Goal: Task Accomplishment & Management: Use online tool/utility

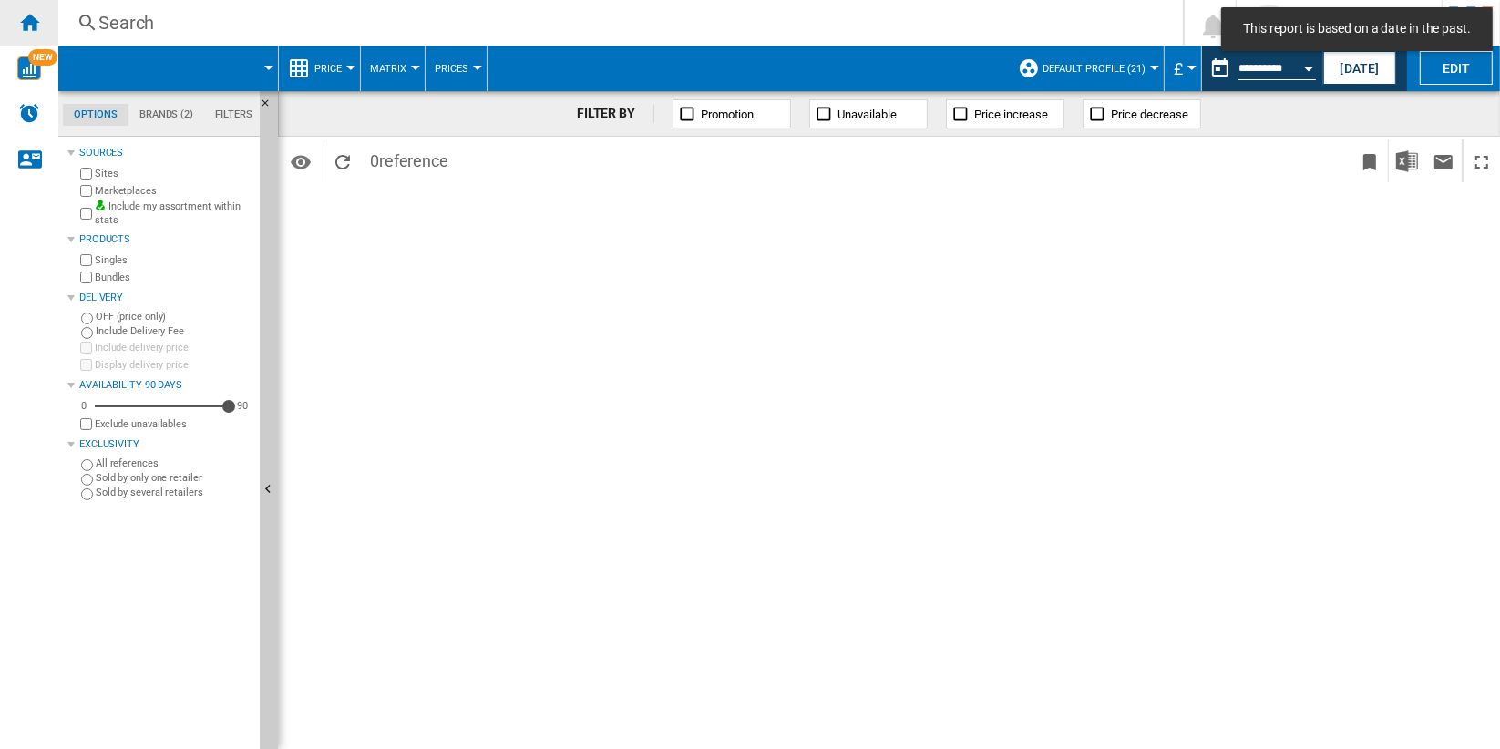
click at [27, 19] on ng-md-icon "Home" at bounding box center [29, 22] width 22 height 22
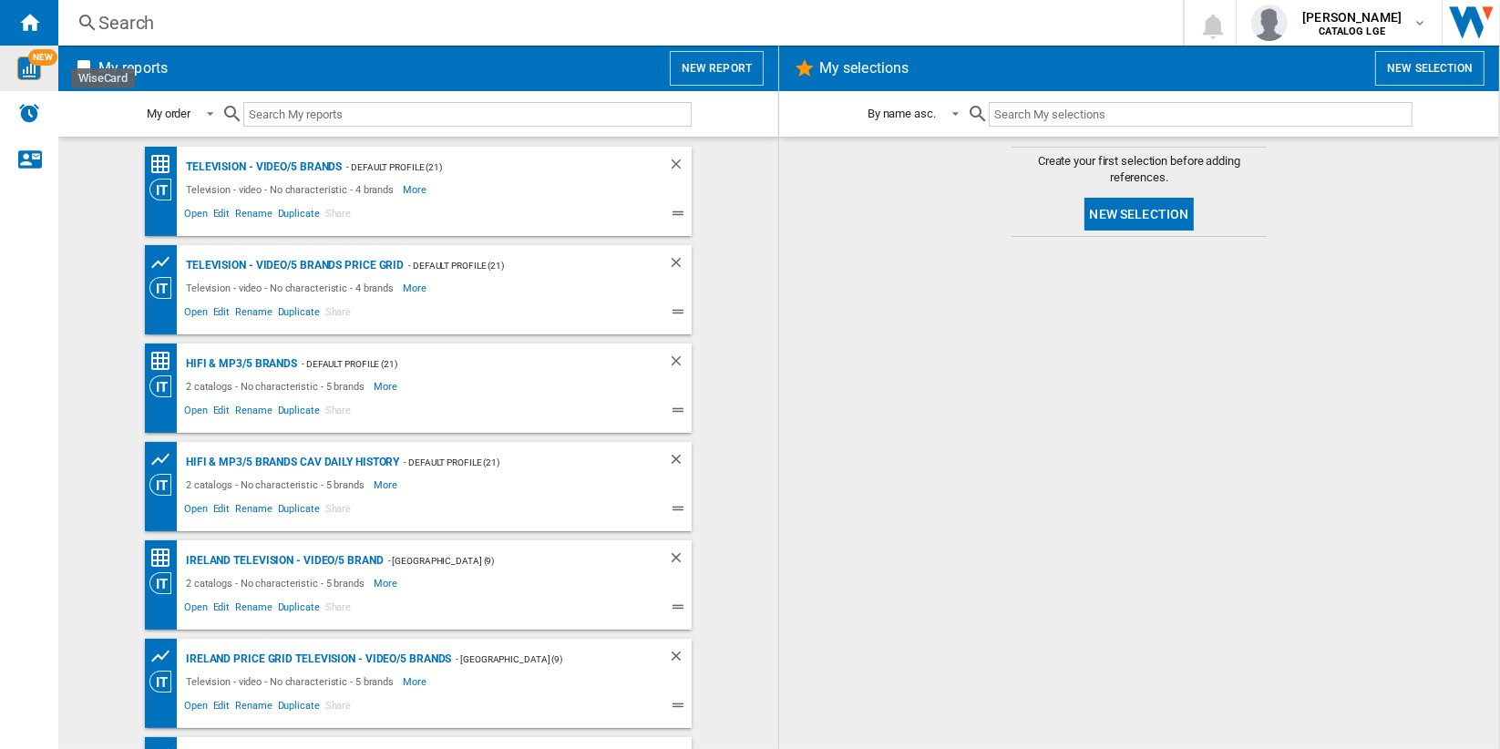
click at [28, 67] on img "WiseCard" at bounding box center [29, 69] width 24 height 24
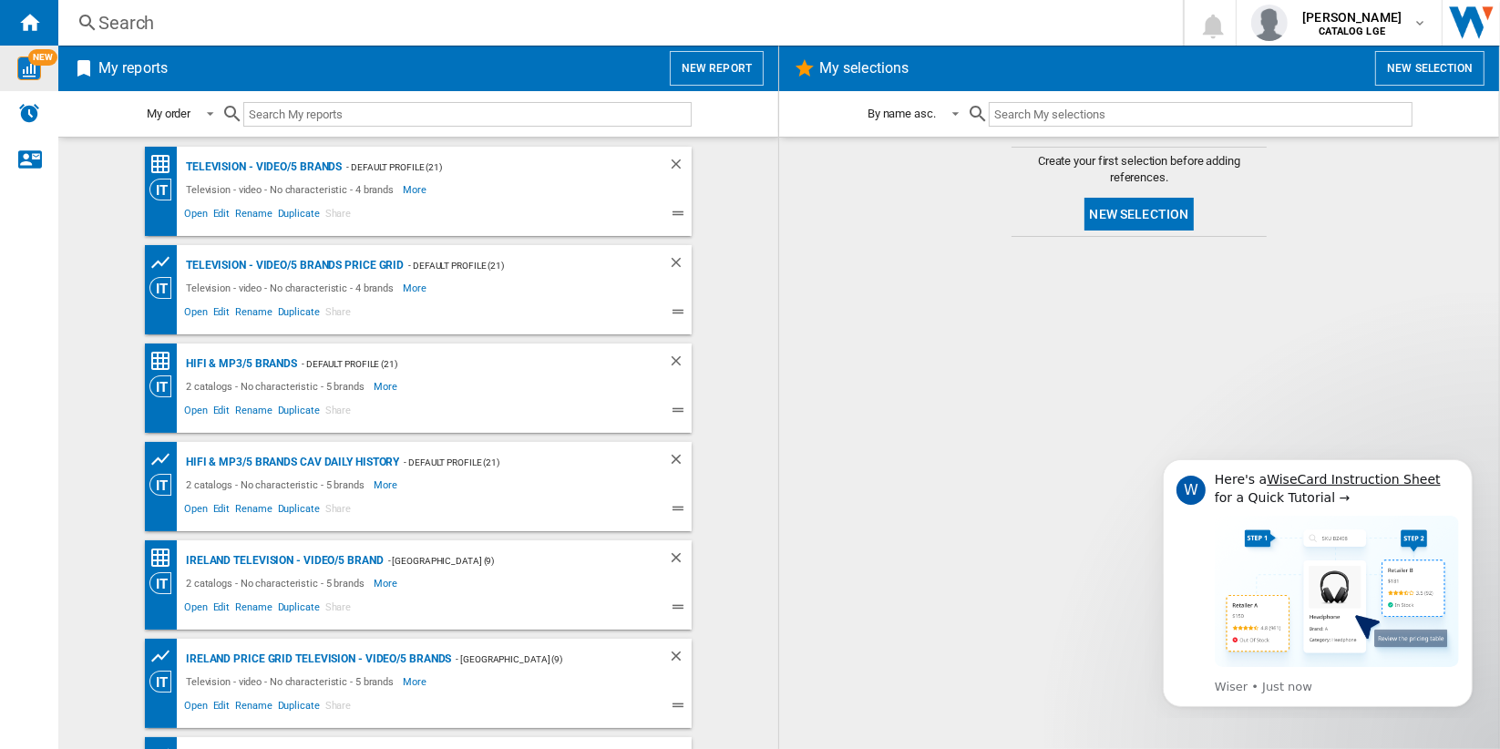
click at [726, 67] on button "New report" at bounding box center [717, 68] width 94 height 35
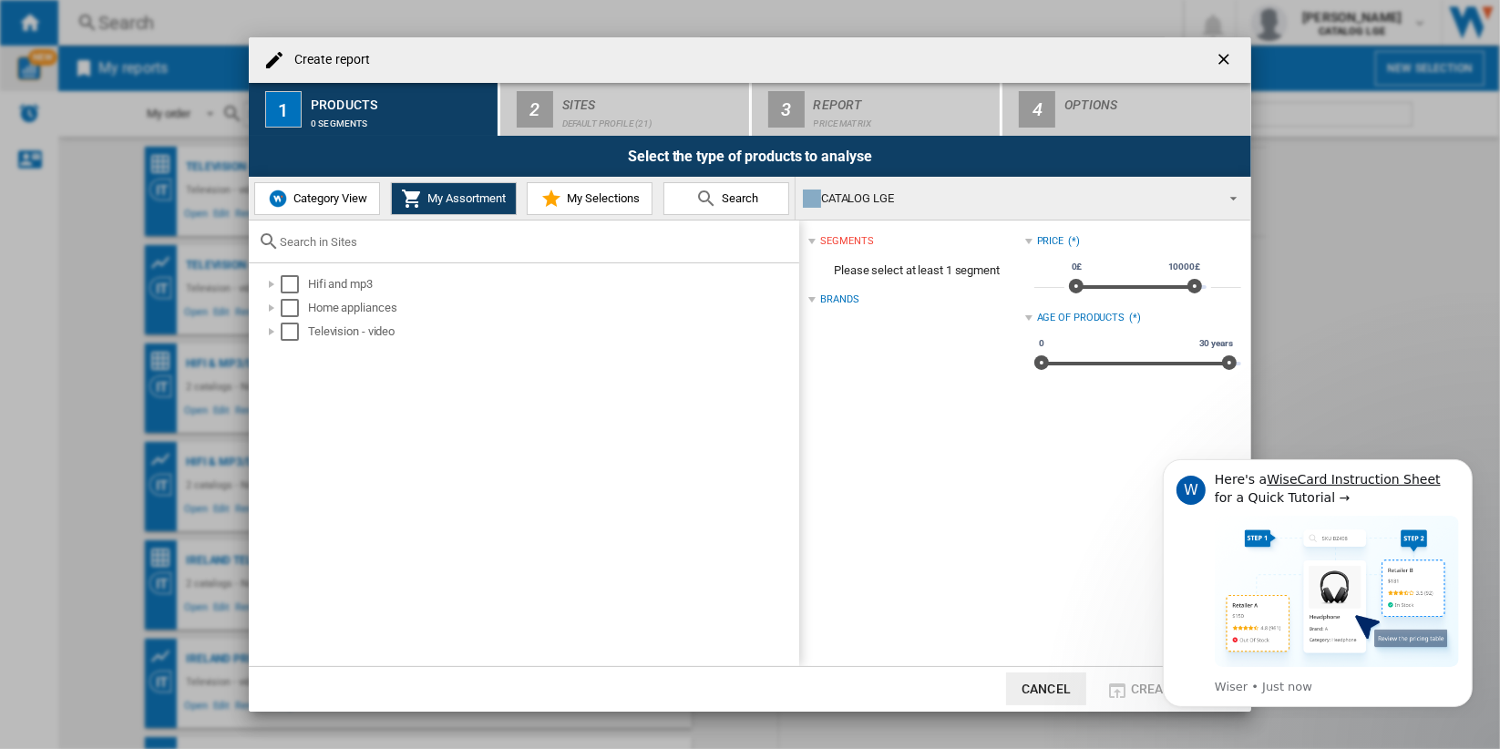
click at [335, 201] on span "Category View" at bounding box center [328, 198] width 78 height 14
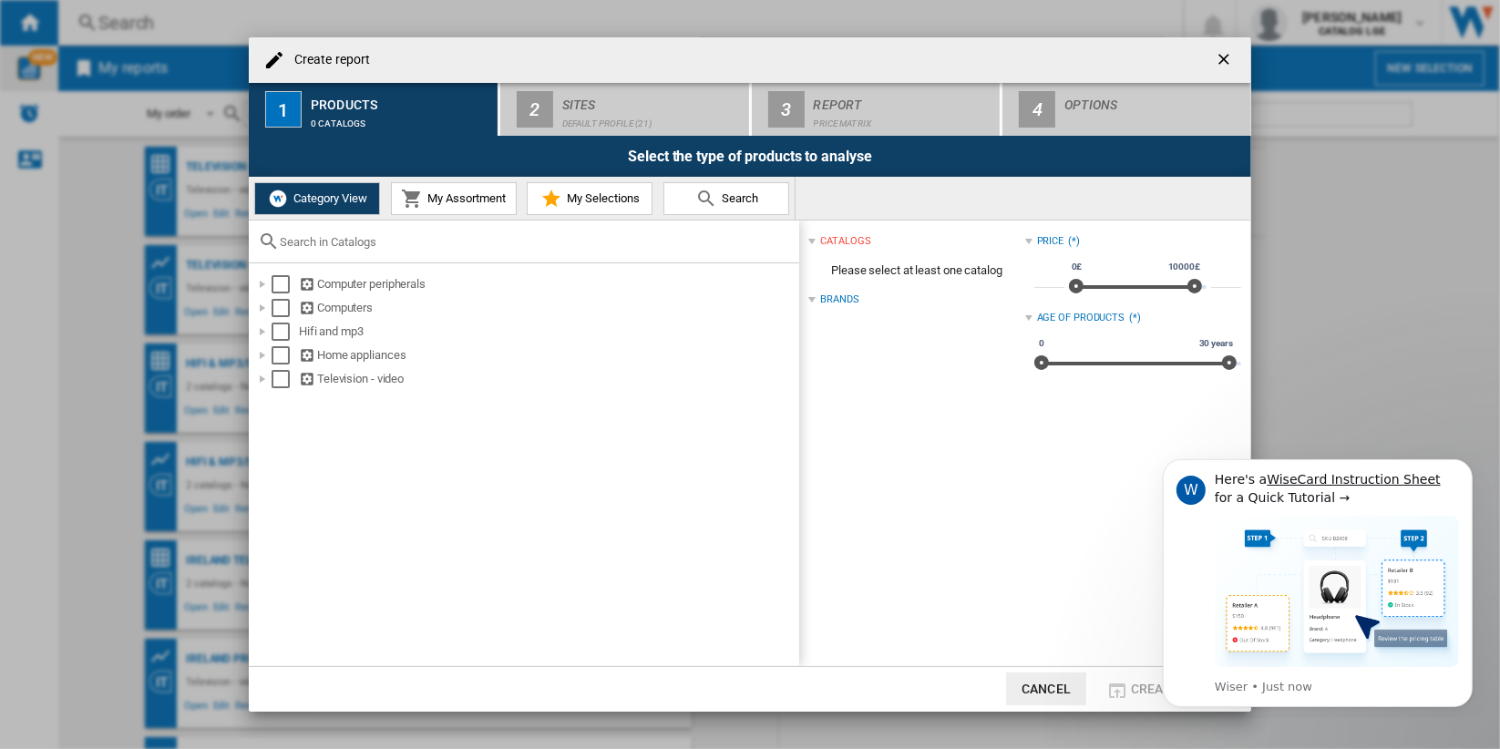
click at [479, 203] on span "My Assortment" at bounding box center [464, 198] width 83 height 14
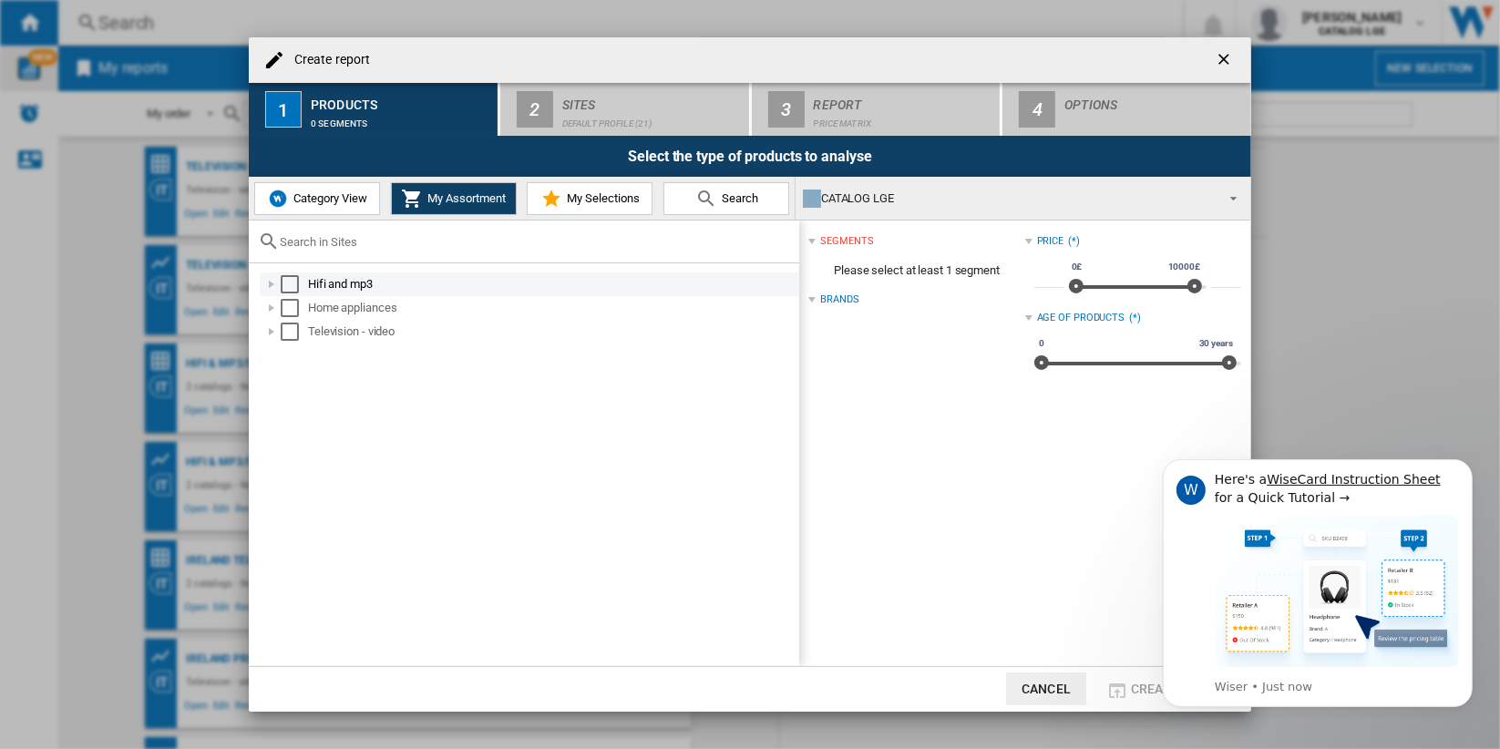
click at [291, 283] on div "Select" at bounding box center [290, 284] width 18 height 18
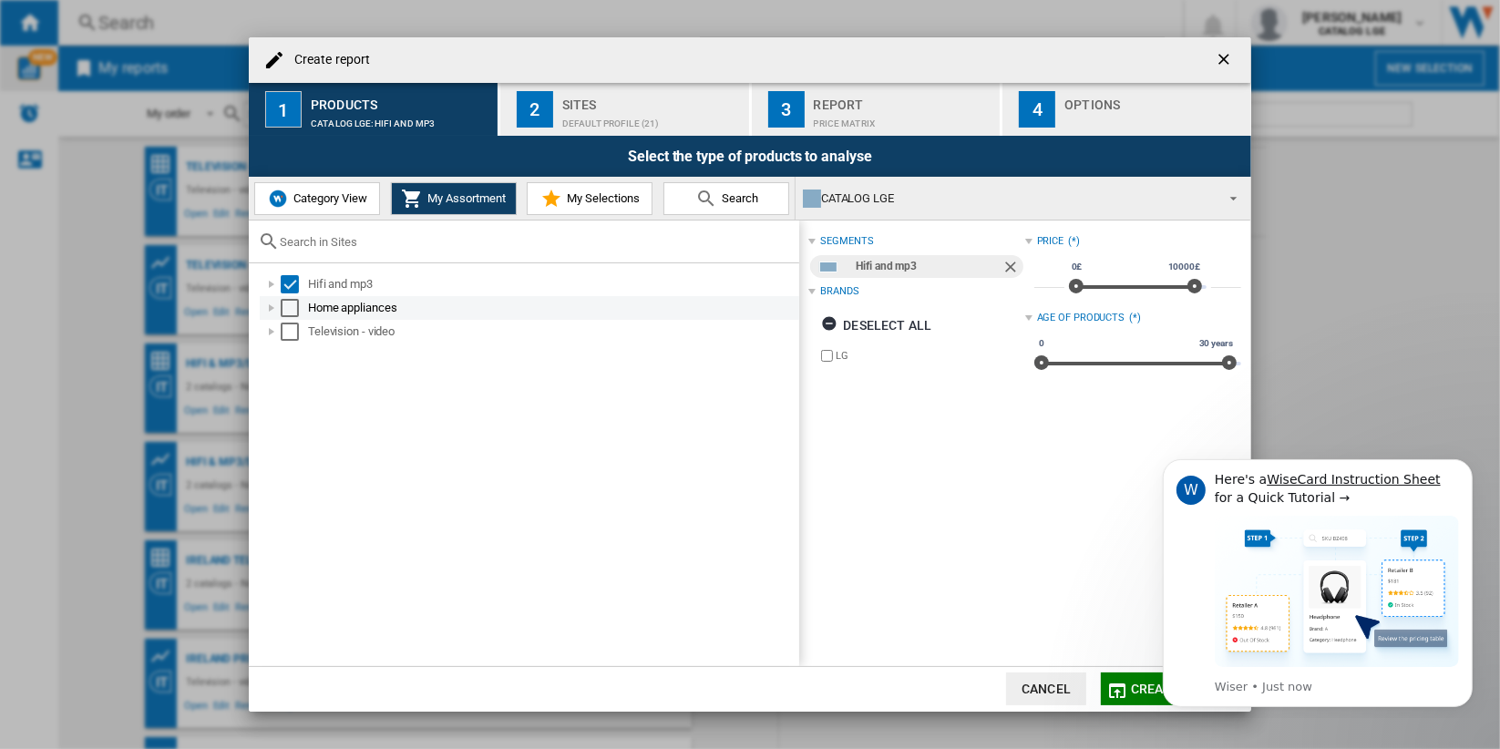
click at [293, 306] on div "Select" at bounding box center [290, 308] width 18 height 18
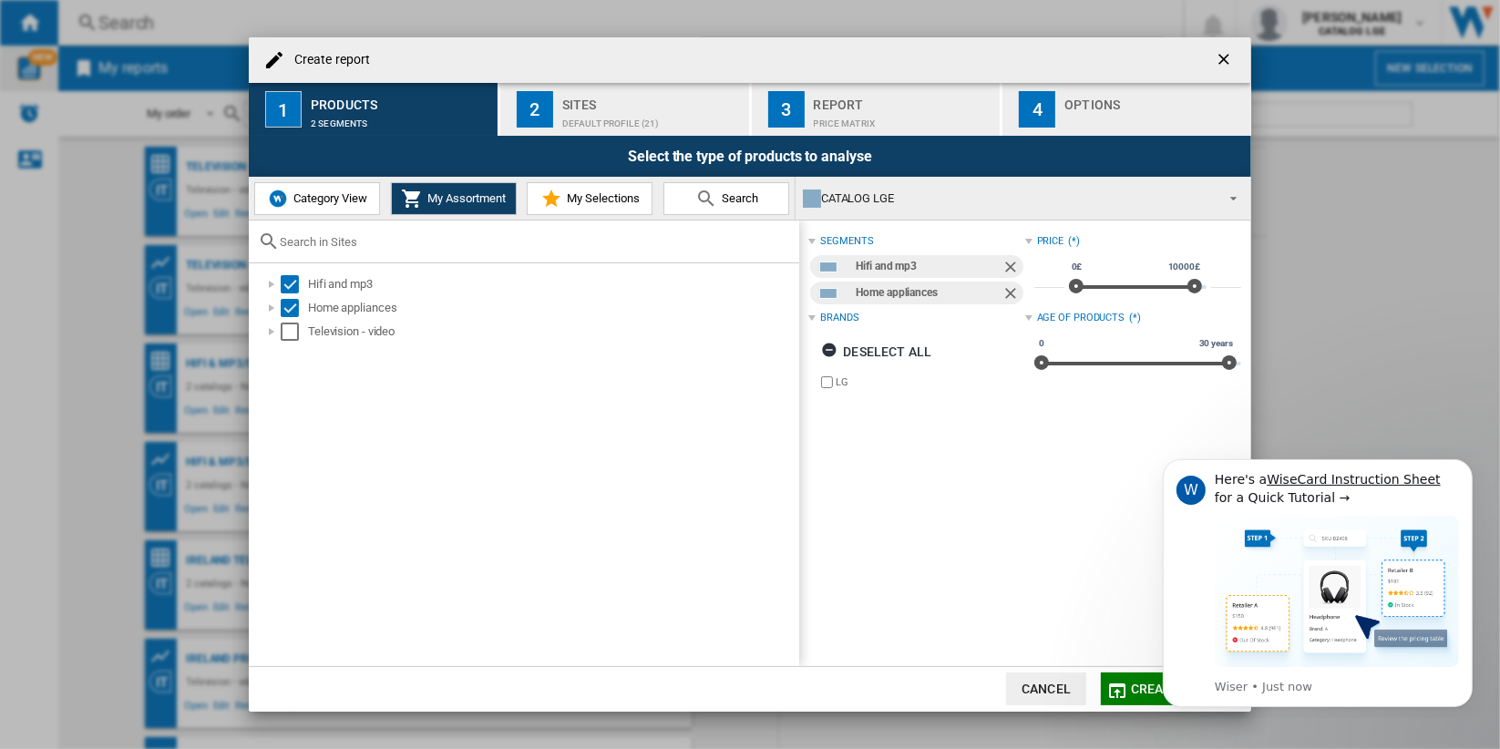
click at [355, 193] on span "Category View" at bounding box center [328, 198] width 78 height 14
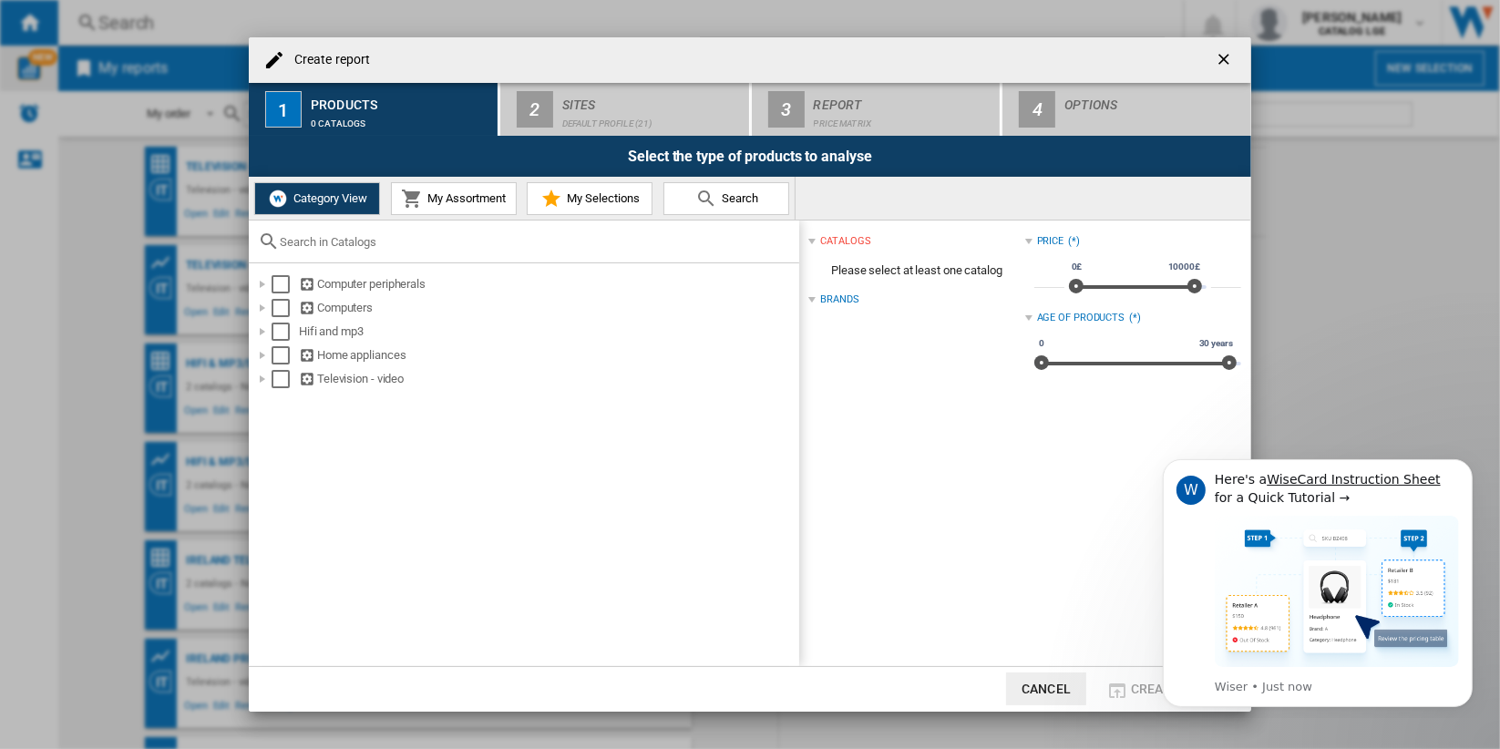
click at [475, 197] on span "My Assortment" at bounding box center [464, 198] width 83 height 14
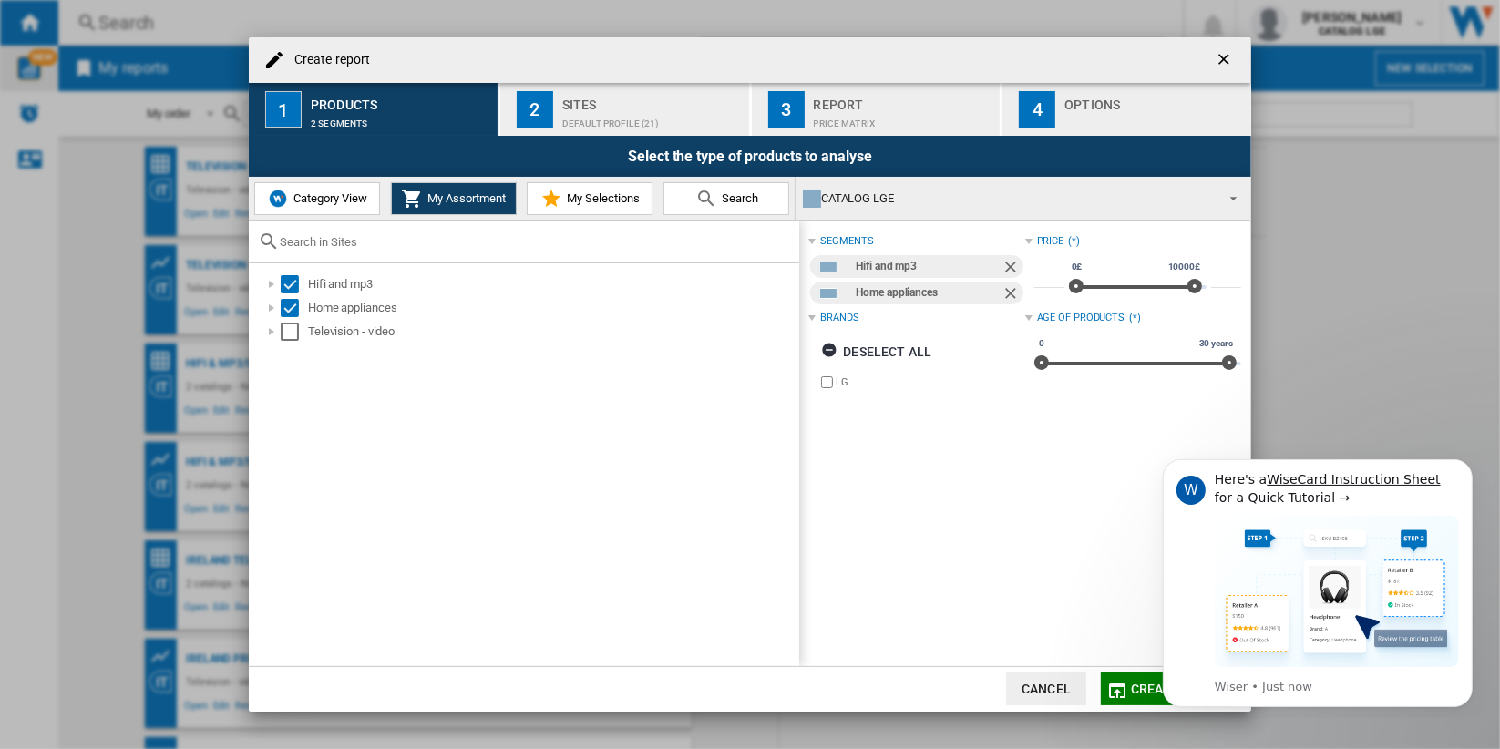
click at [345, 211] on button "Category View" at bounding box center [317, 198] width 126 height 33
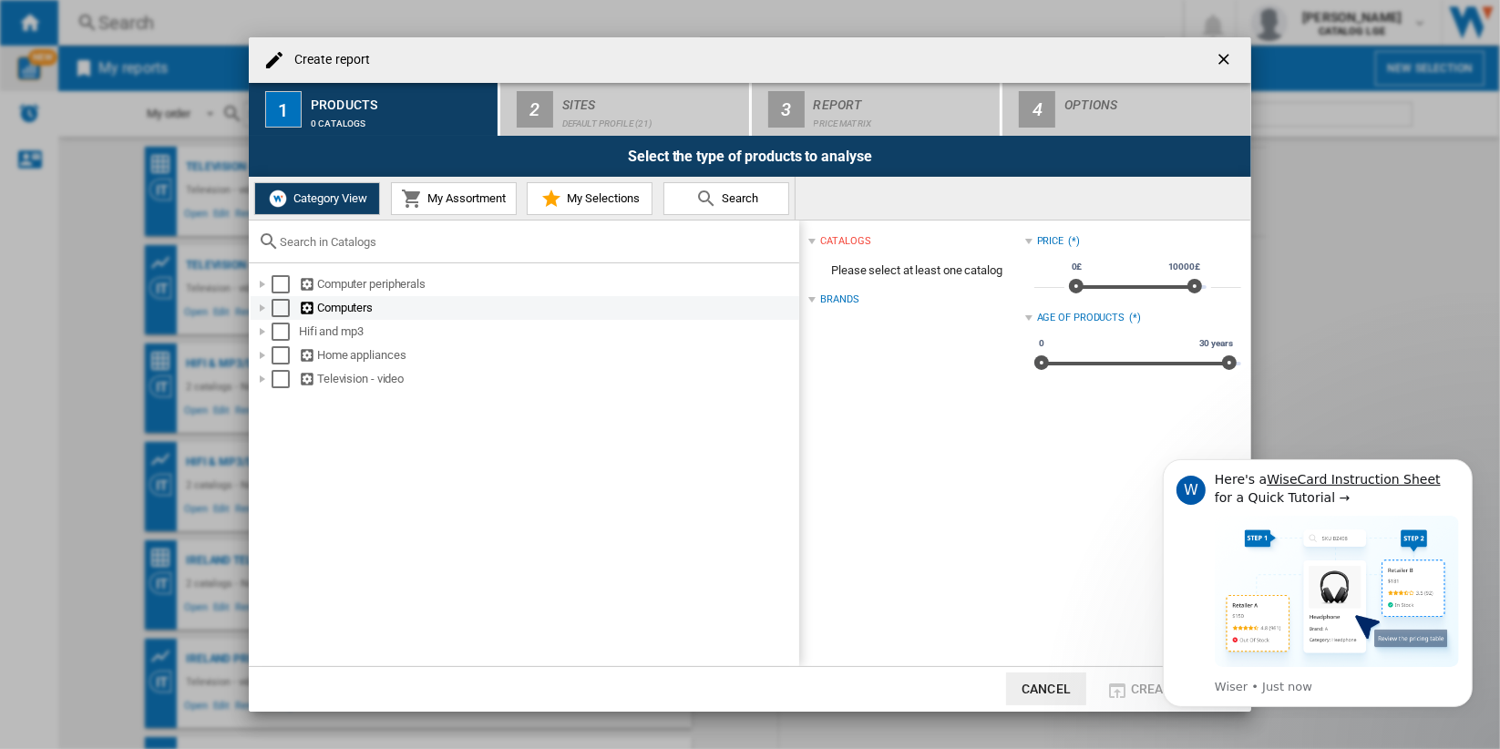
click at [276, 310] on div "Select" at bounding box center [281, 308] width 18 height 18
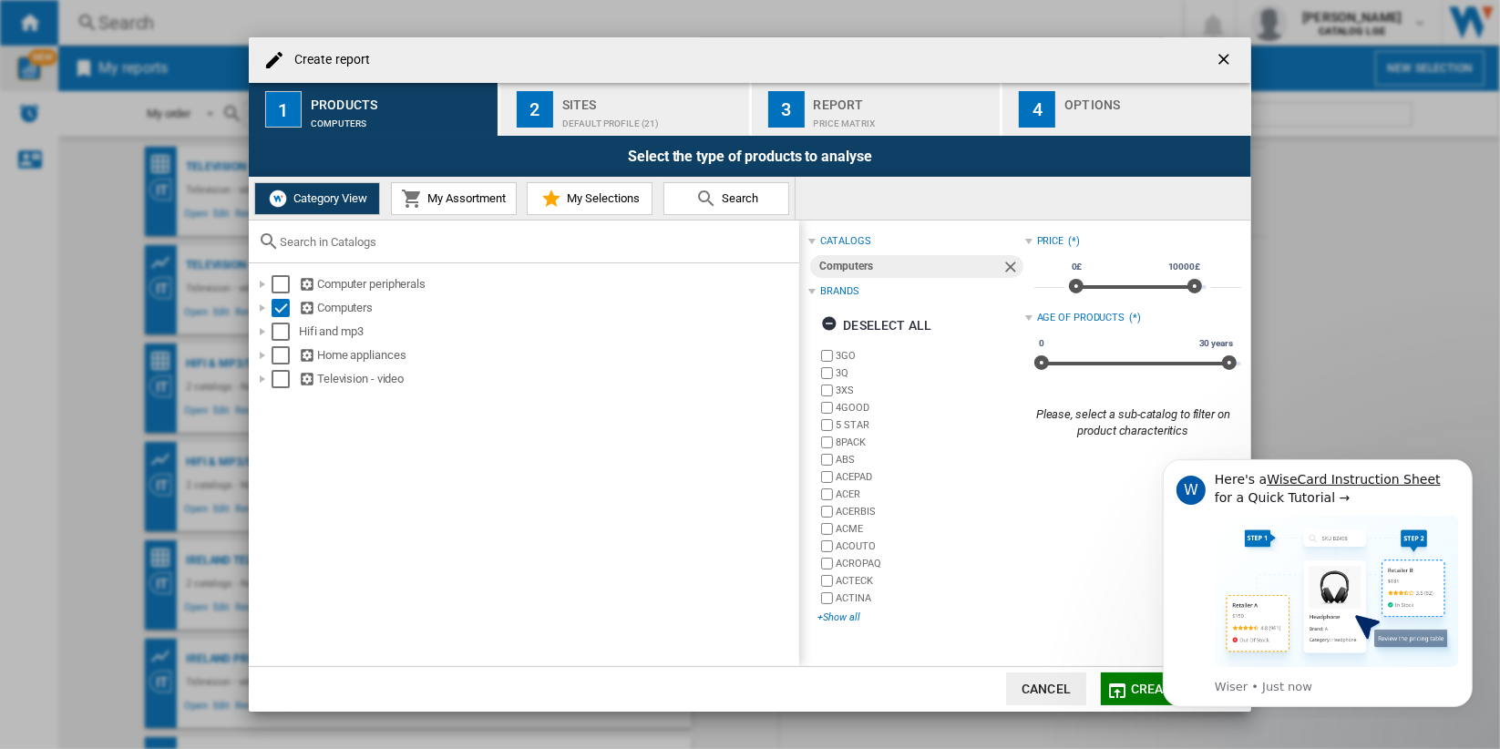
click at [840, 617] on div "+Show all" at bounding box center [921, 618] width 207 height 14
click at [459, 197] on span "My Assortment" at bounding box center [464, 198] width 83 height 14
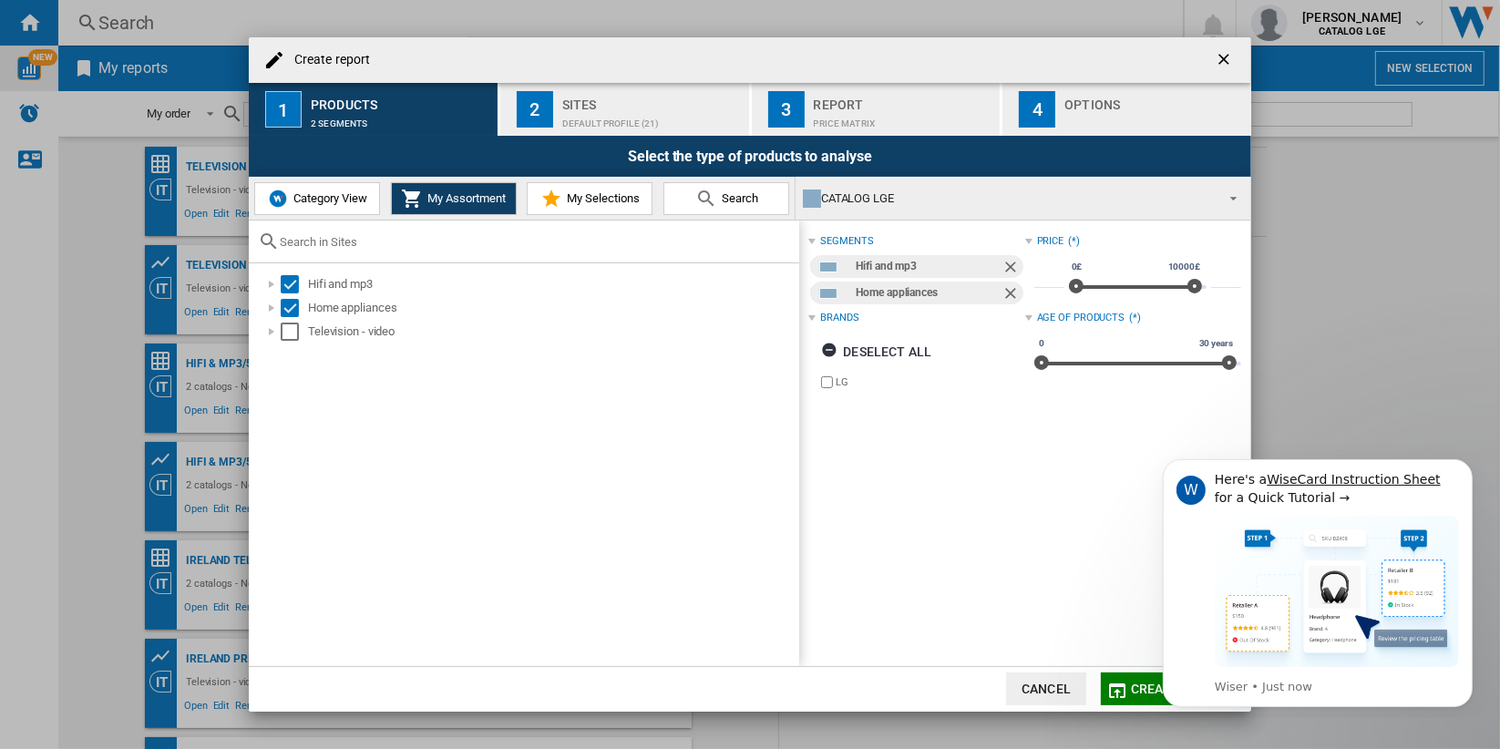
click at [359, 194] on span "Category View" at bounding box center [328, 198] width 78 height 14
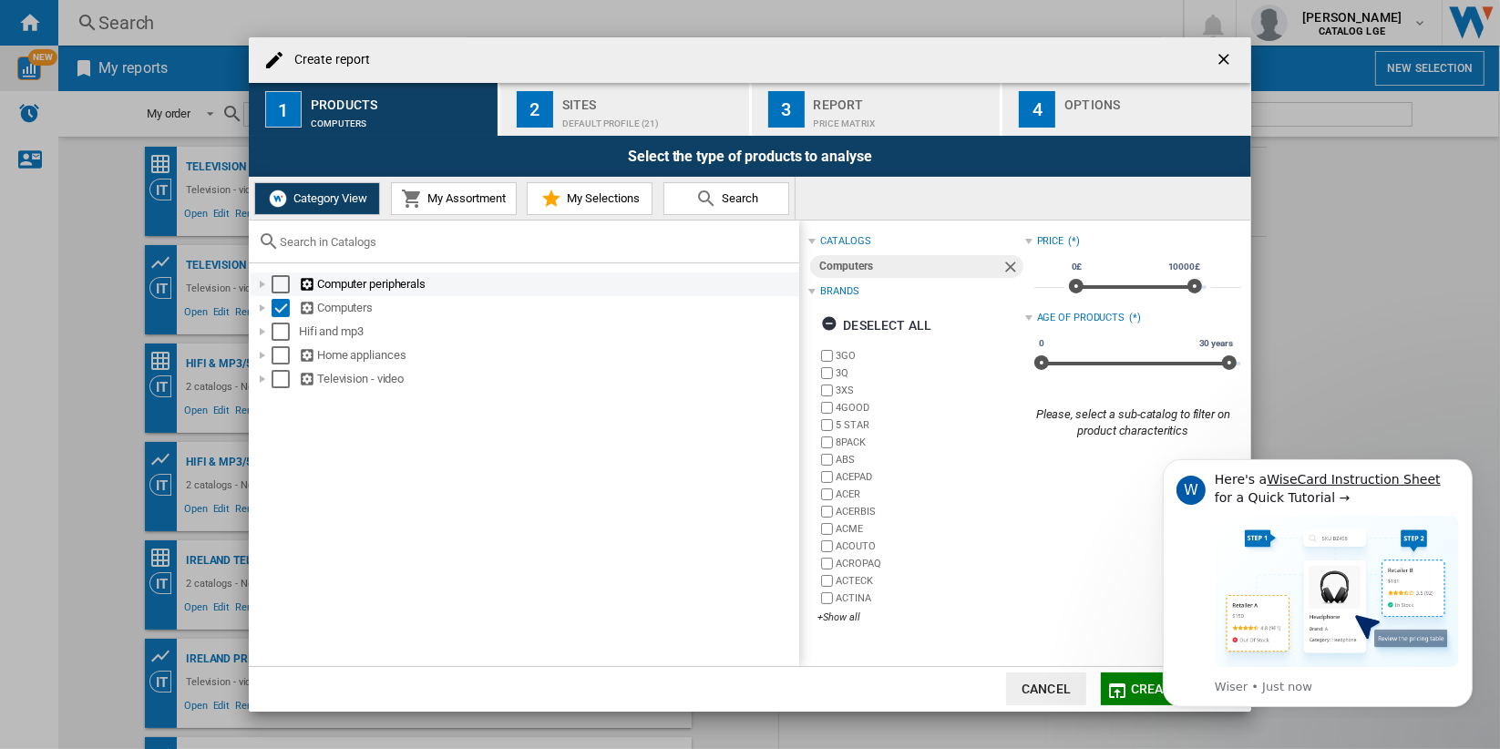
click at [261, 285] on div at bounding box center [262, 284] width 18 height 18
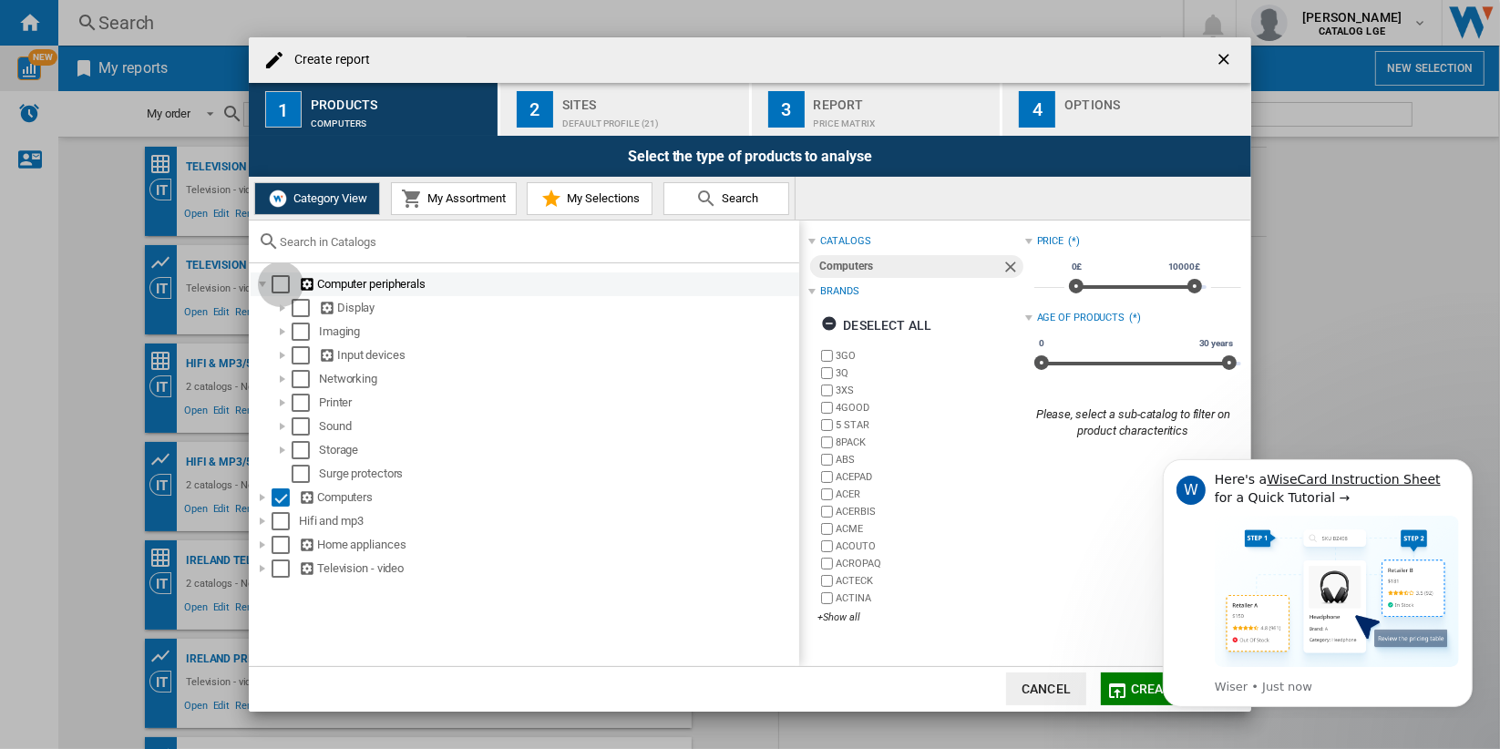
click at [281, 284] on div "Select" at bounding box center [281, 284] width 18 height 18
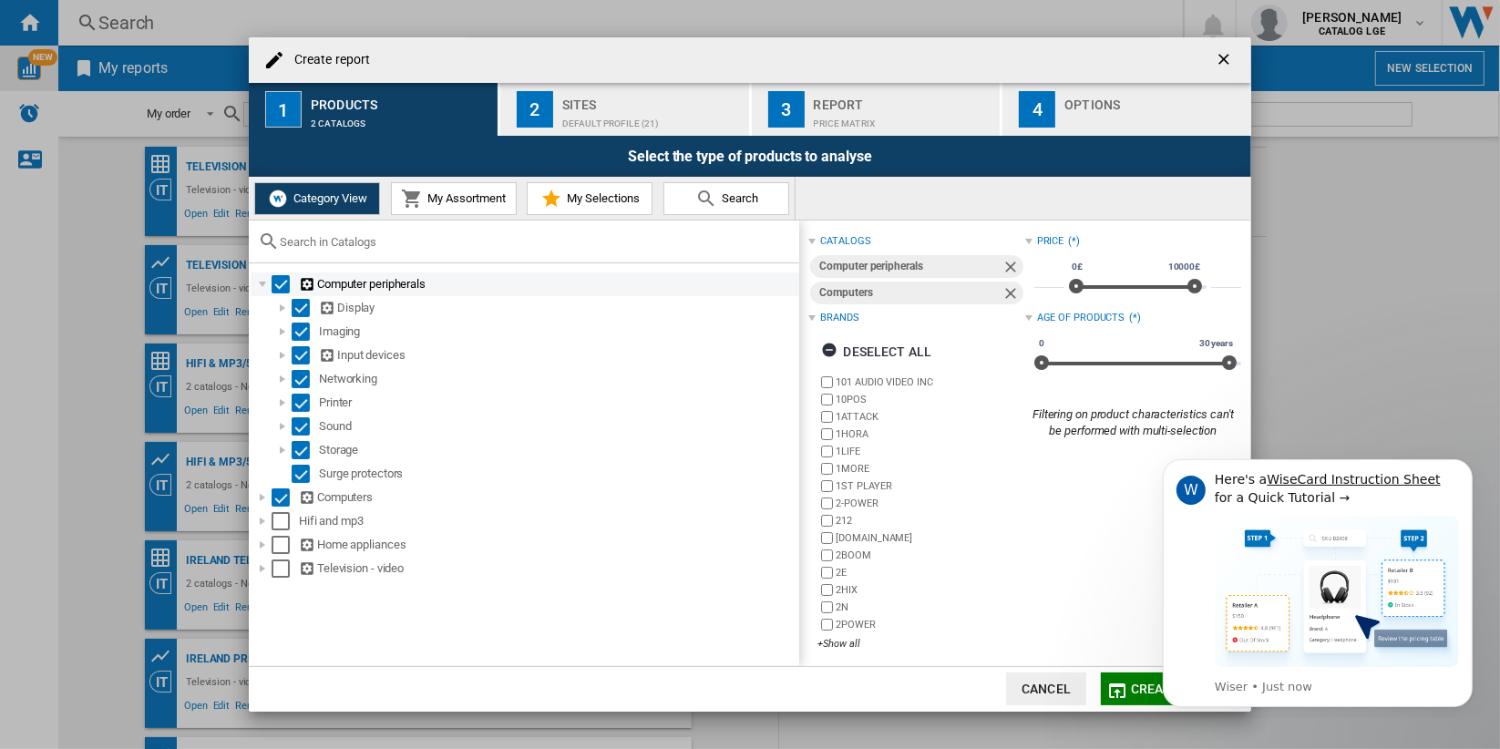
click at [281, 284] on div "Select" at bounding box center [281, 284] width 18 height 18
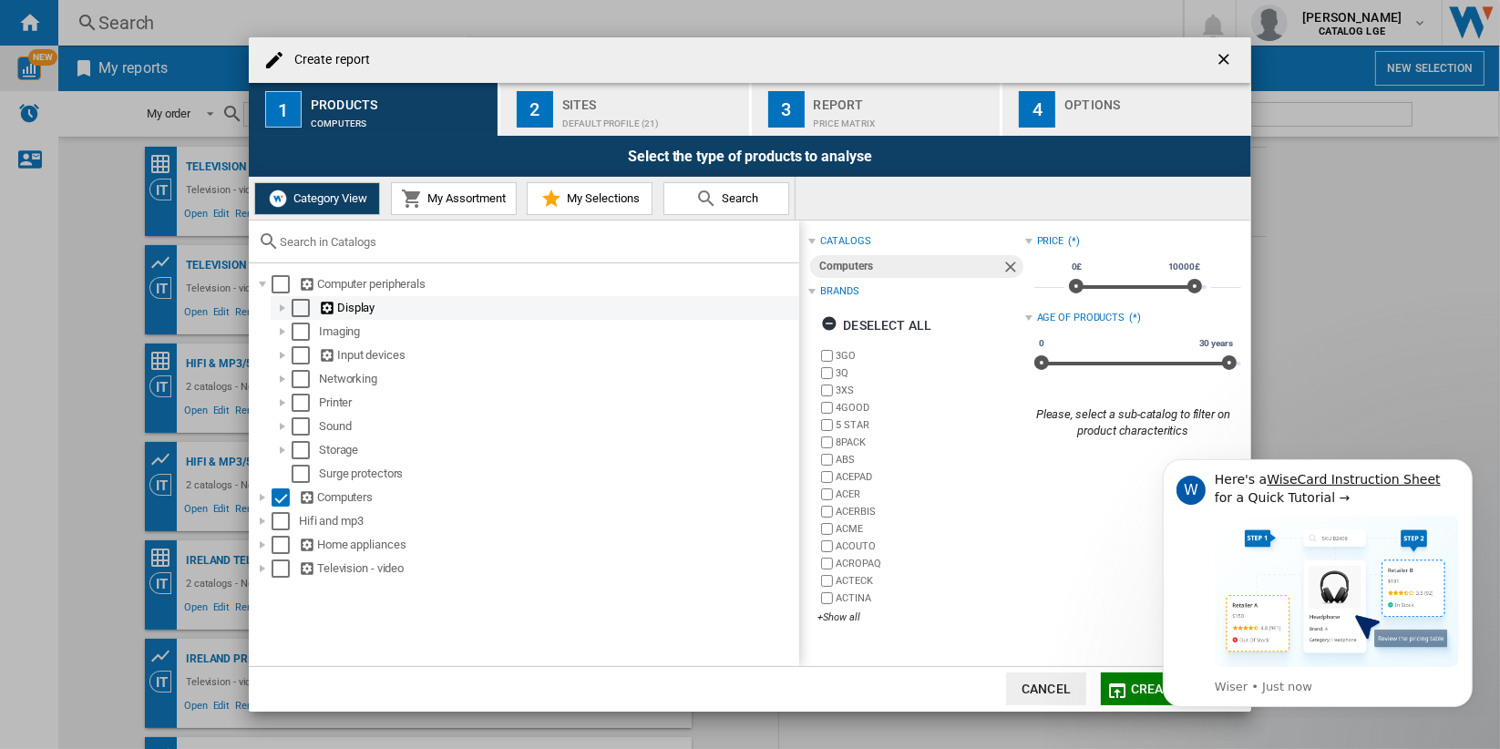
click at [305, 306] on div "Select" at bounding box center [301, 308] width 18 height 18
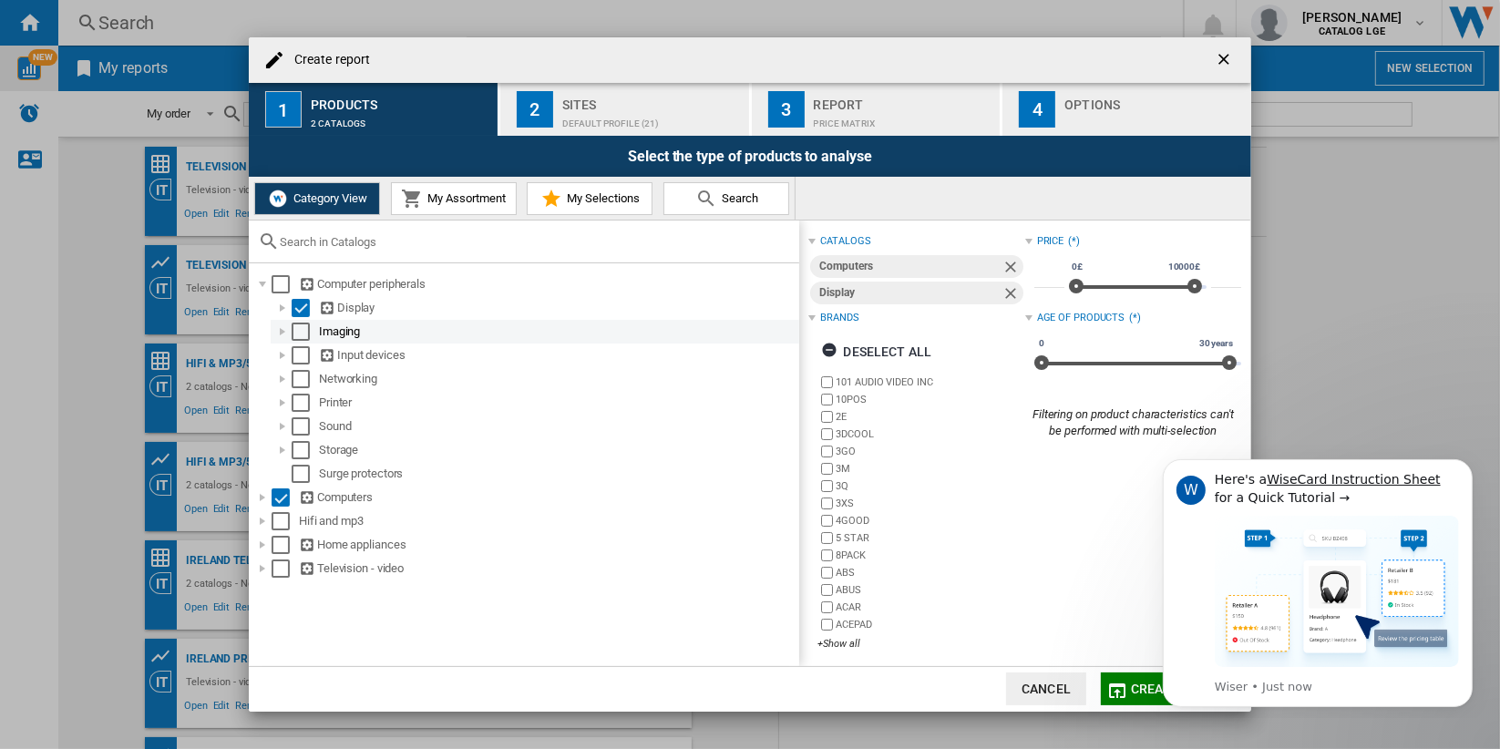
click at [302, 320] on div "Imaging" at bounding box center [535, 332] width 529 height 24
click at [301, 331] on div "Select" at bounding box center [301, 332] width 18 height 18
click at [299, 329] on div "Select" at bounding box center [301, 332] width 18 height 18
click at [301, 307] on div "Select" at bounding box center [301, 308] width 18 height 18
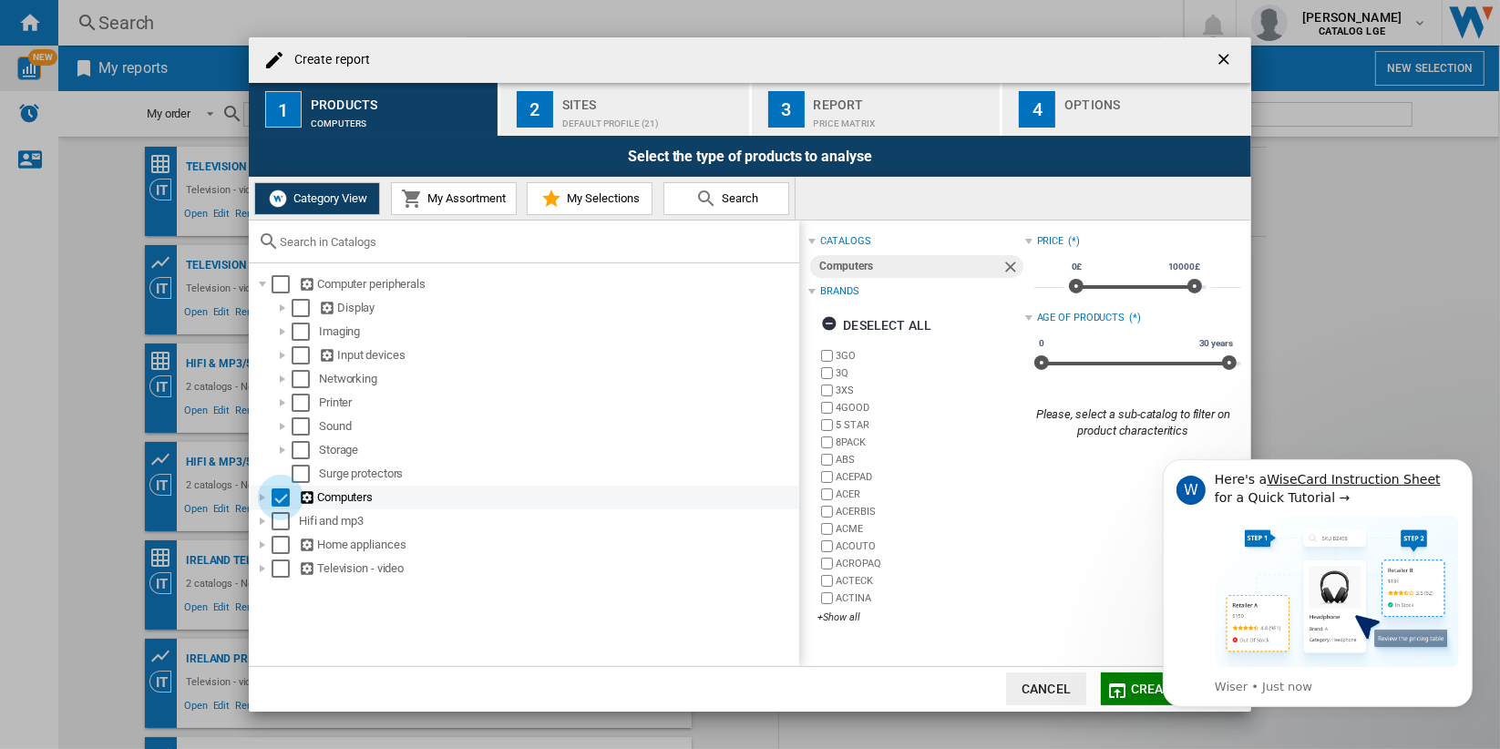
click at [282, 496] on div "Select" at bounding box center [281, 498] width 18 height 18
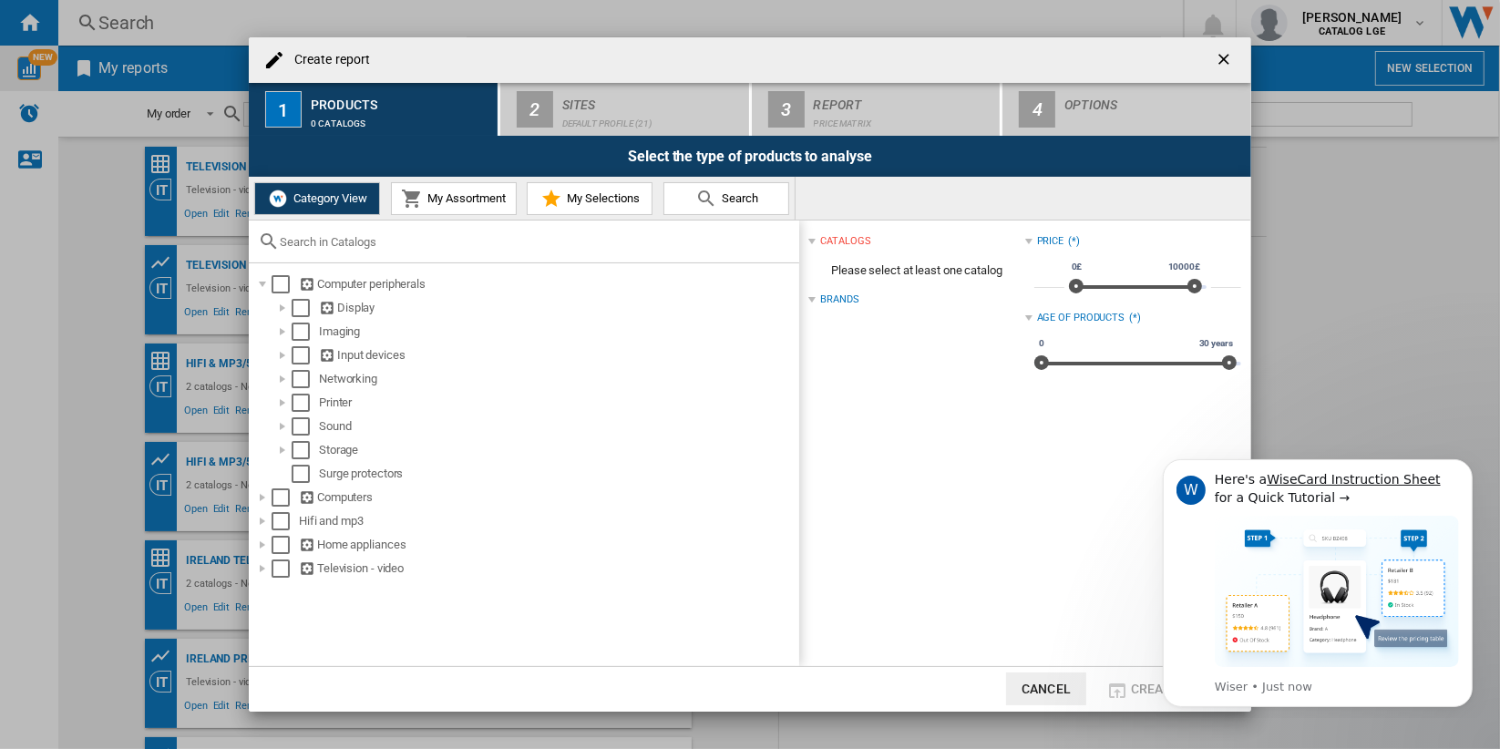
click at [450, 201] on span "My Assortment" at bounding box center [464, 198] width 83 height 14
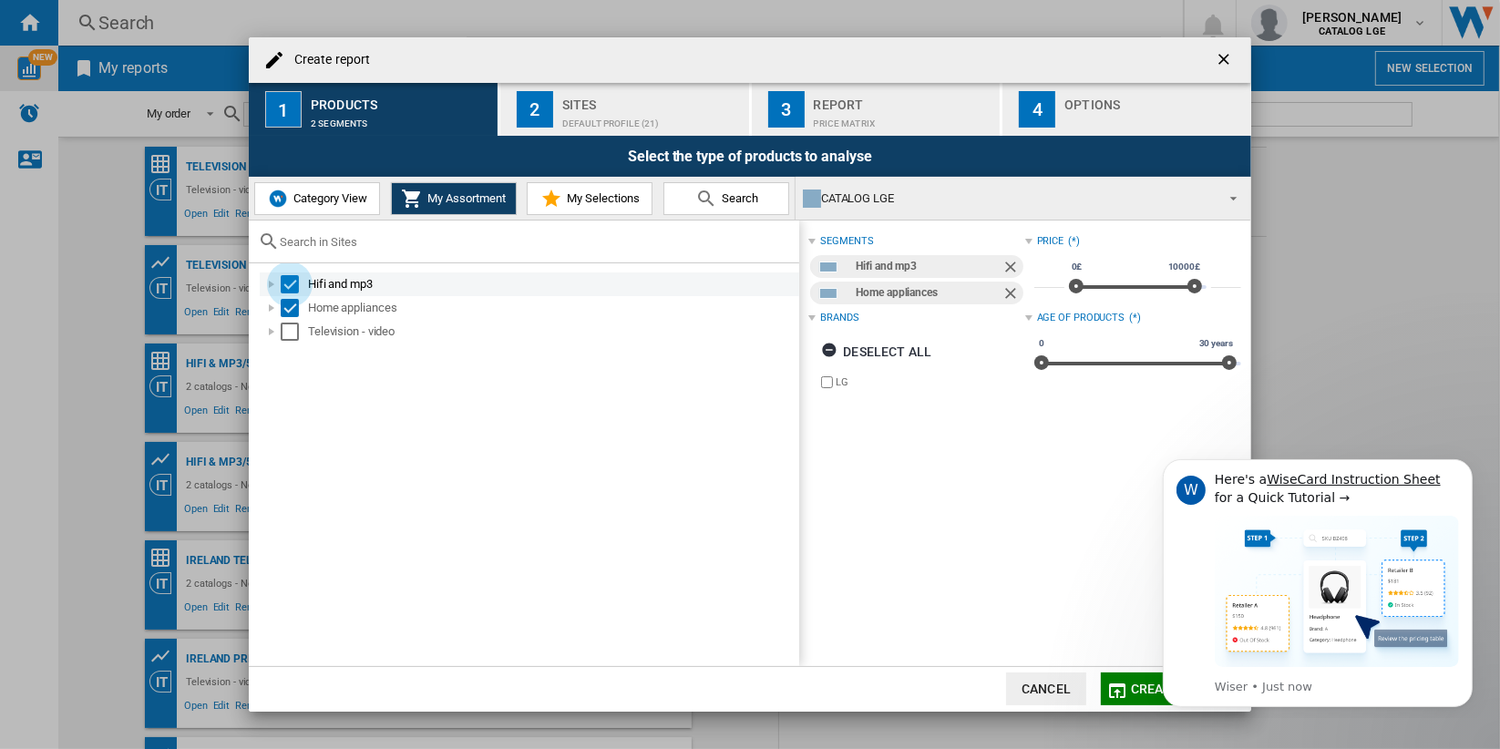
click at [289, 284] on div "Select" at bounding box center [290, 284] width 18 height 18
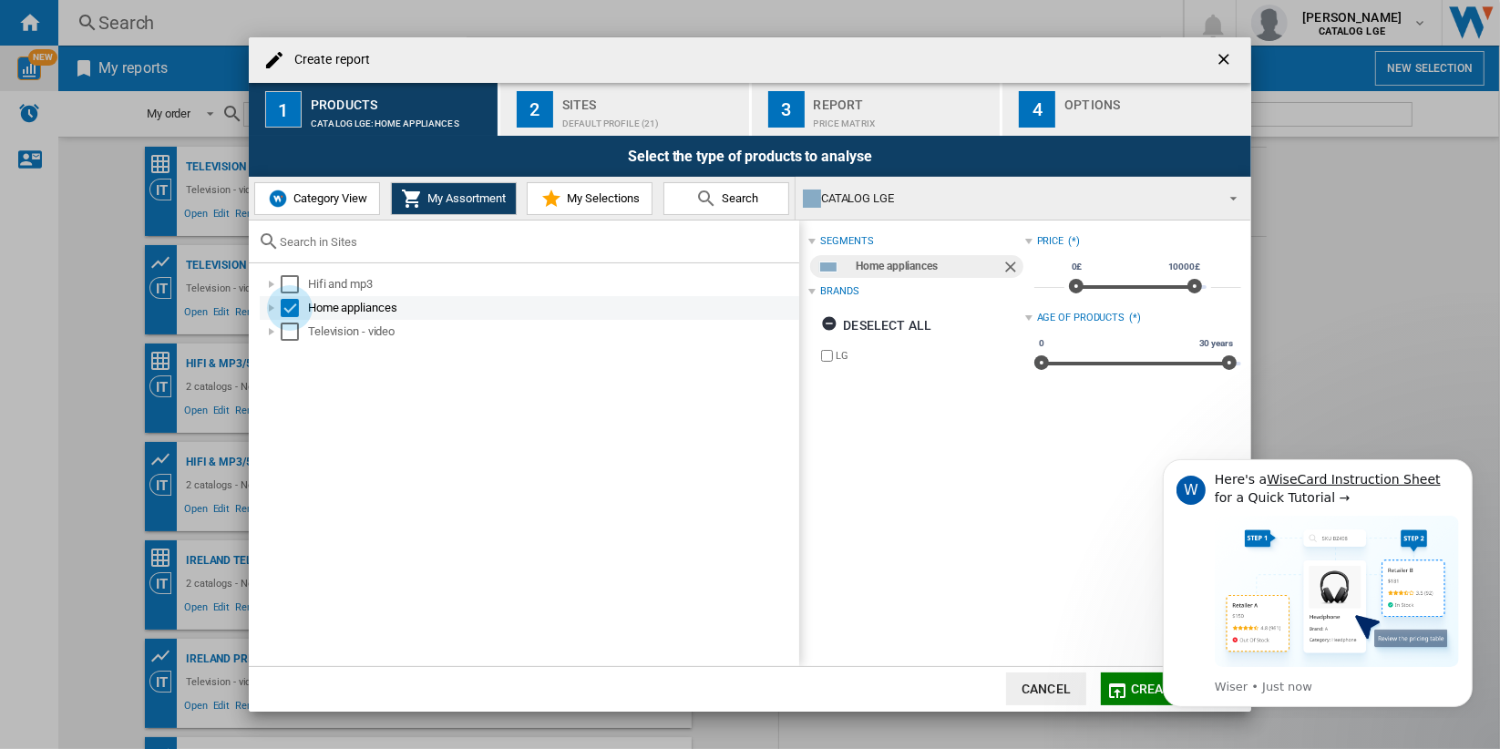
click at [288, 310] on div "Select" at bounding box center [290, 308] width 18 height 18
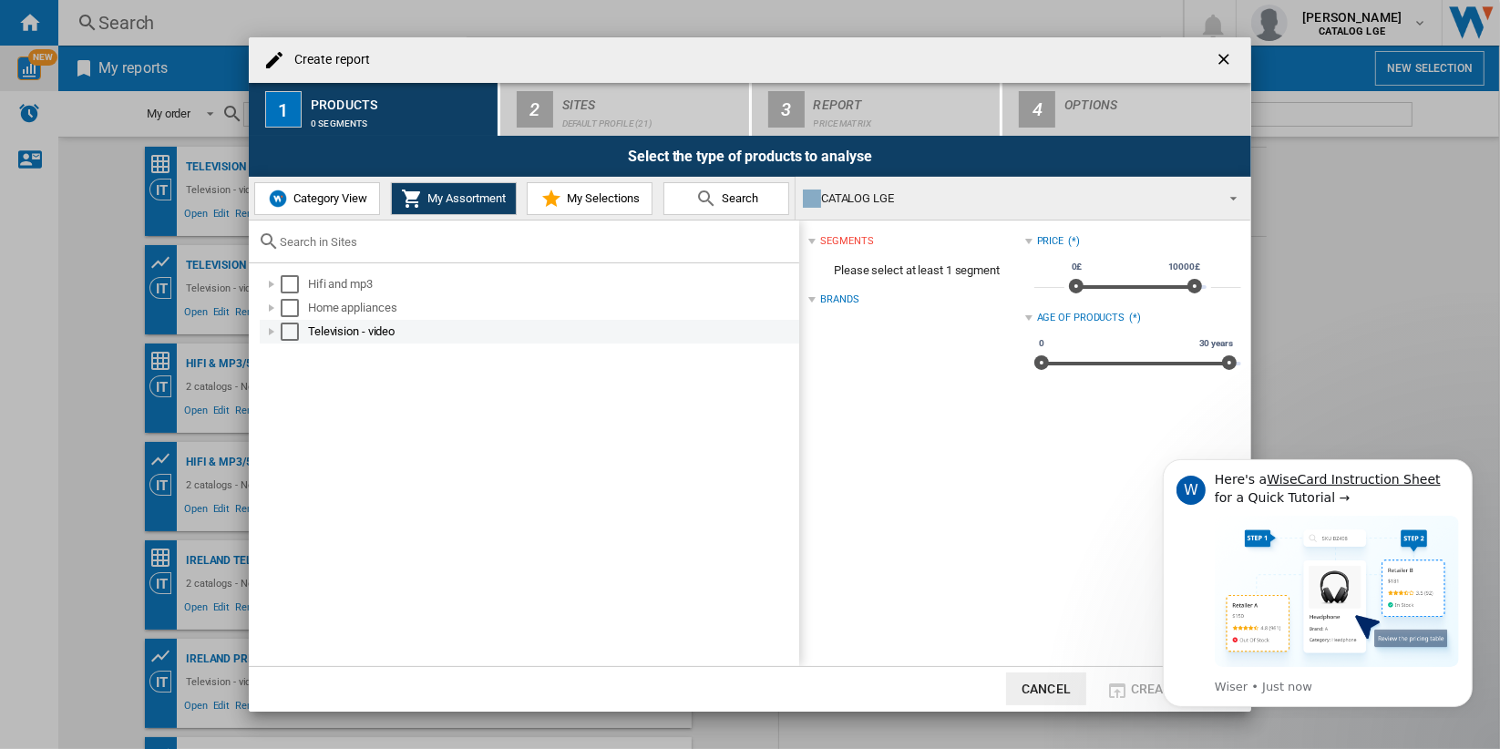
click at [288, 328] on div "Select" at bounding box center [290, 332] width 18 height 18
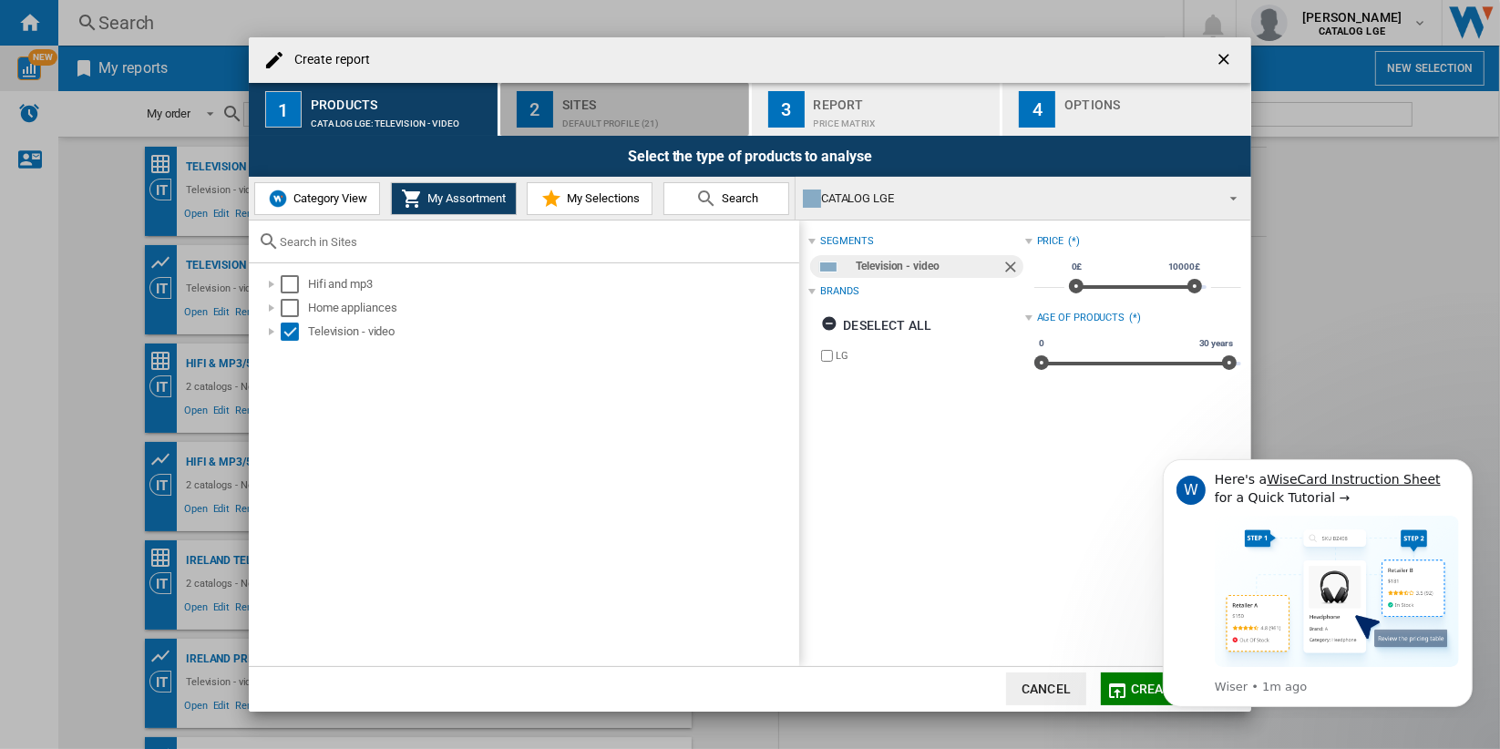
click at [665, 117] on div "Default profile (21)" at bounding box center [652, 118] width 180 height 19
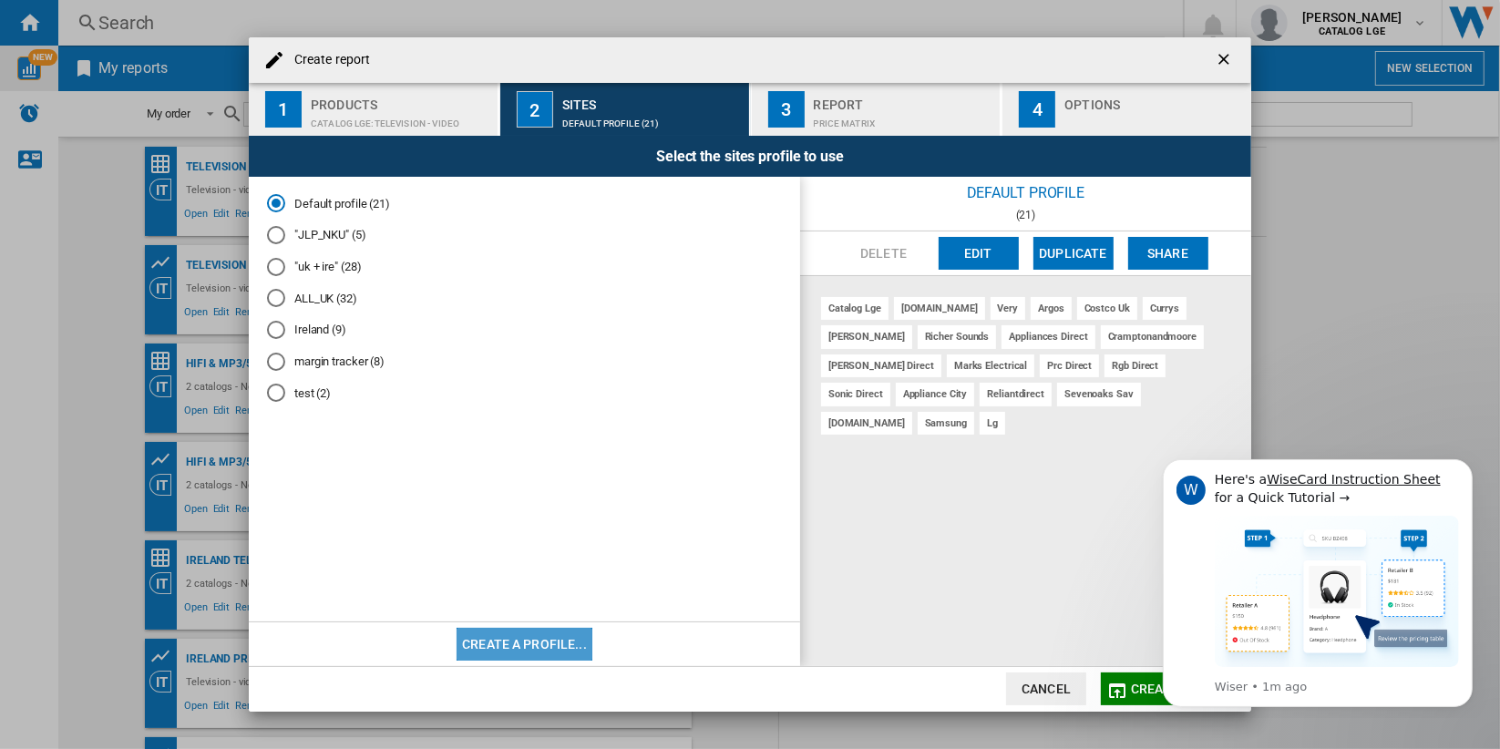
click at [563, 645] on button "Create a profile..." at bounding box center [525, 644] width 136 height 33
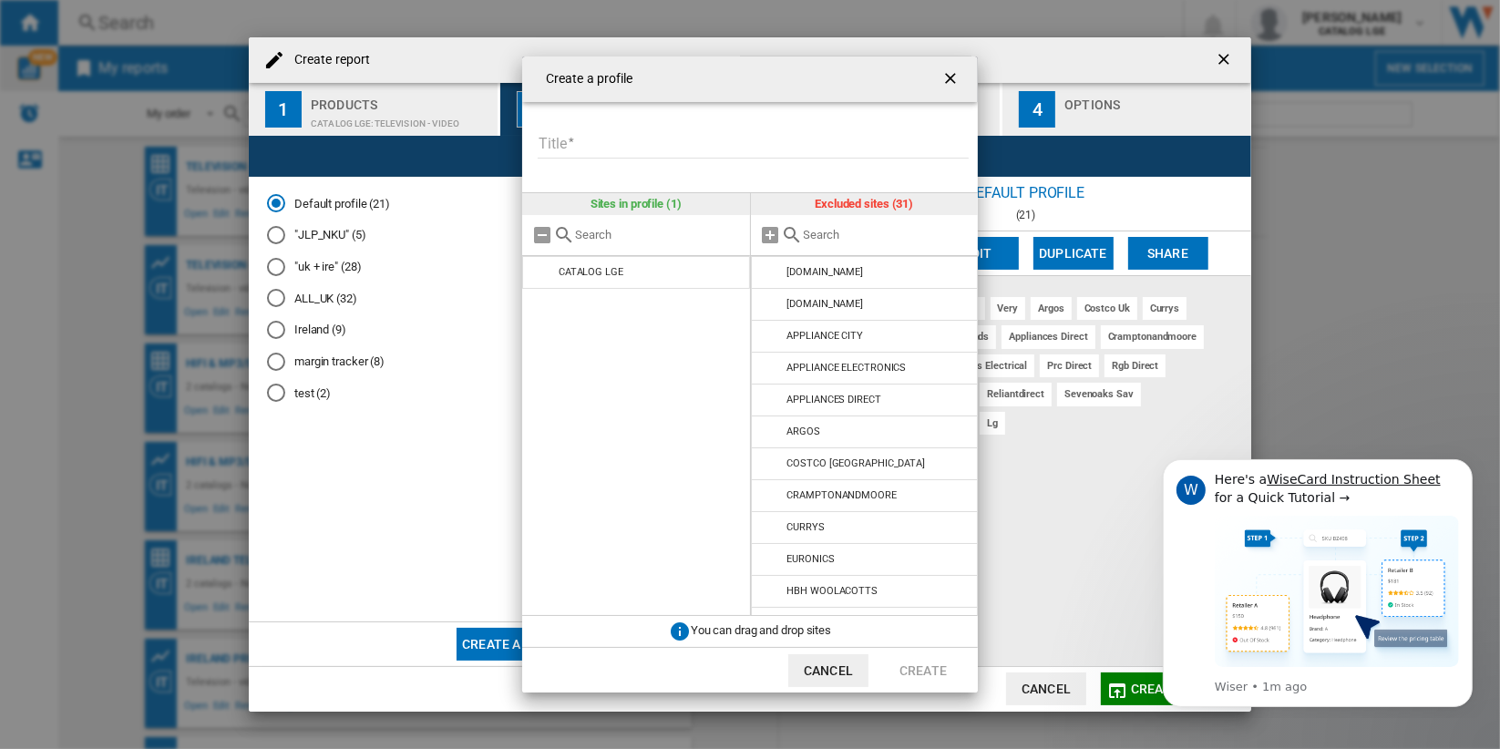
click at [661, 147] on input "Title" at bounding box center [753, 144] width 431 height 27
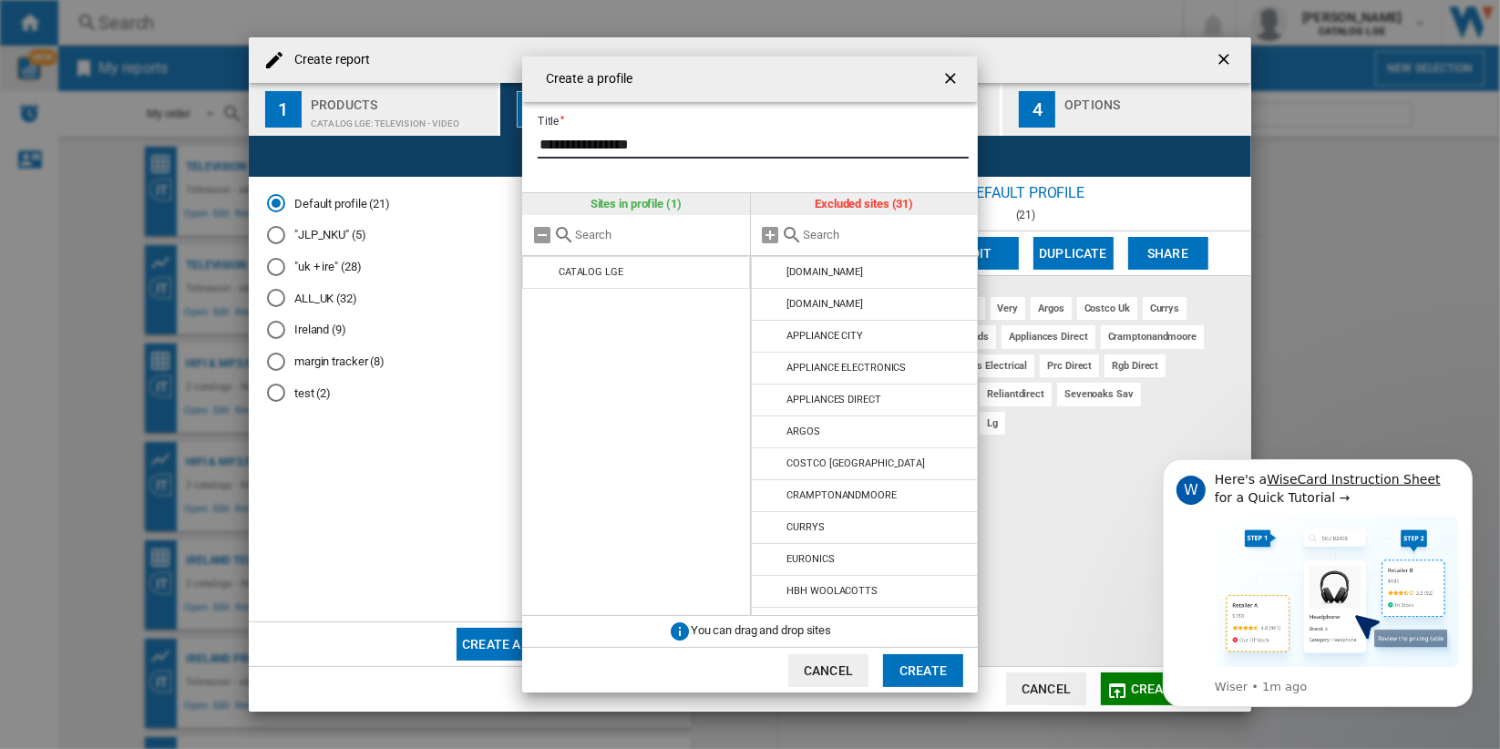
type input "**********"
click at [886, 234] on input "text" at bounding box center [887, 235] width 166 height 14
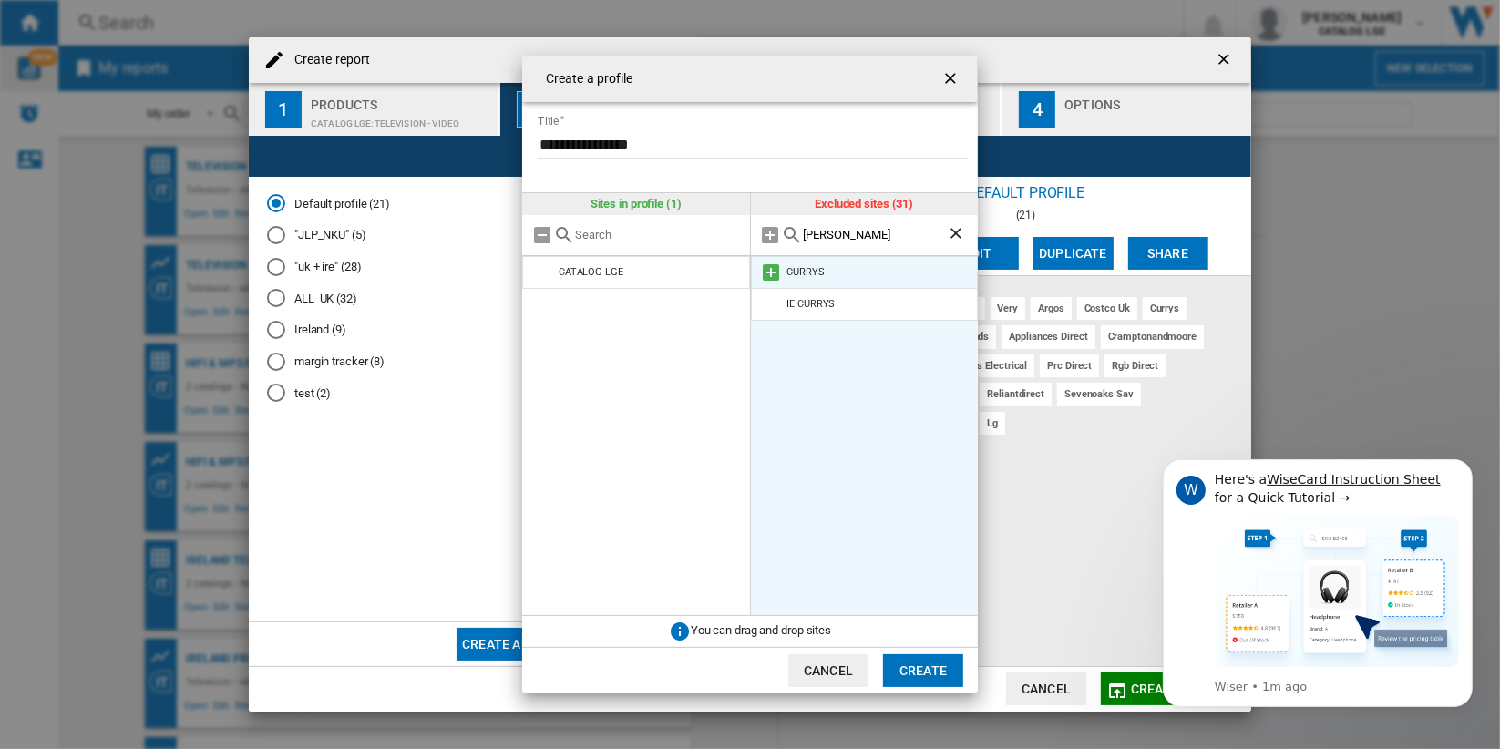
click at [770, 272] on md-icon at bounding box center [772, 273] width 22 height 22
click at [871, 236] on input "[PERSON_NAME]" at bounding box center [876, 235] width 144 height 14
click at [768, 275] on md-icon at bounding box center [772, 273] width 22 height 22
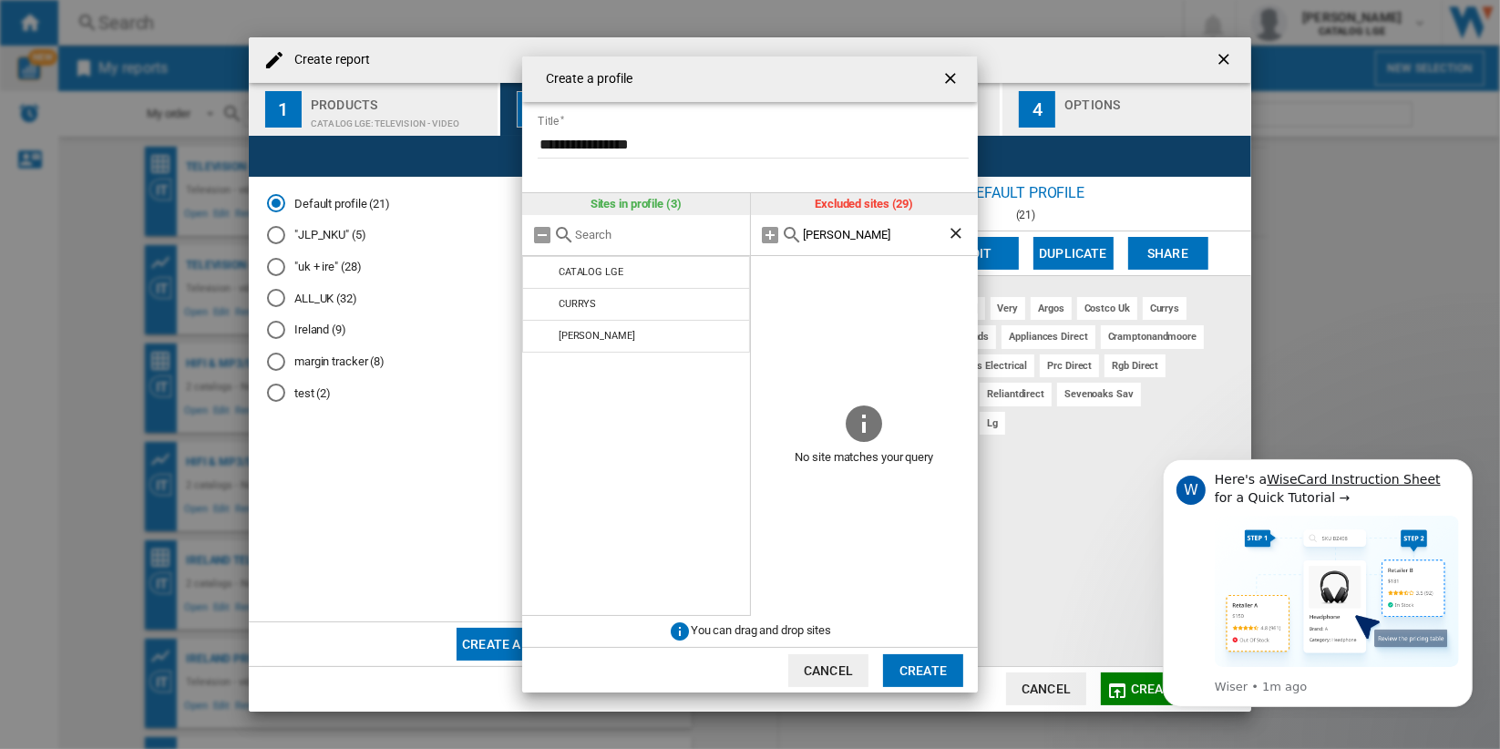
click at [885, 234] on input "[PERSON_NAME]" at bounding box center [876, 235] width 144 height 14
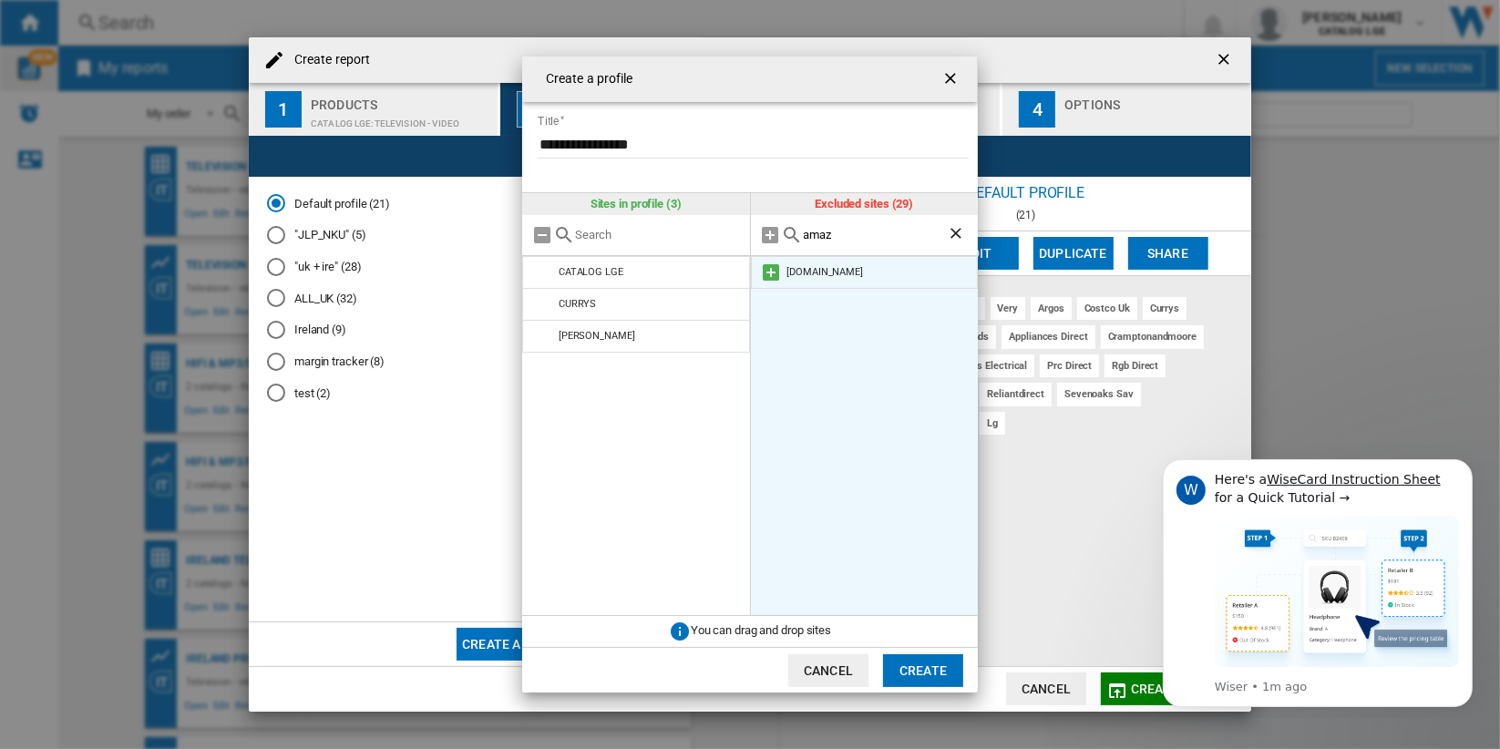
type input "amaz"
click at [770, 273] on md-icon at bounding box center [772, 273] width 22 height 22
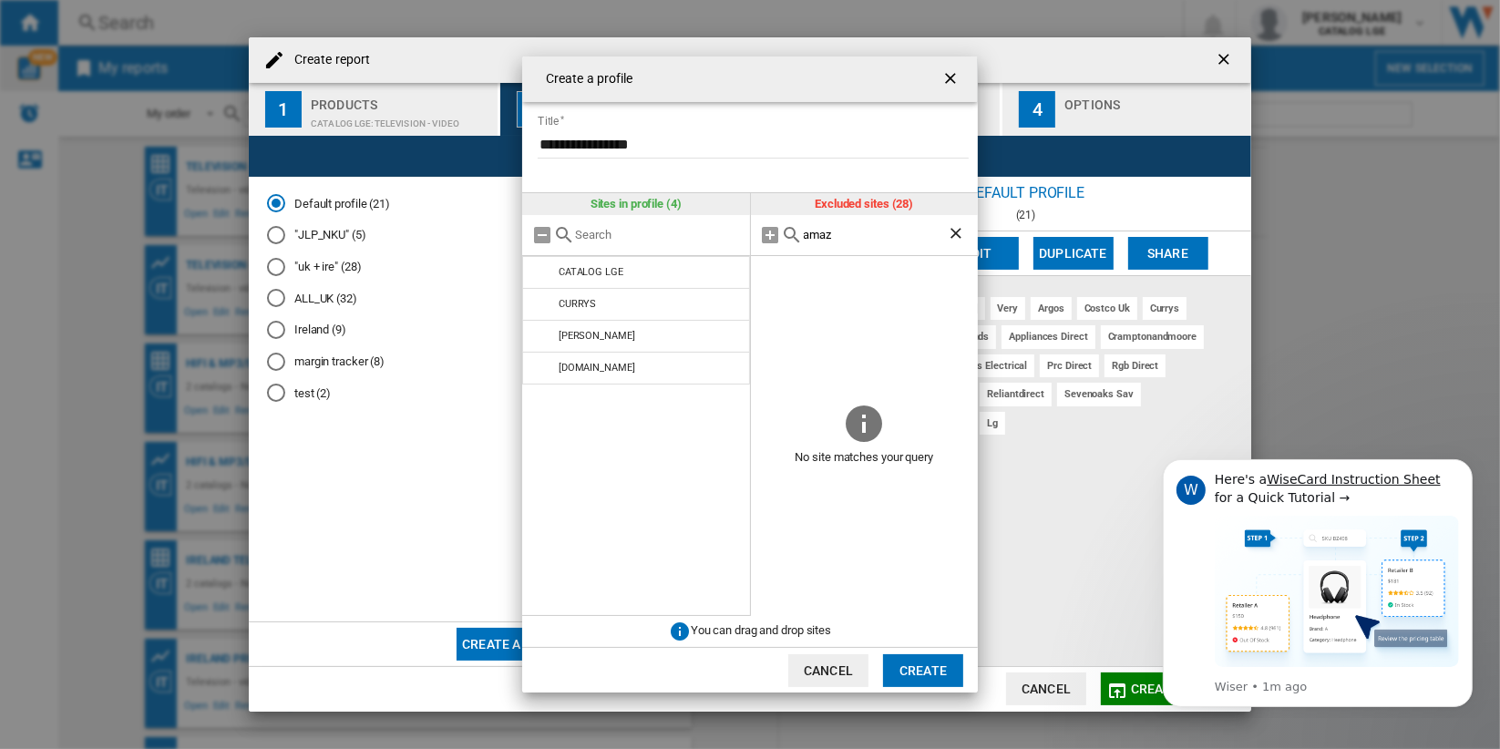
click at [695, 146] on input "**********" at bounding box center [753, 144] width 431 height 27
click at [694, 146] on input "**********" at bounding box center [753, 144] width 431 height 27
click at [952, 229] on ng-md-icon "Clear search" at bounding box center [958, 235] width 22 height 22
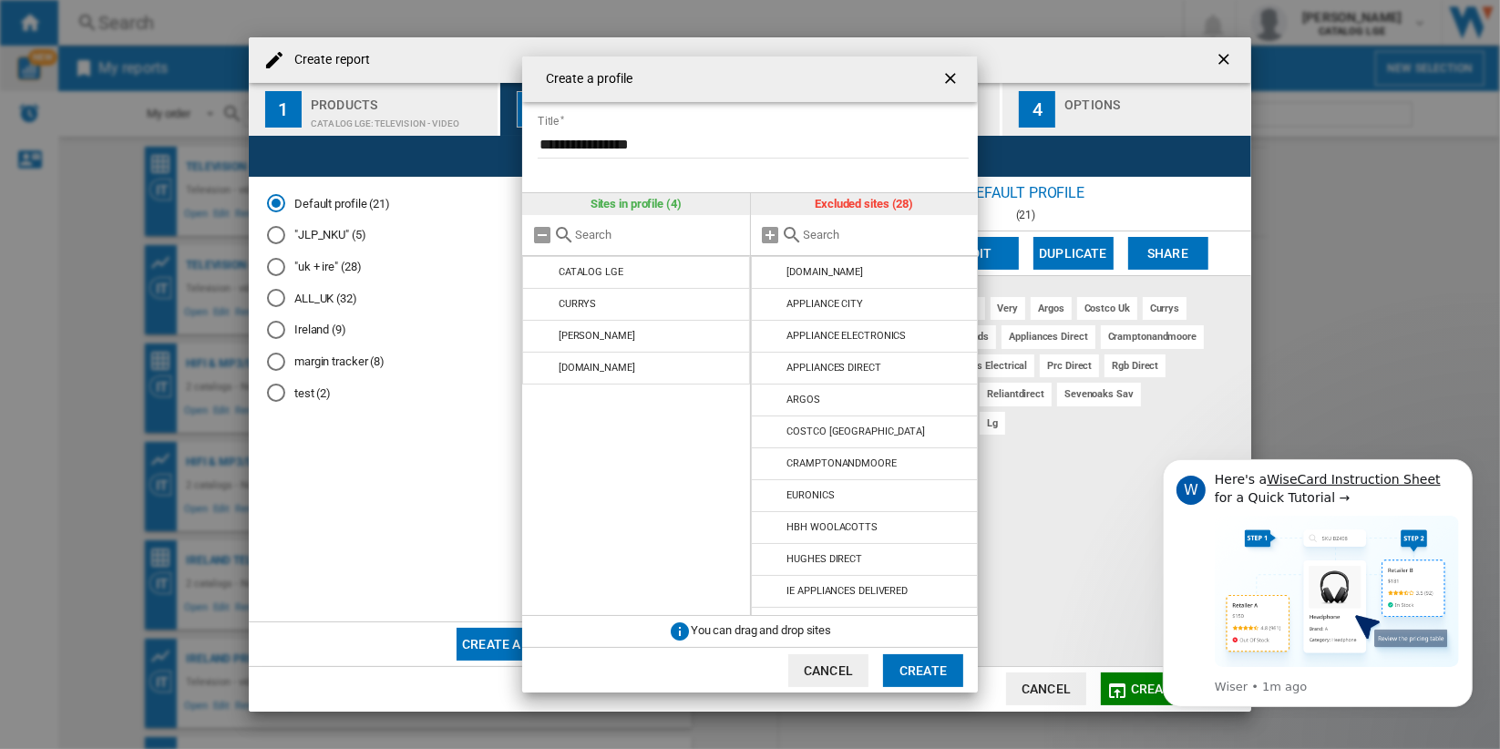
click at [859, 233] on input "text" at bounding box center [887, 235] width 166 height 14
click at [922, 669] on button "Create" at bounding box center [923, 671] width 80 height 33
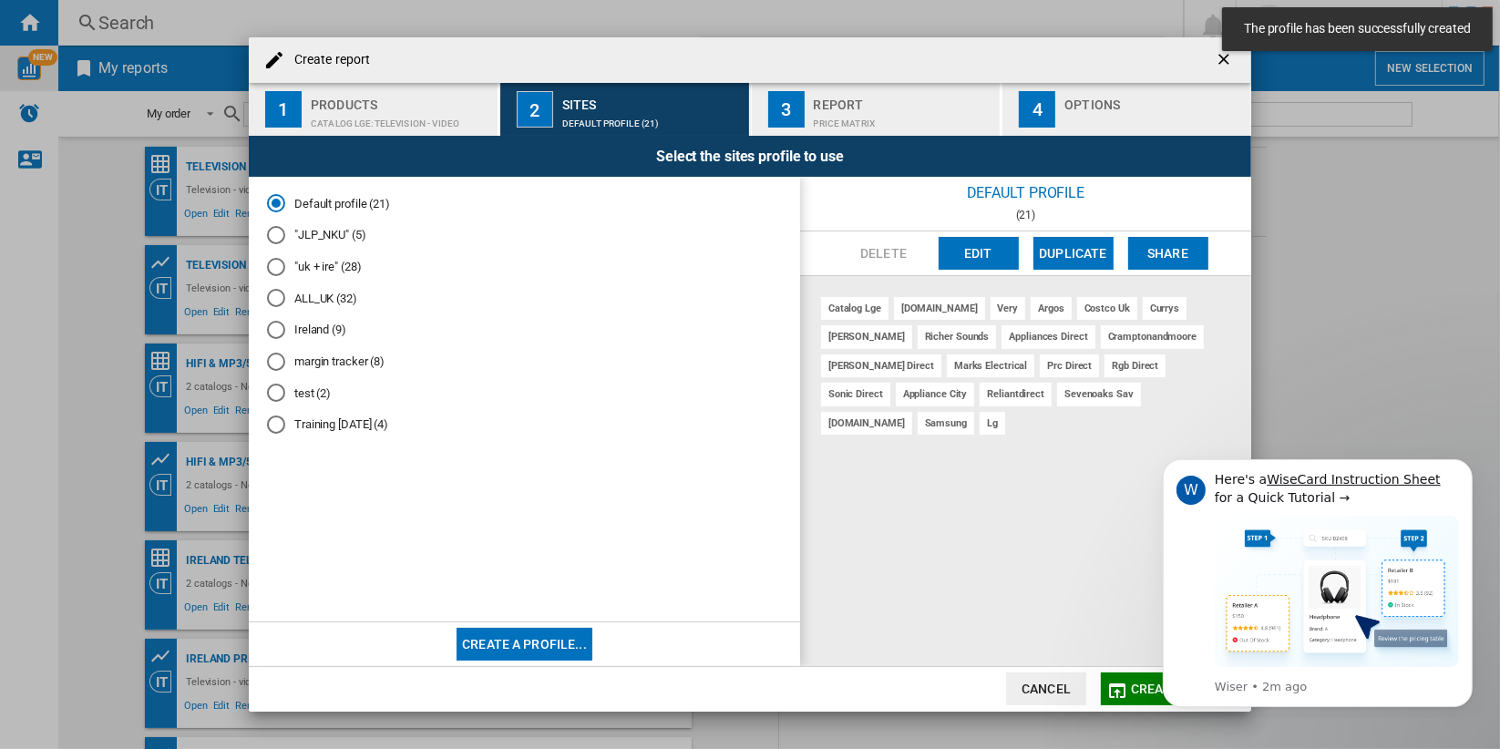
click at [353, 426] on md-radio-button "Training [DATE] (4)" at bounding box center [524, 425] width 515 height 17
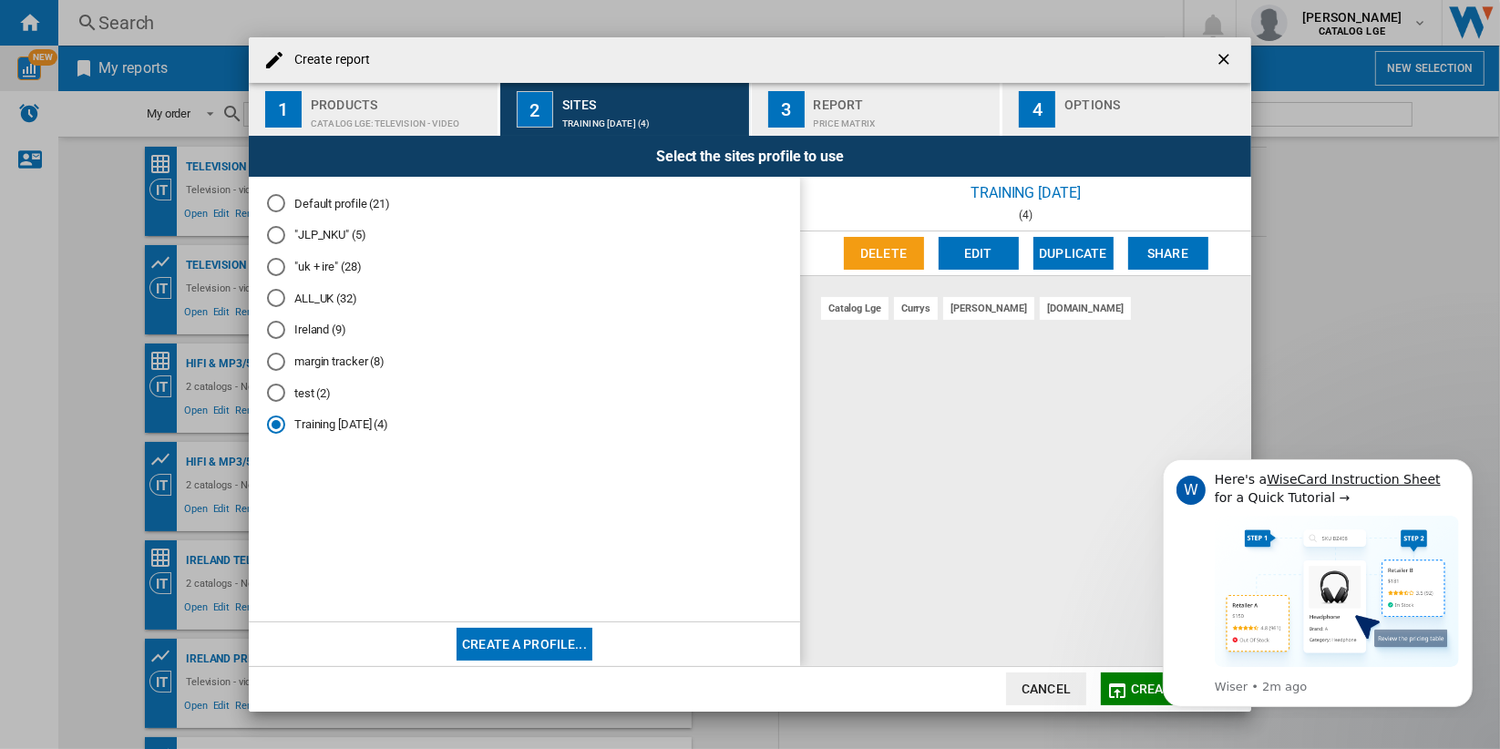
click at [1138, 684] on html "W Here's a WiseCard Instruction Sheet for a Quick Tutorial → Wiser • 2m ago" at bounding box center [1317, 579] width 365 height 275
click at [1132, 693] on span "Create report" at bounding box center [1181, 689] width 100 height 15
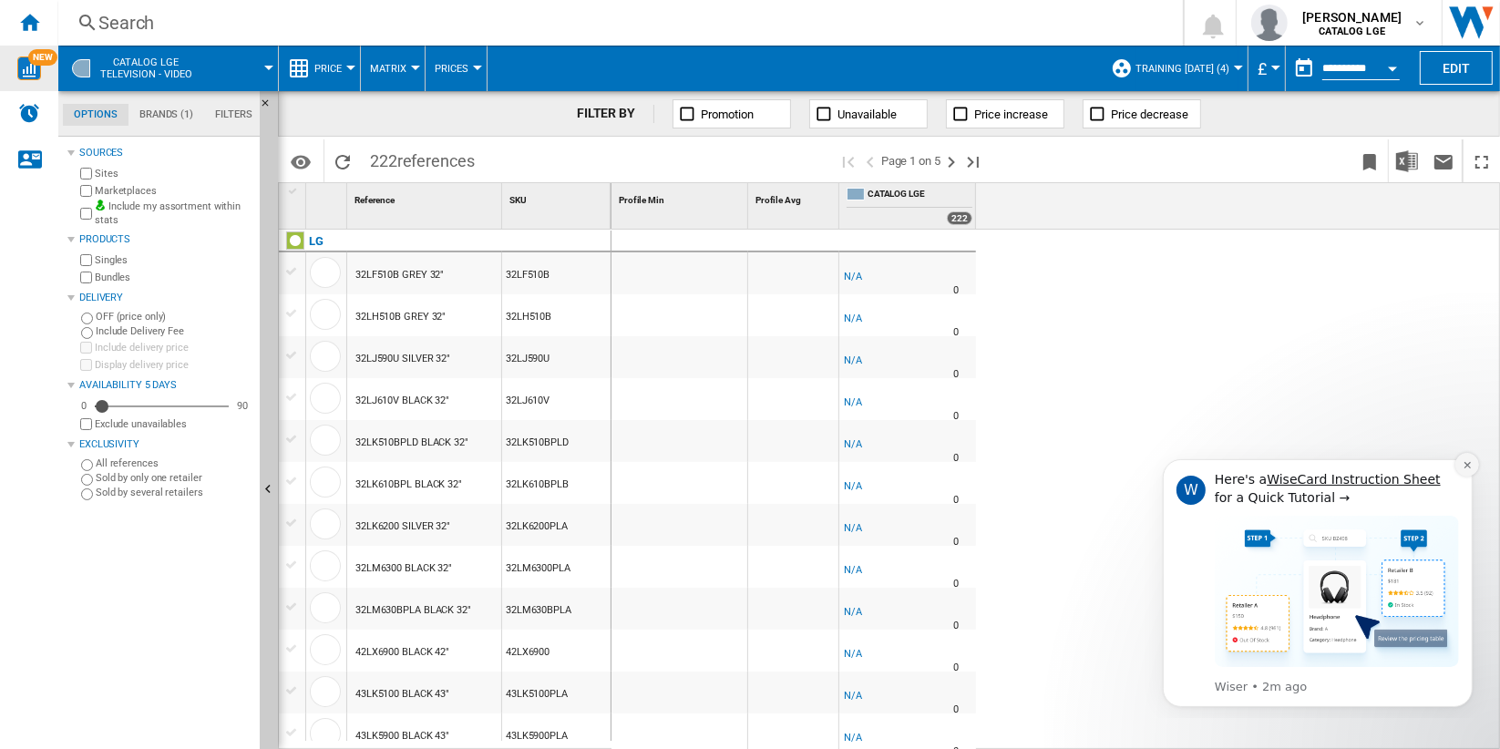
click at [1467, 459] on icon "Dismiss notification" at bounding box center [1467, 464] width 10 height 10
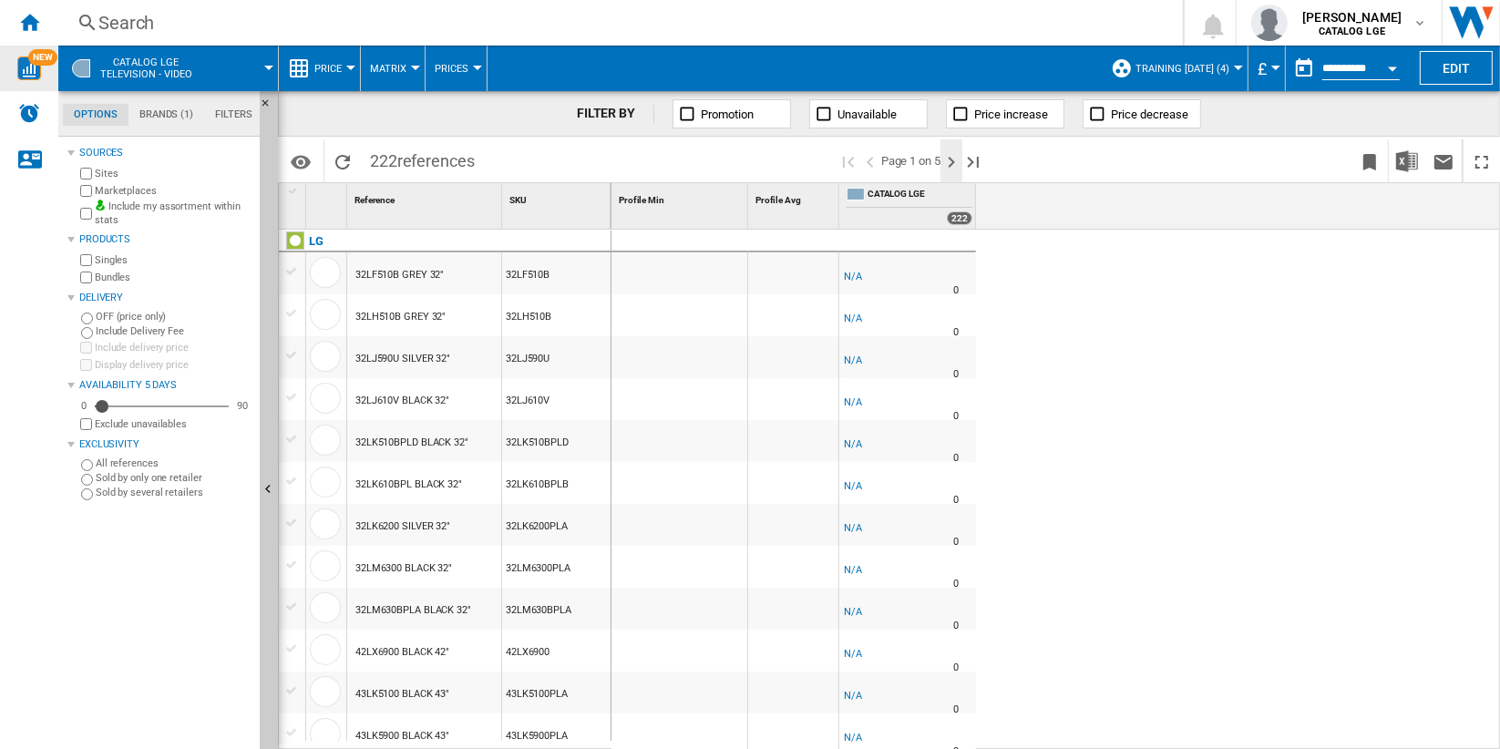
click at [955, 160] on ng-md-icon "Next page" at bounding box center [952, 162] width 22 height 22
click at [959, 163] on ng-md-icon "Next page" at bounding box center [952, 162] width 22 height 22
click at [871, 165] on ng-md-icon ">Previous page" at bounding box center [871, 162] width 22 height 22
click at [177, 67] on span "CATALOG LGE Television - video" at bounding box center [146, 69] width 92 height 24
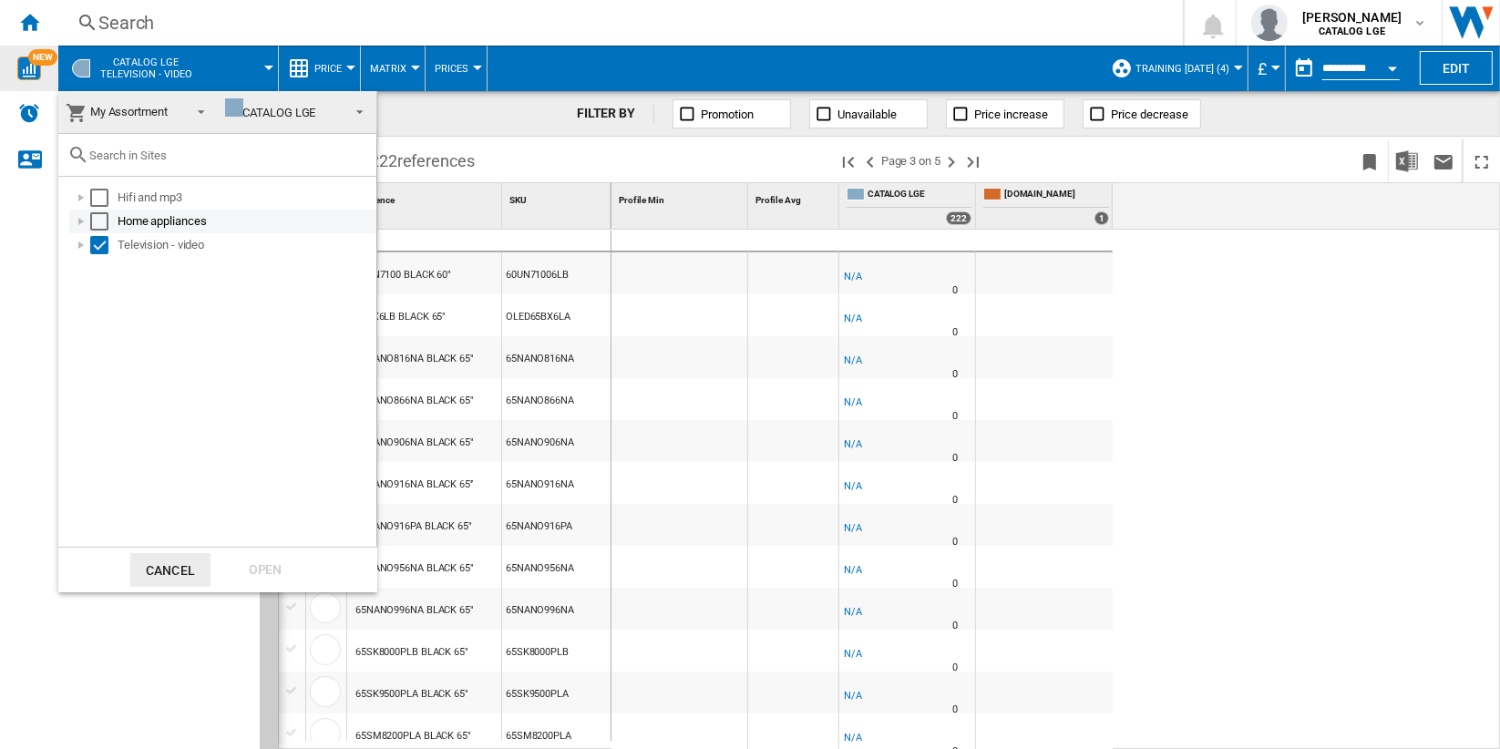
click at [99, 224] on div "Select" at bounding box center [99, 221] width 18 height 18
click at [273, 574] on div "Open" at bounding box center [265, 570] width 80 height 34
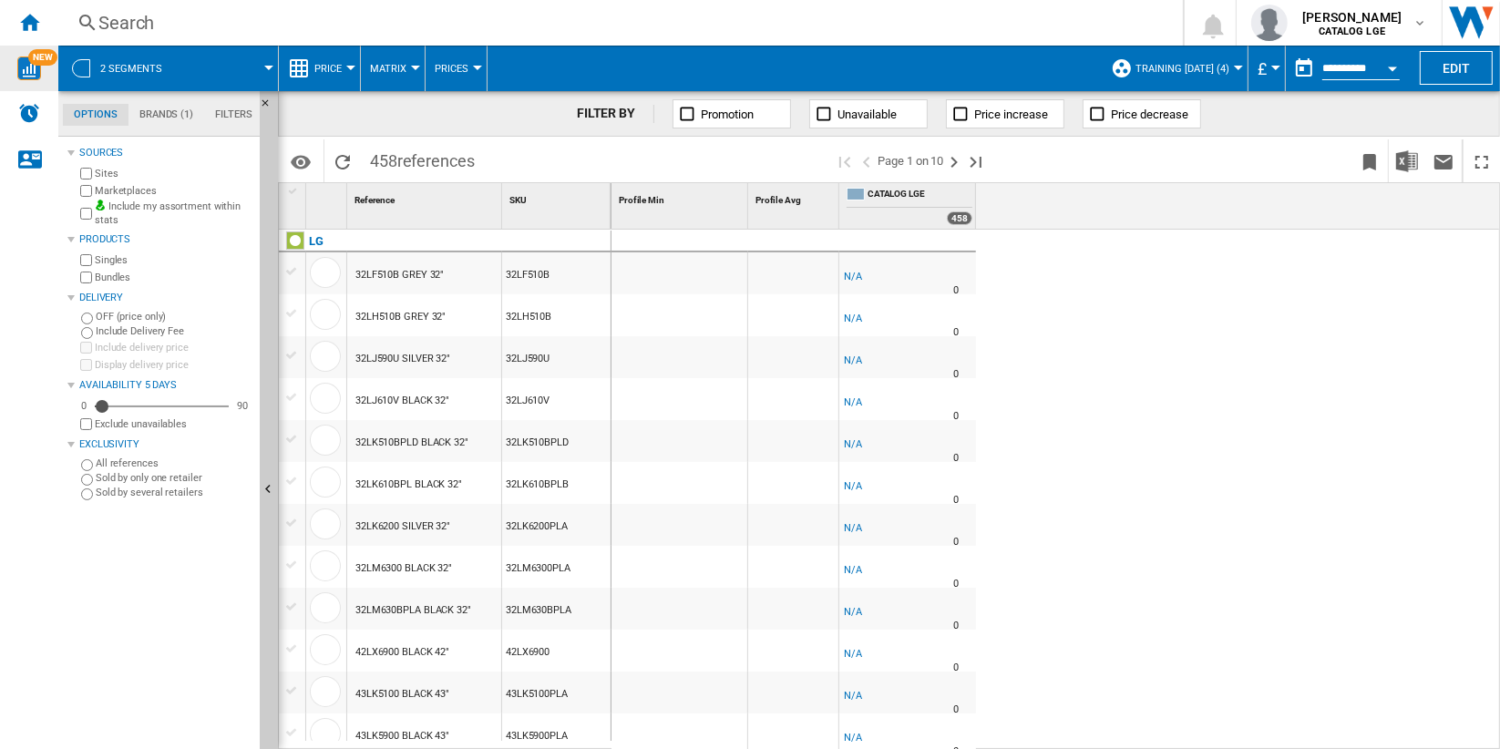
click at [176, 66] on button "2 segments" at bounding box center [140, 69] width 80 height 46
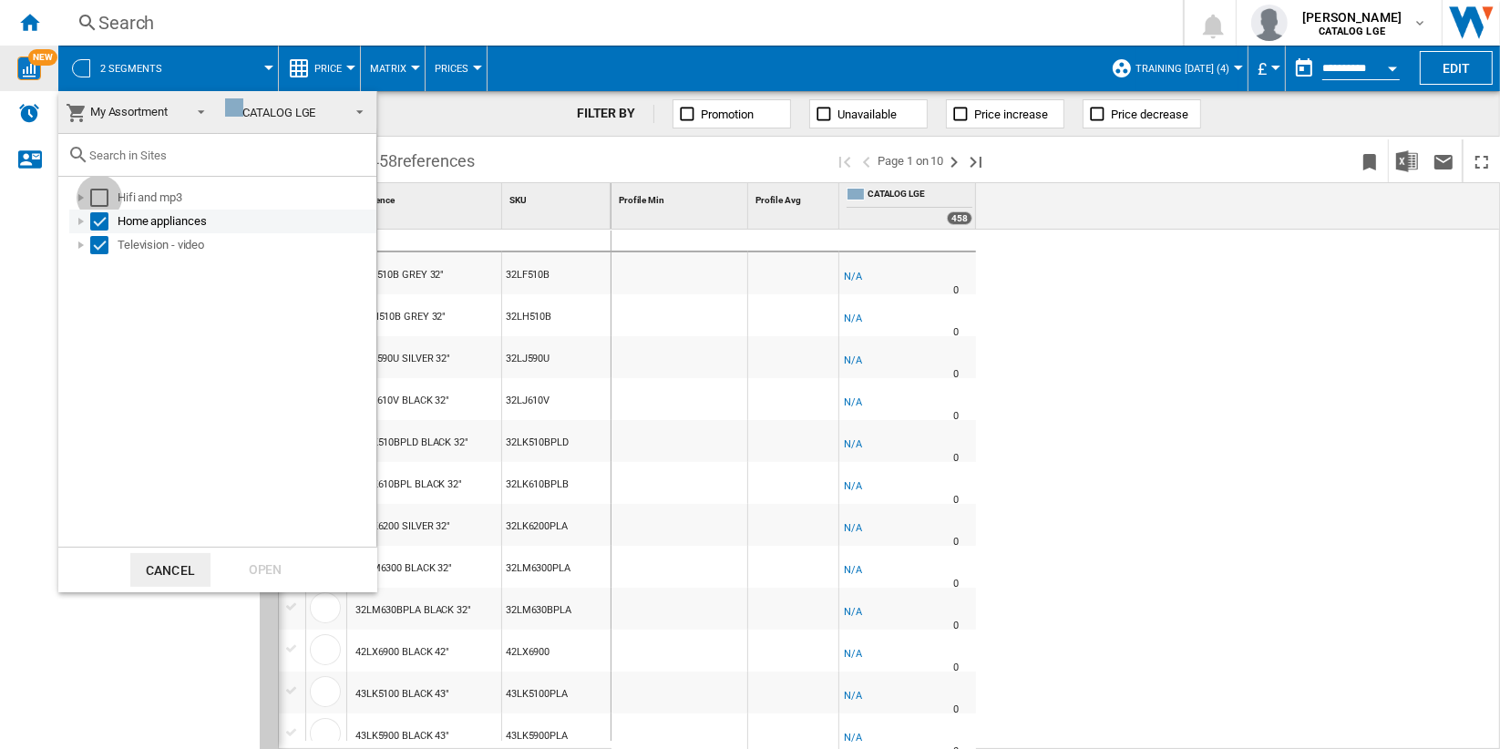
drag, startPoint x: 93, startPoint y: 192, endPoint x: 108, endPoint y: 215, distance: 27.6
click at [95, 194] on div "Select" at bounding box center [99, 198] width 18 height 18
click at [268, 567] on div "Open" at bounding box center [265, 570] width 80 height 34
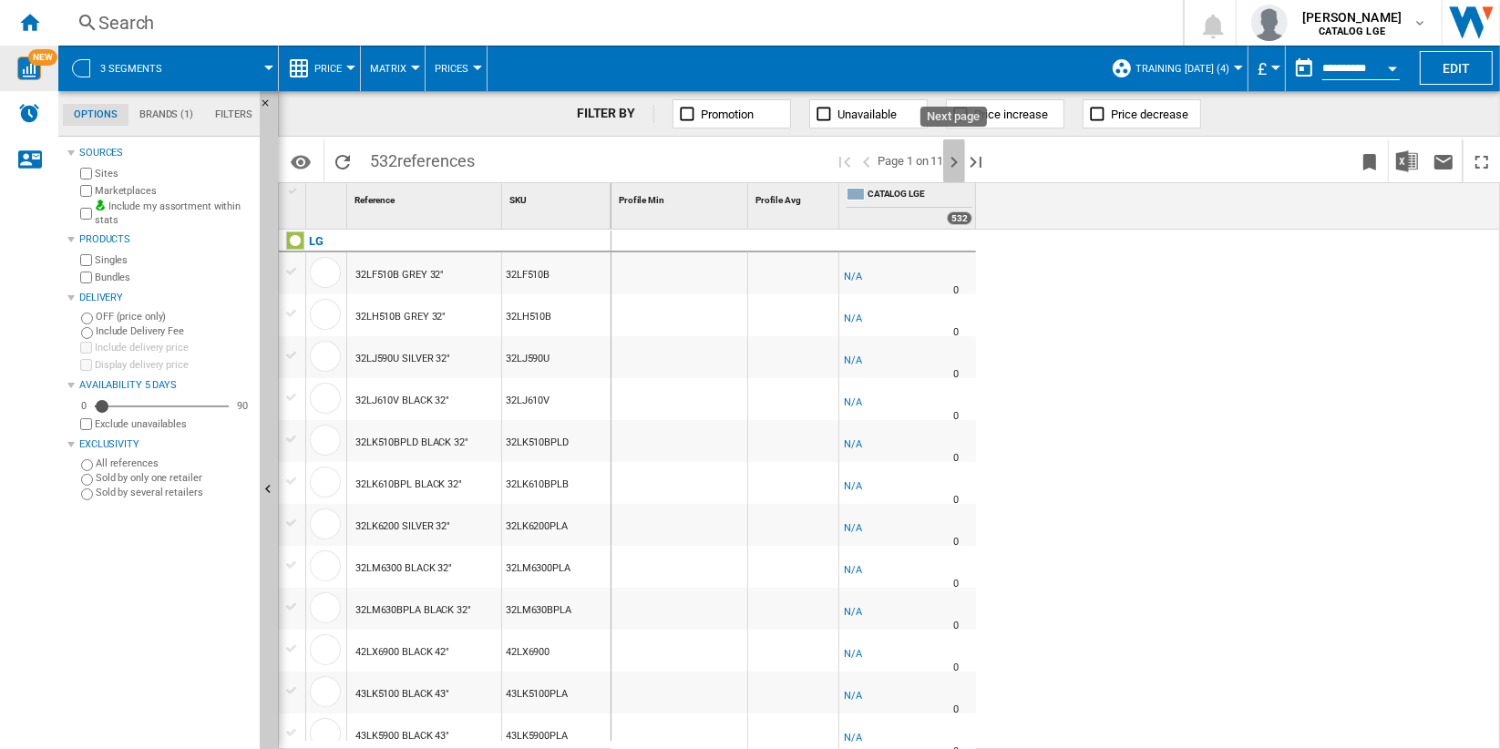
click at [957, 159] on ng-md-icon "Next page" at bounding box center [954, 162] width 22 height 22
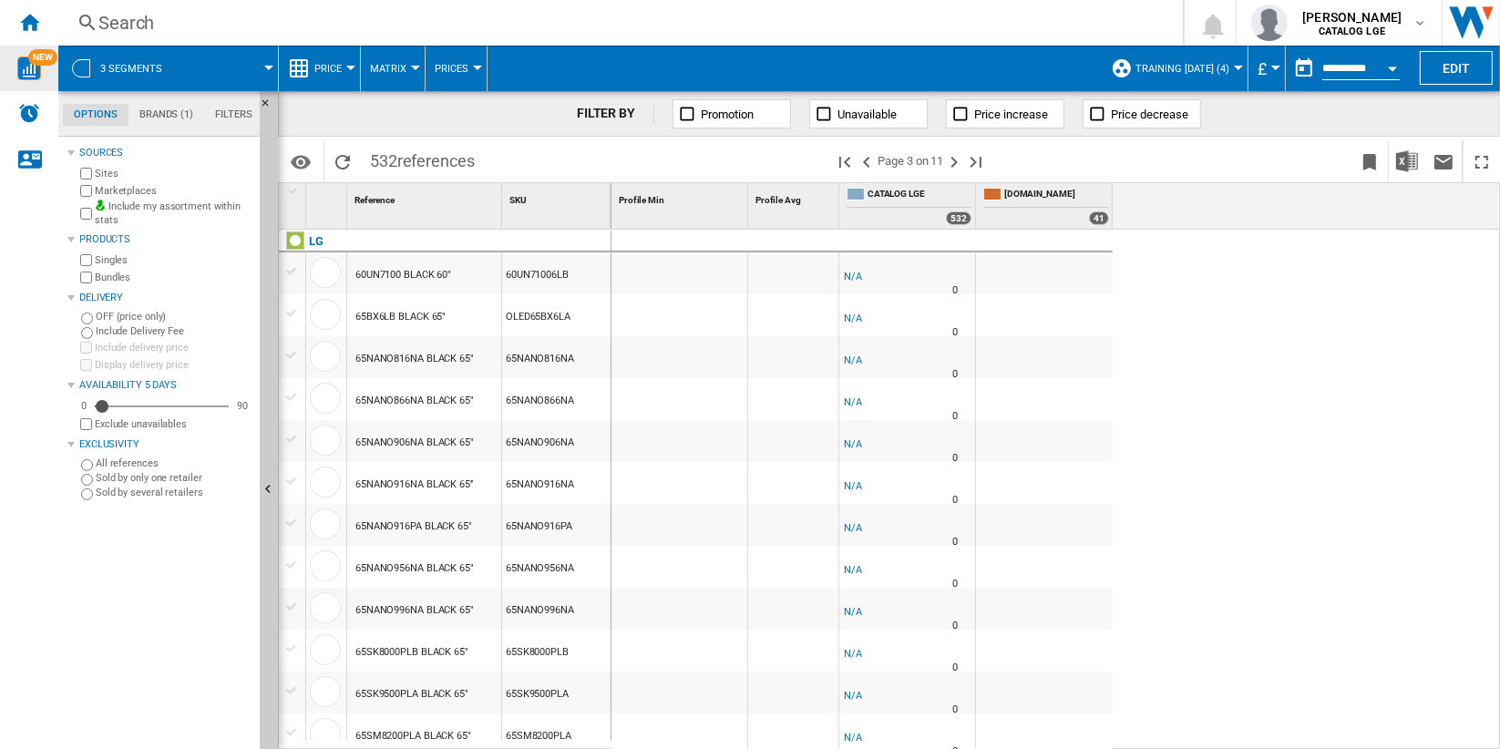
click at [1218, 69] on span "Training [DATE] (4)" at bounding box center [1183, 69] width 94 height 12
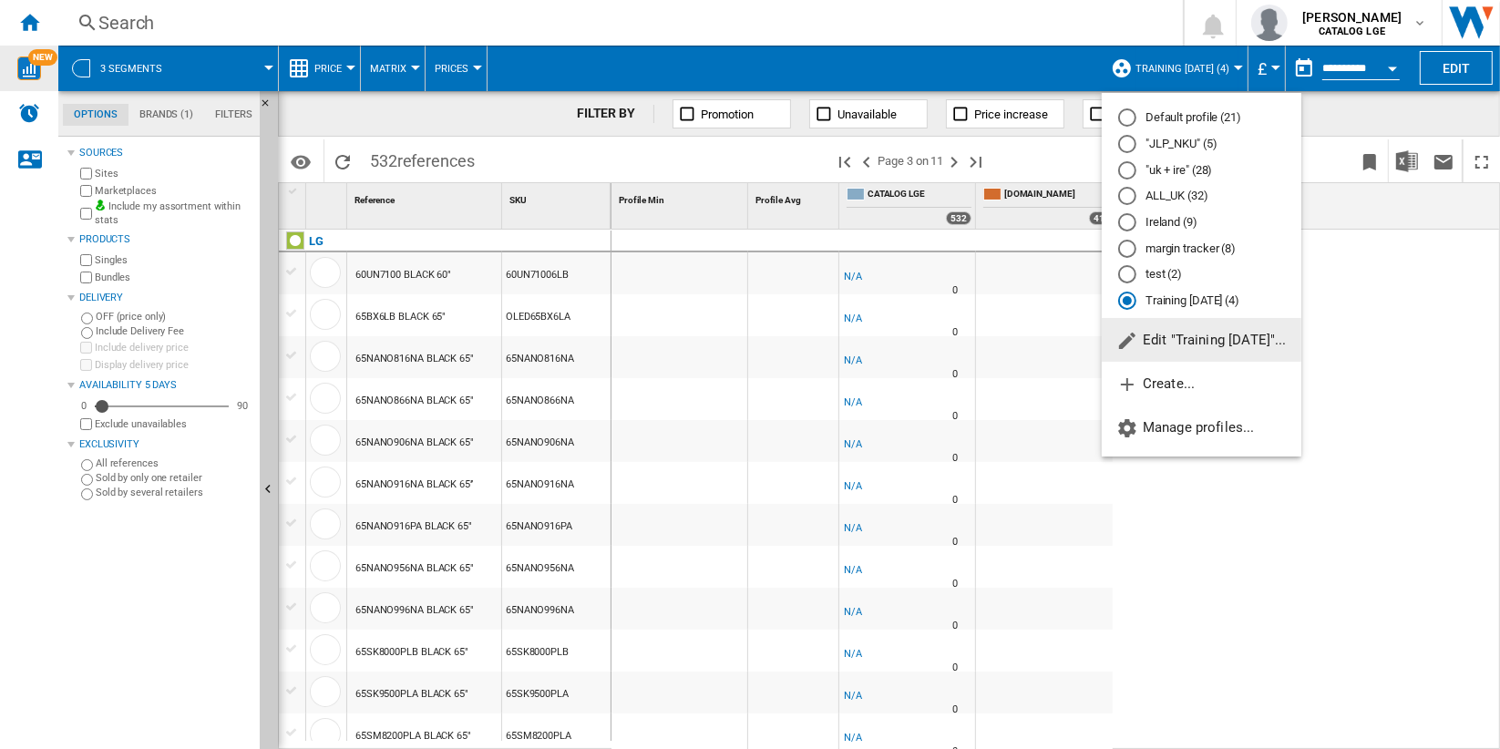
click at [1344, 209] on md-backdrop at bounding box center [750, 374] width 1500 height 749
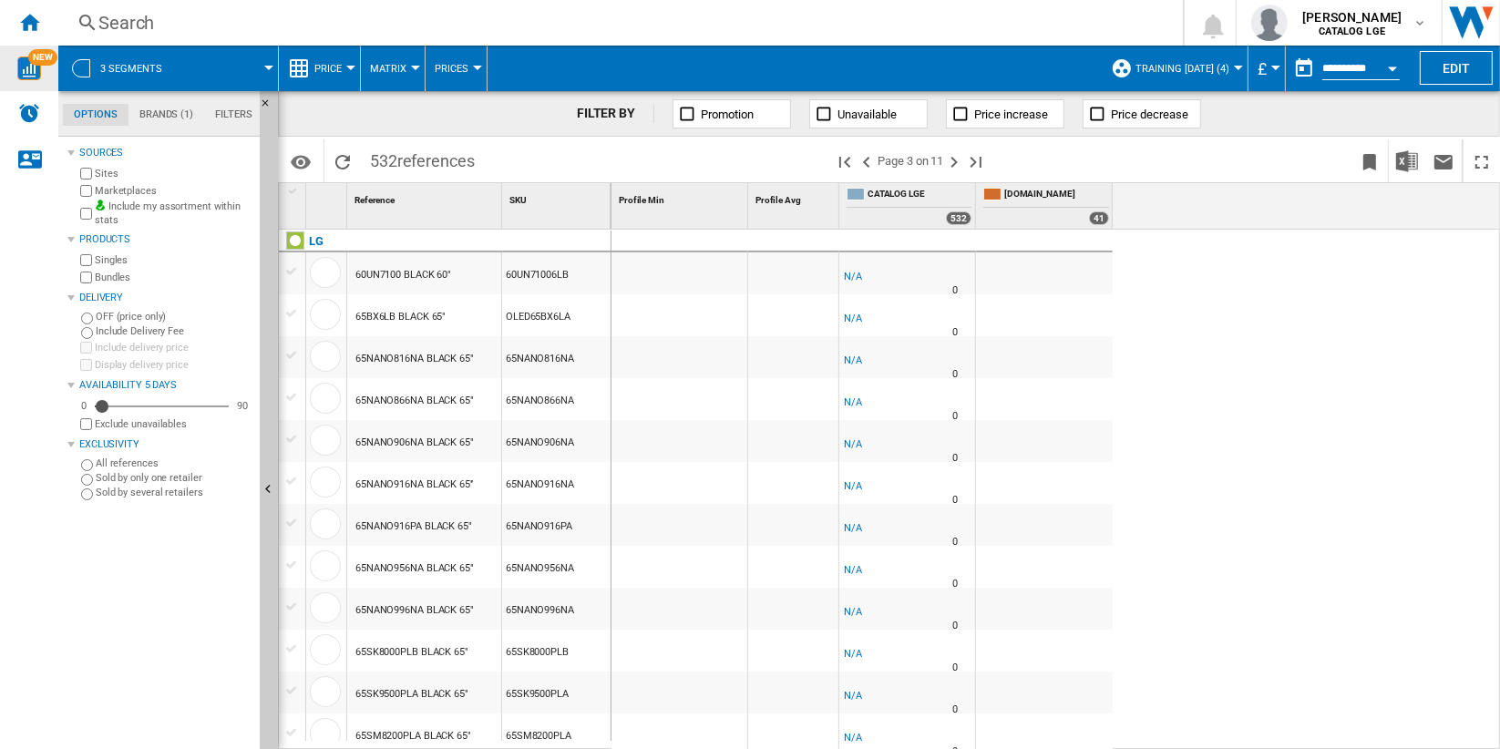
click at [211, 66] on span at bounding box center [228, 69] width 81 height 46
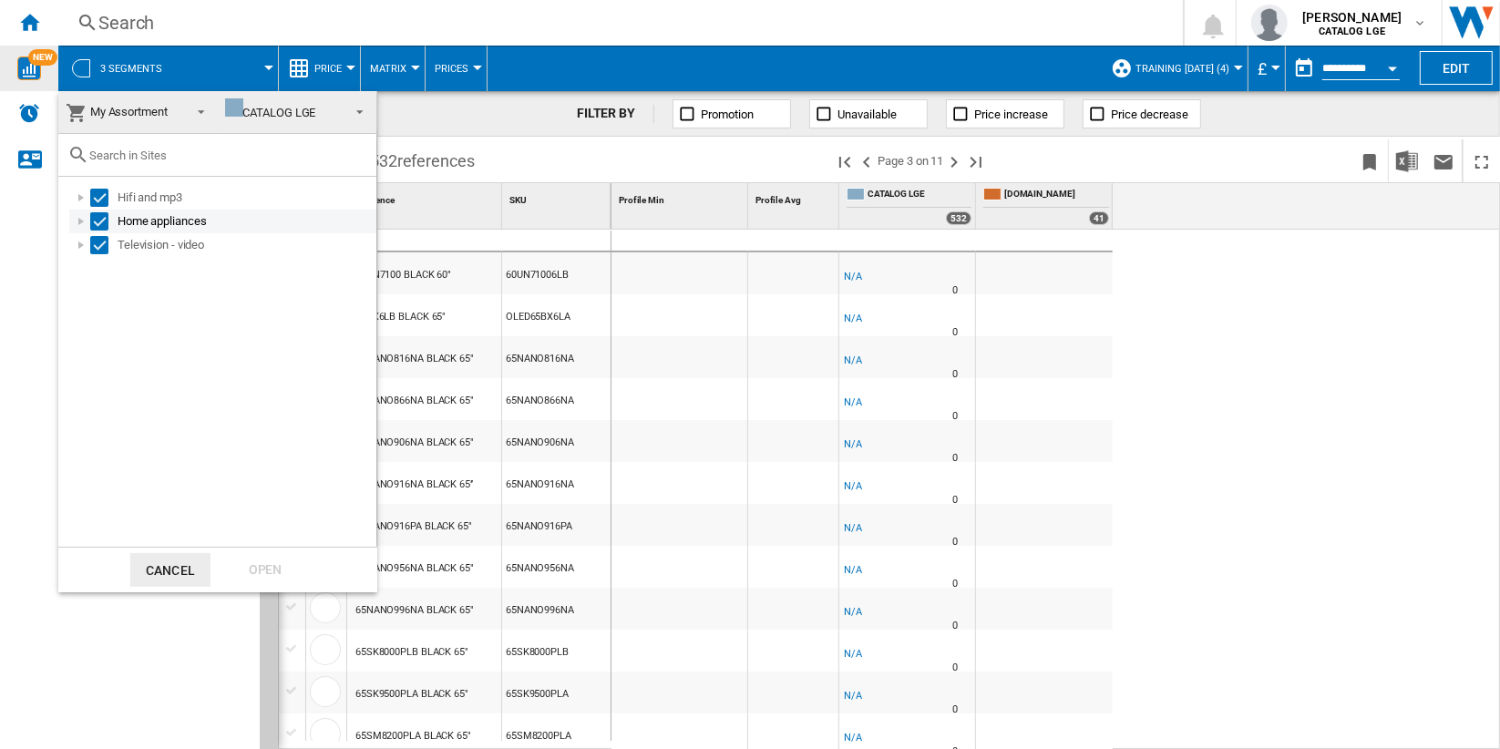
click at [95, 217] on div "Select" at bounding box center [99, 221] width 18 height 18
click at [97, 197] on div "Select" at bounding box center [99, 198] width 18 height 18
click at [281, 575] on div "Open" at bounding box center [265, 570] width 80 height 34
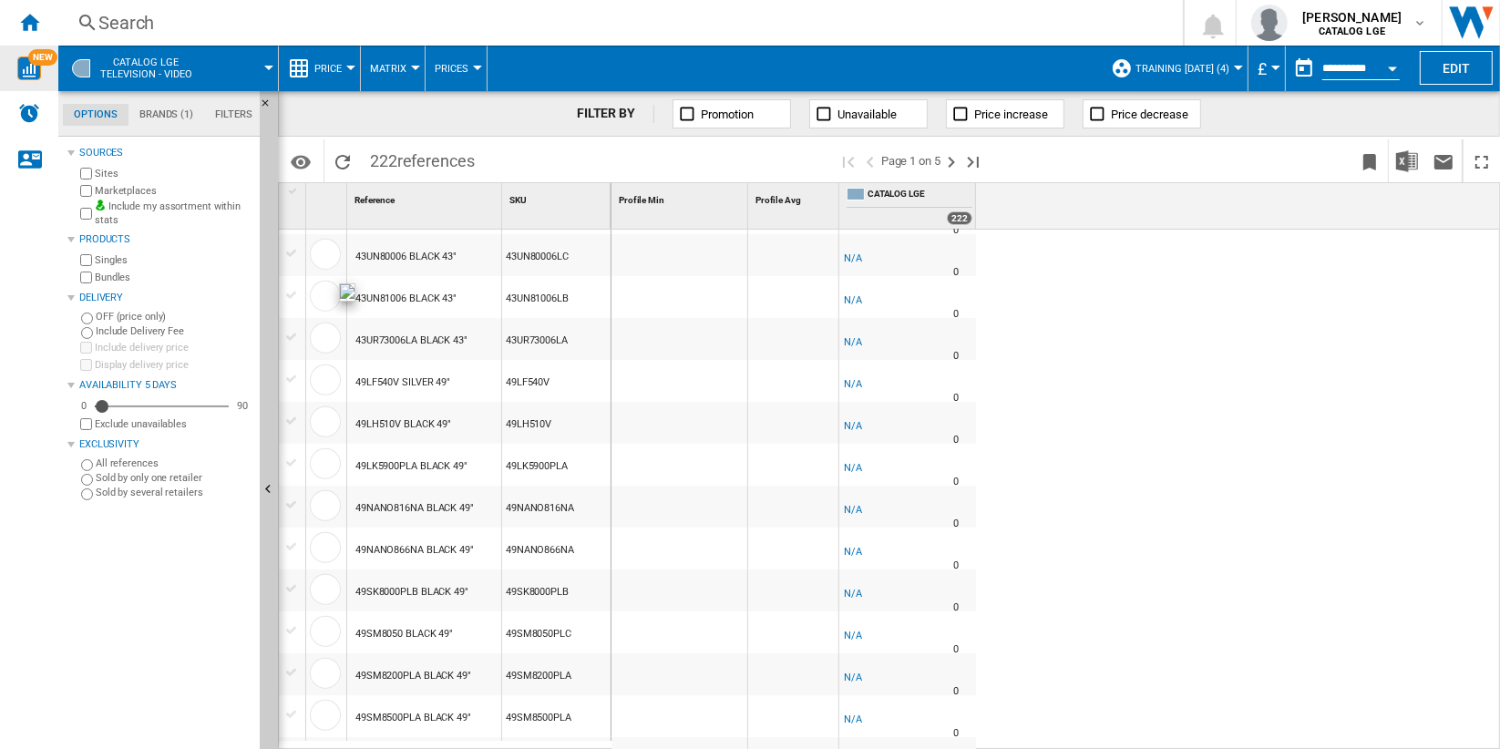
scroll to position [686, 0]
click at [957, 163] on ng-md-icon "Next page" at bounding box center [952, 162] width 22 height 22
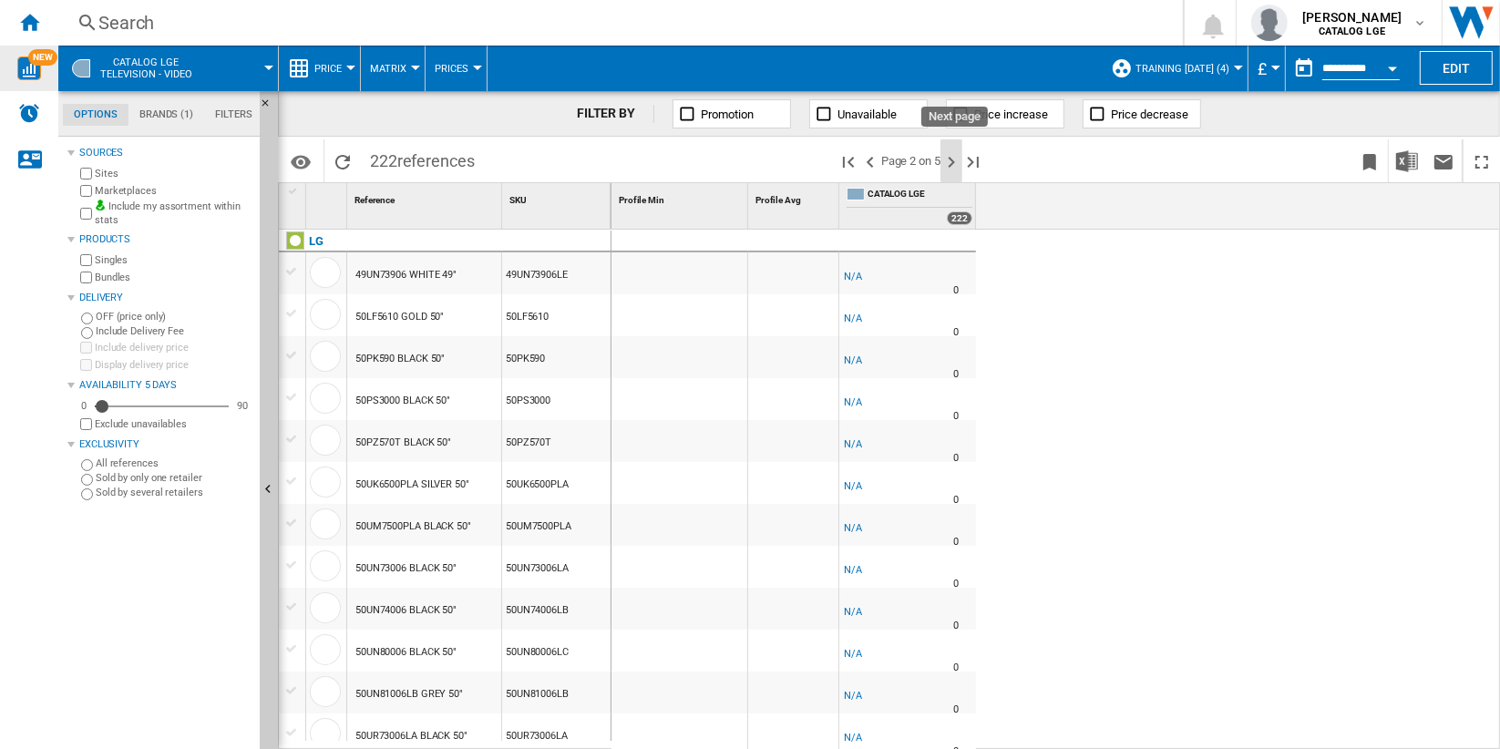
click at [957, 163] on ng-md-icon "Next page" at bounding box center [952, 162] width 22 height 22
click at [447, 277] on div "60UN7100 BLACK 60"" at bounding box center [404, 275] width 96 height 42
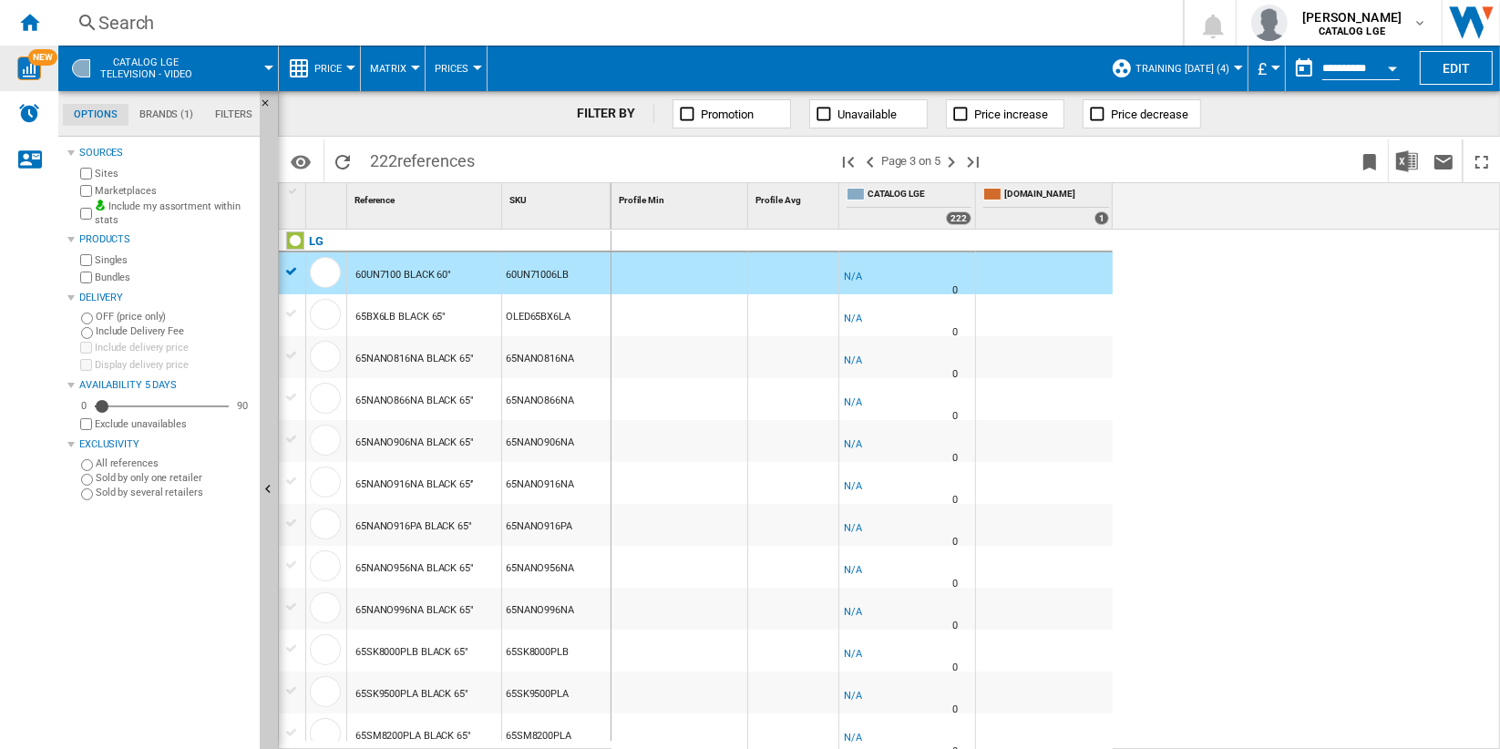
click at [440, 325] on div "65BX6LB BLACK 65"" at bounding box center [401, 317] width 90 height 42
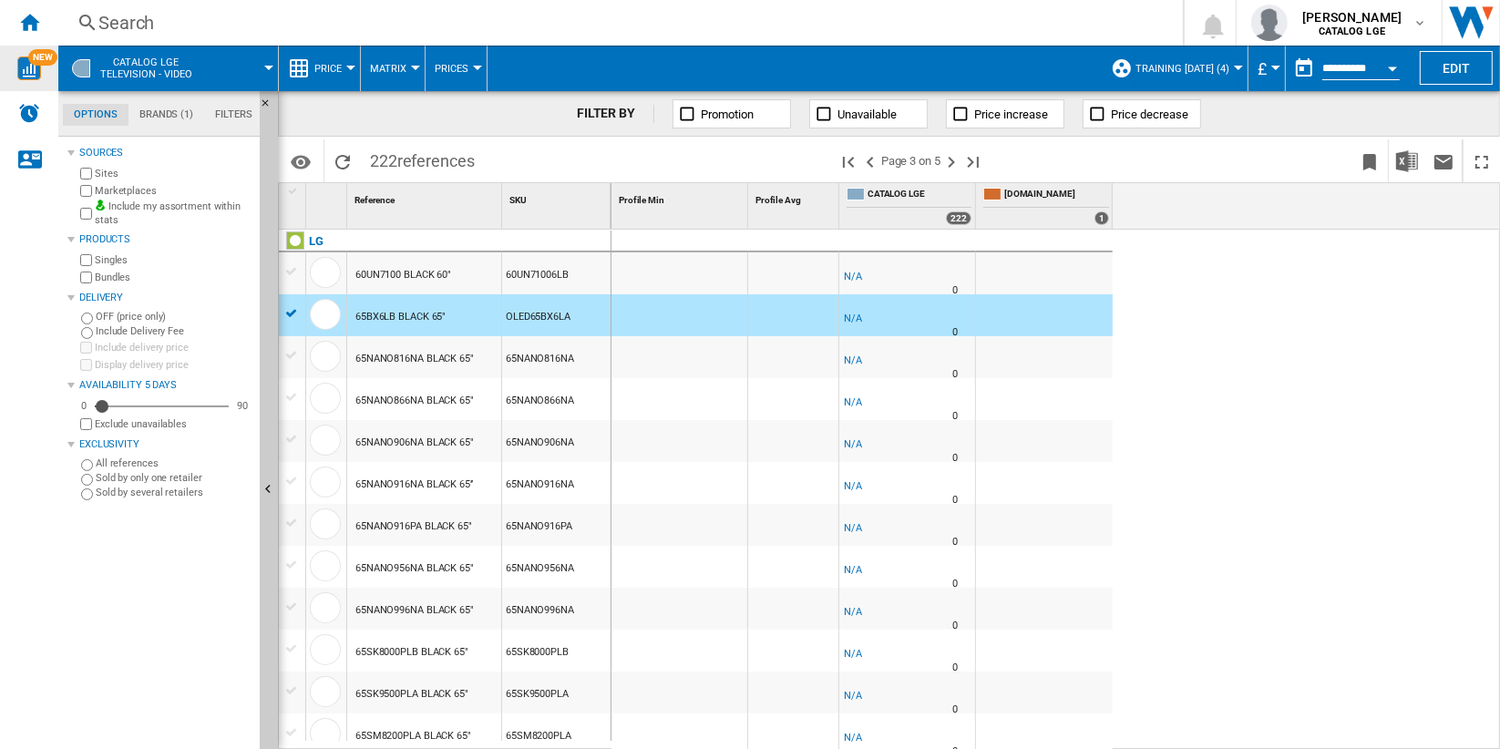
click at [447, 370] on div "65NANO816NA BLACK 65"" at bounding box center [415, 359] width 119 height 42
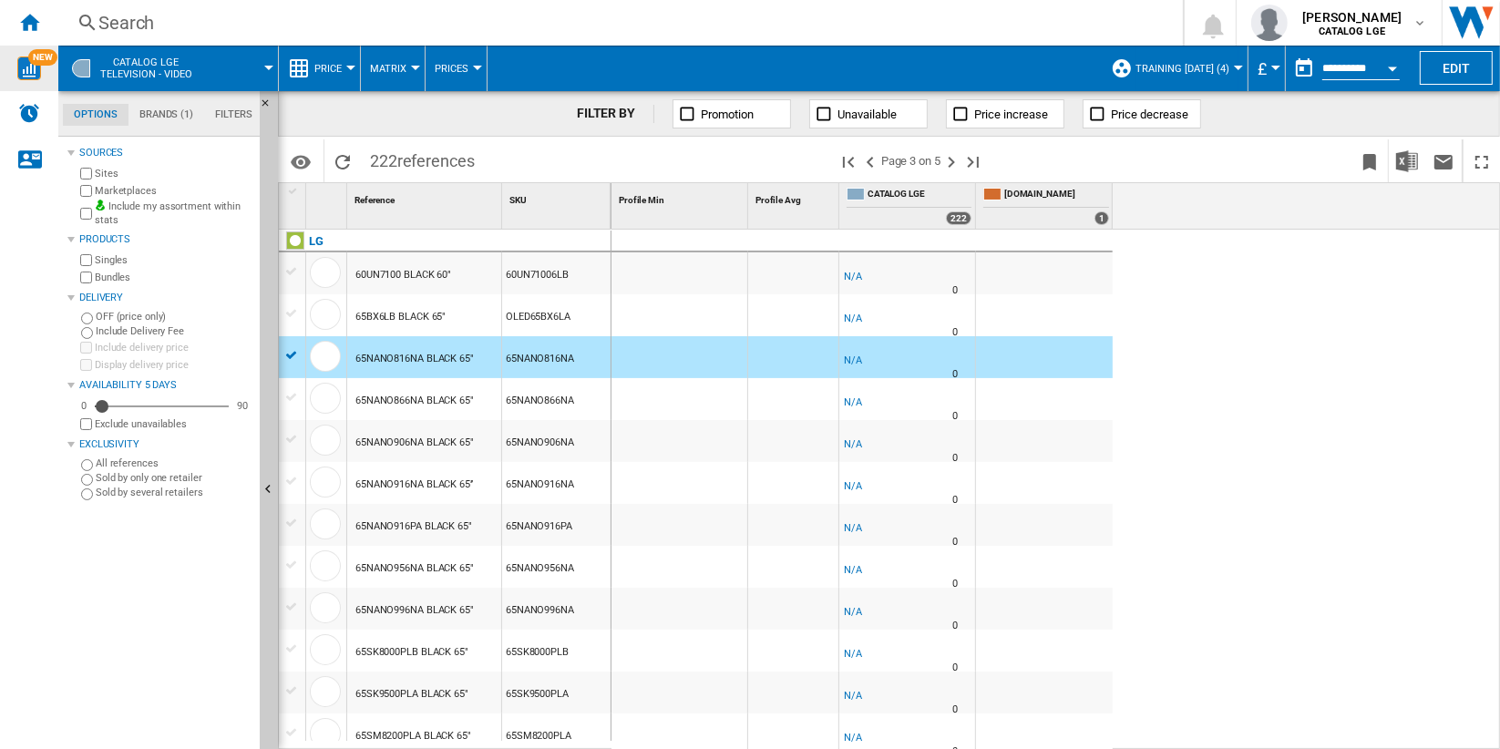
click at [448, 413] on div "65NANO866NA BLACK 65"" at bounding box center [415, 401] width 119 height 42
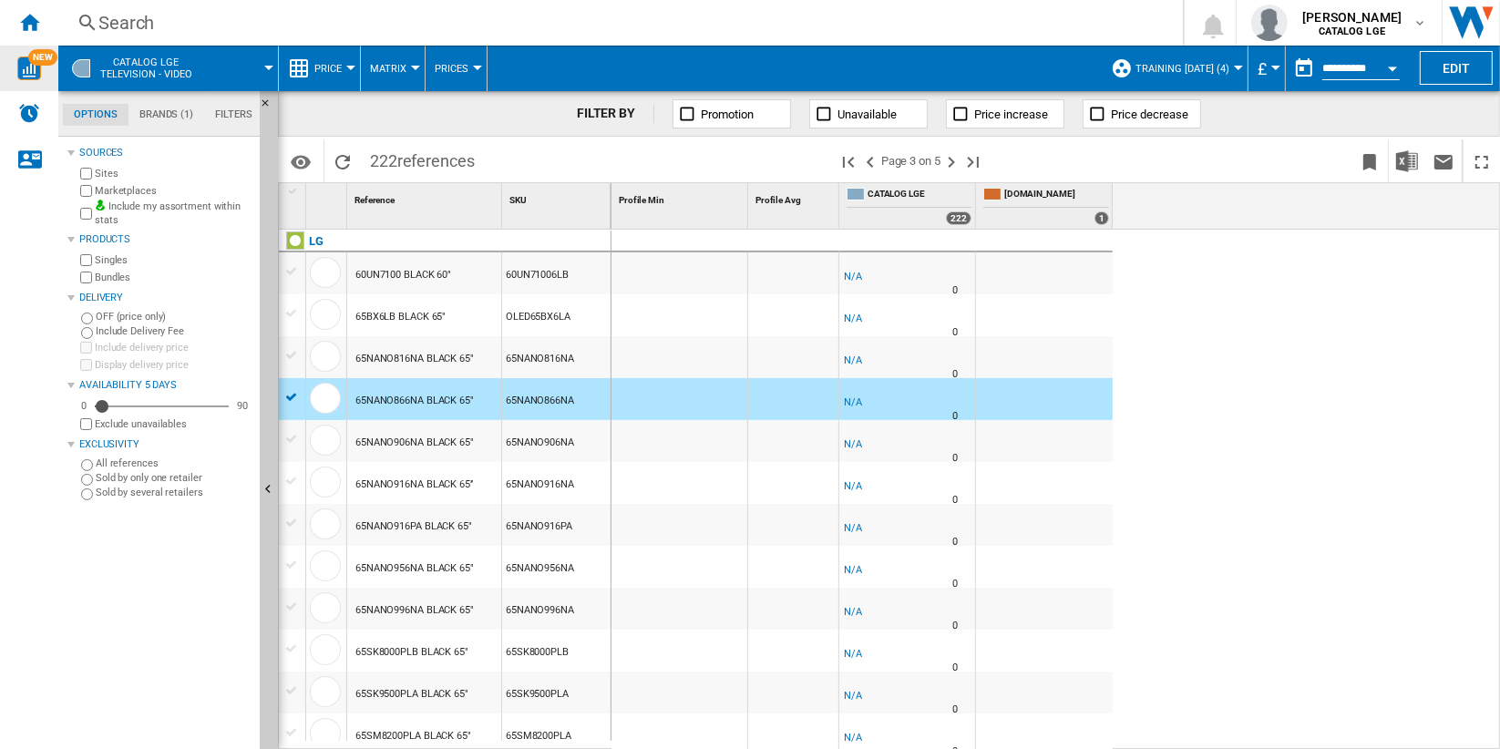
click at [201, 76] on button "CATALOG LGE Television - video" at bounding box center [155, 69] width 110 height 46
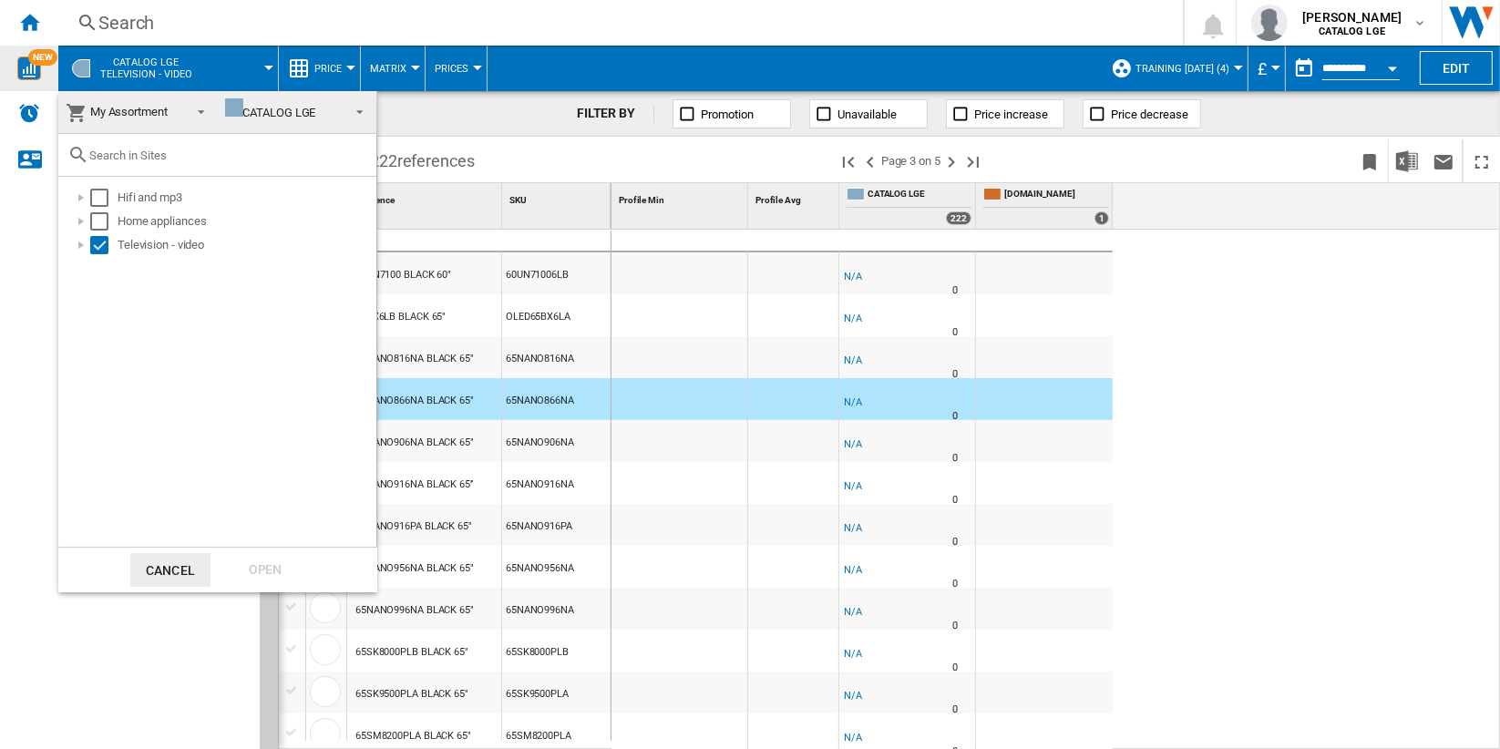
click at [1284, 414] on md-backdrop at bounding box center [750, 374] width 1500 height 749
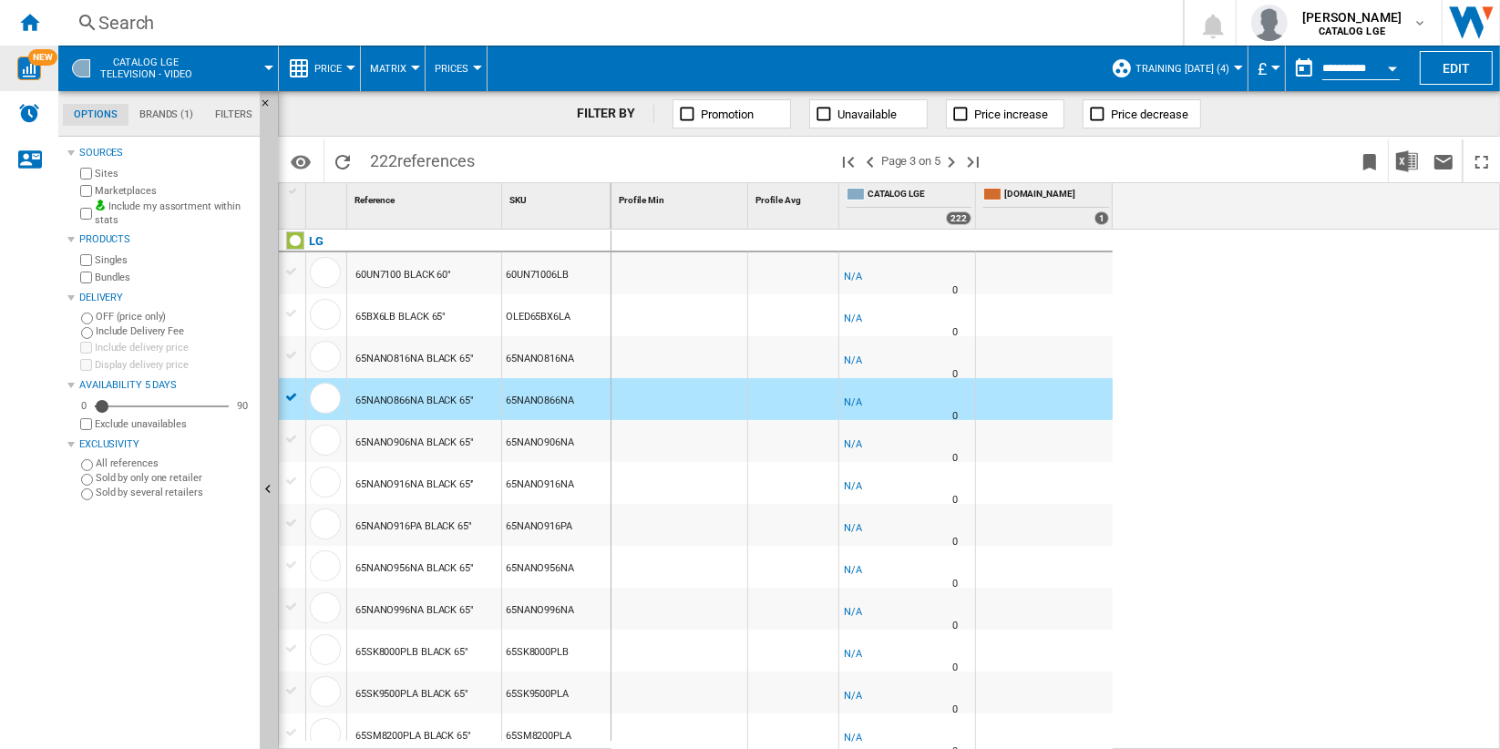
click at [1200, 64] on span "Training [DATE] (4)" at bounding box center [1183, 69] width 94 height 12
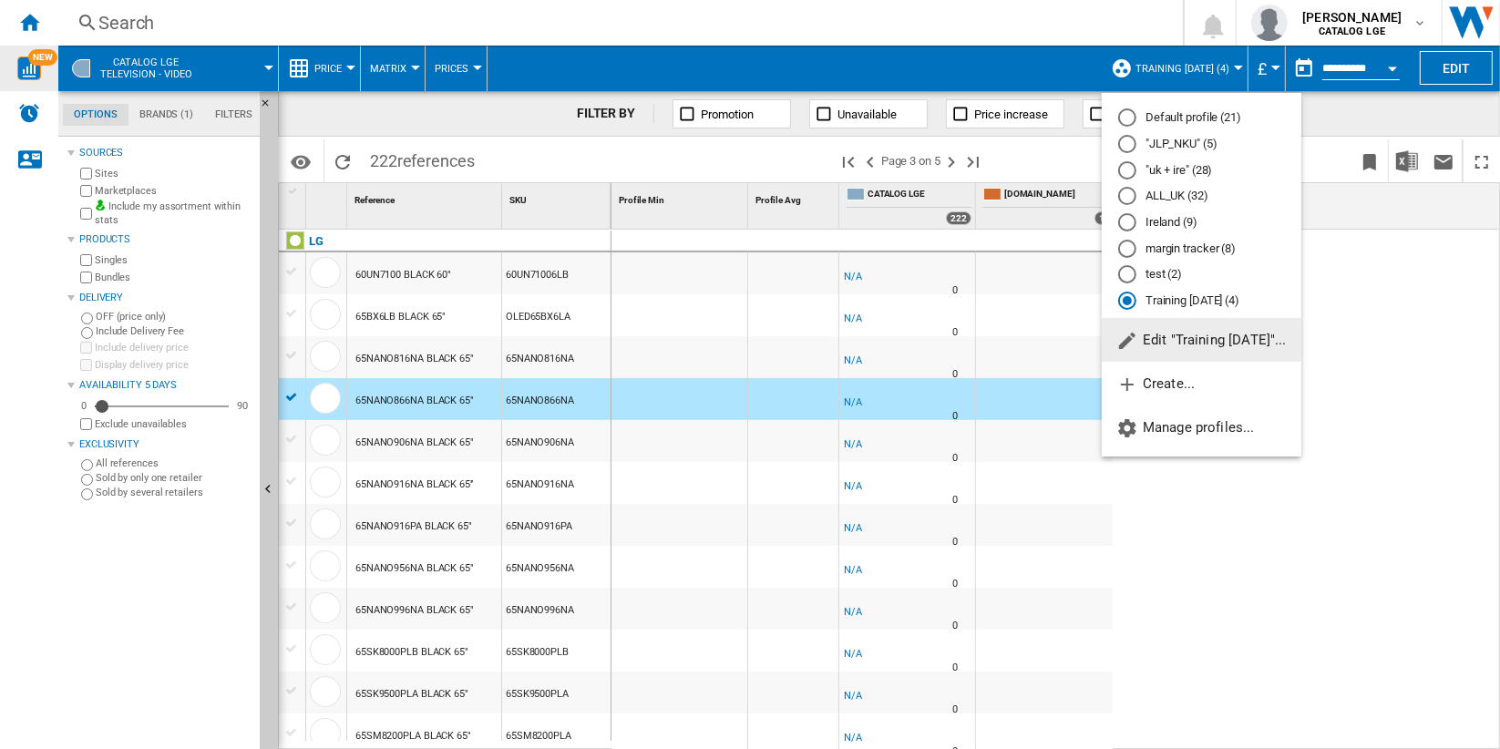
click at [1152, 170] on md-radio-button ""uk + ire" (28)" at bounding box center [1202, 169] width 167 height 17
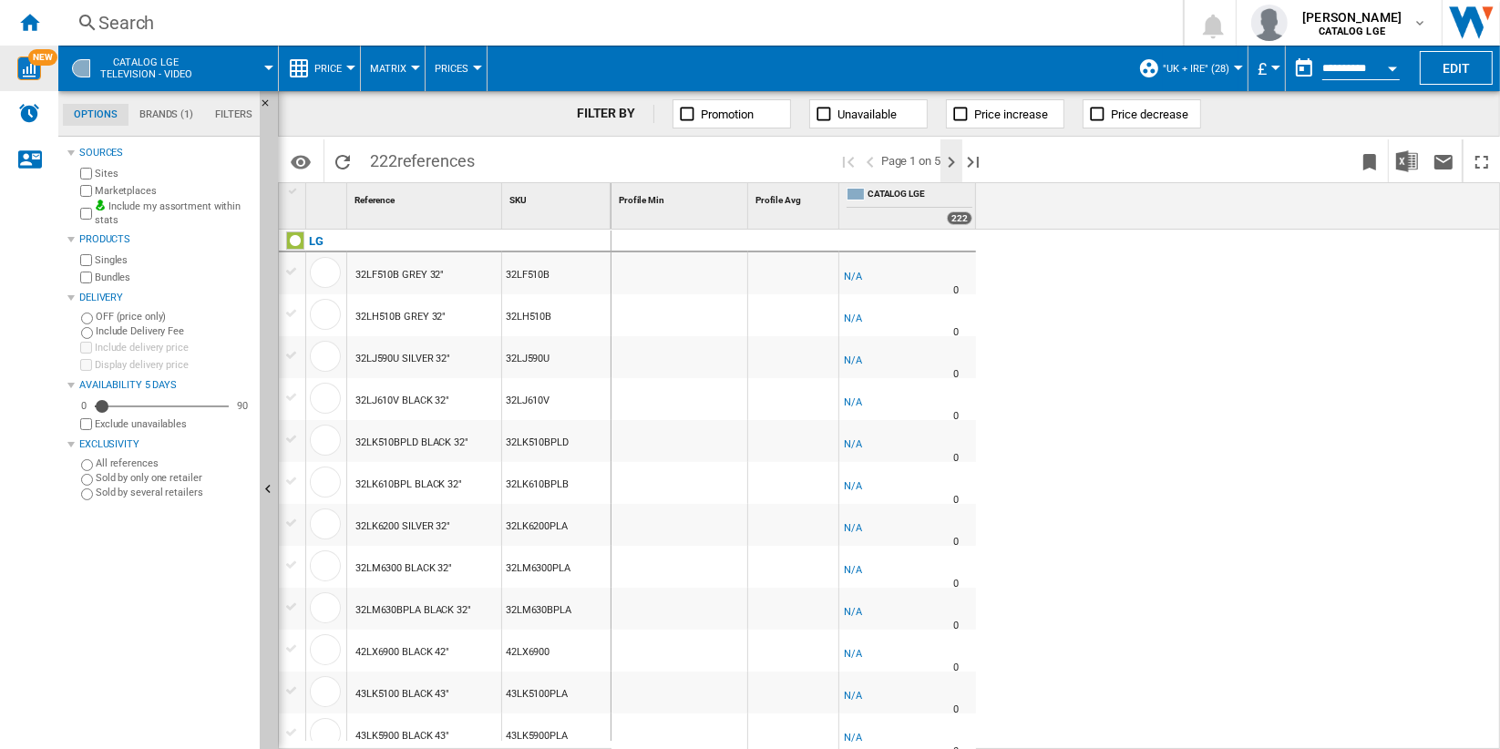
click at [951, 159] on ng-md-icon "Next page" at bounding box center [952, 162] width 22 height 22
click at [954, 162] on ng-md-icon "Next page" at bounding box center [952, 162] width 22 height 22
click at [443, 273] on div "60UN7100 BLACK 60"" at bounding box center [404, 275] width 96 height 42
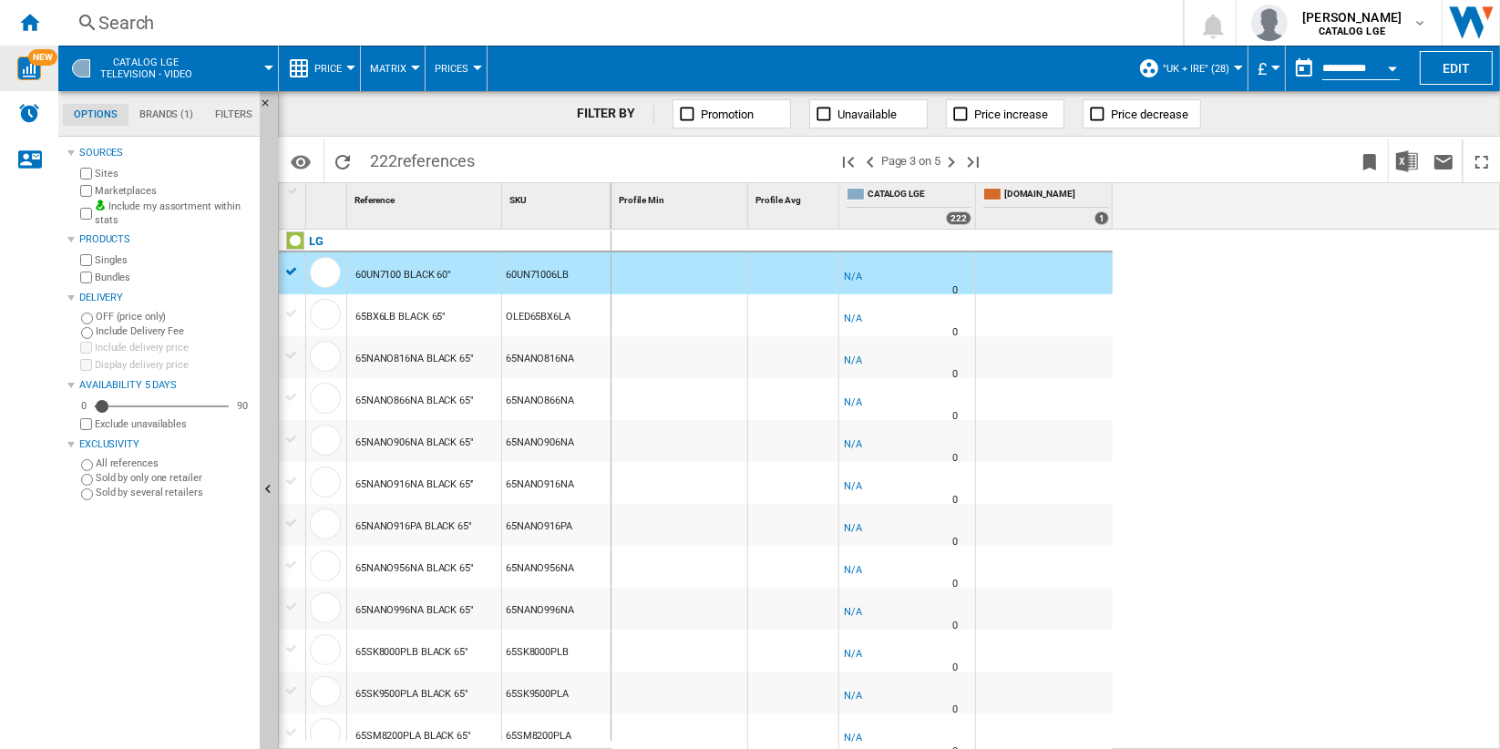
click at [446, 325] on div "65BX6LB BLACK 65"" at bounding box center [401, 317] width 90 height 42
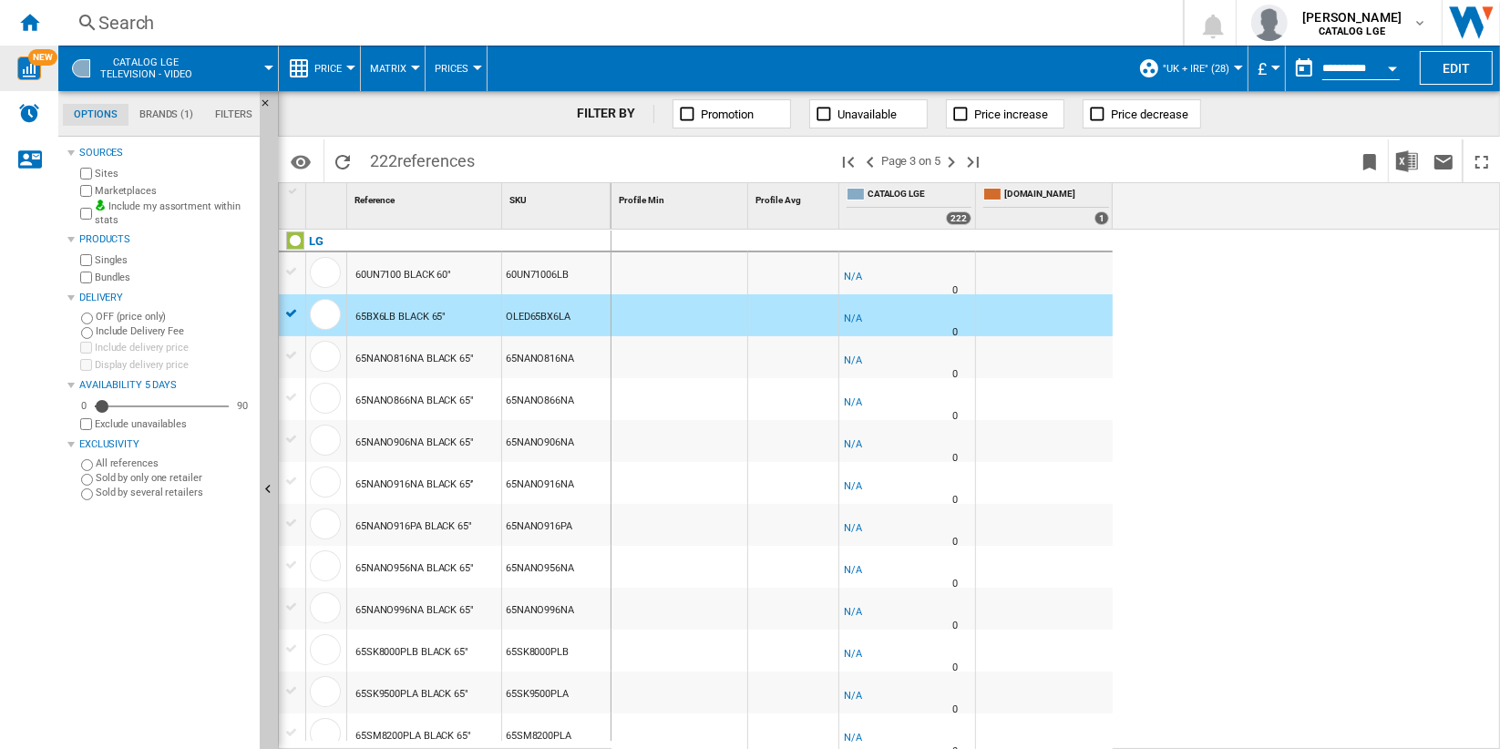
click at [215, 77] on div "CATALOG LGE Television - video" at bounding box center [167, 69] width 201 height 46
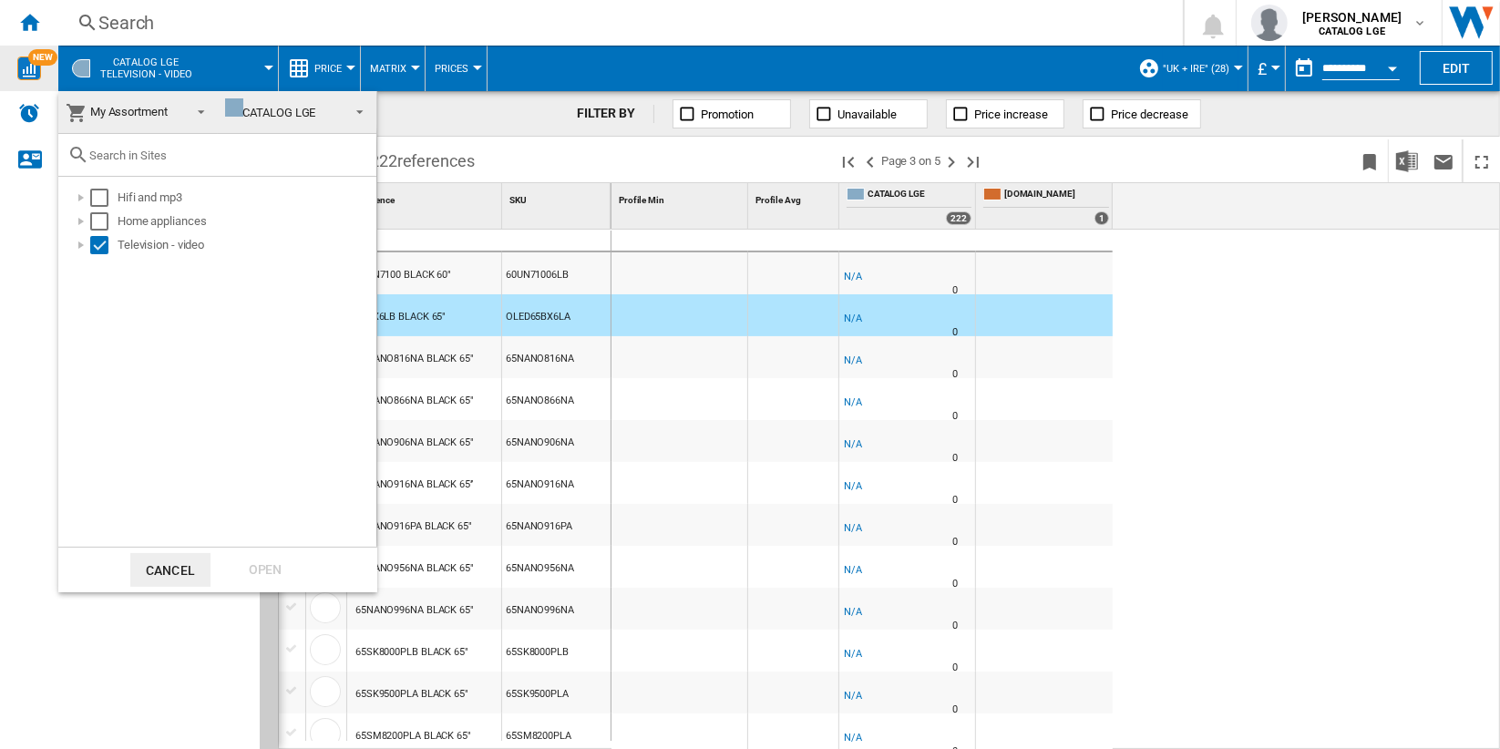
click at [189, 113] on span at bounding box center [196, 111] width 22 height 26
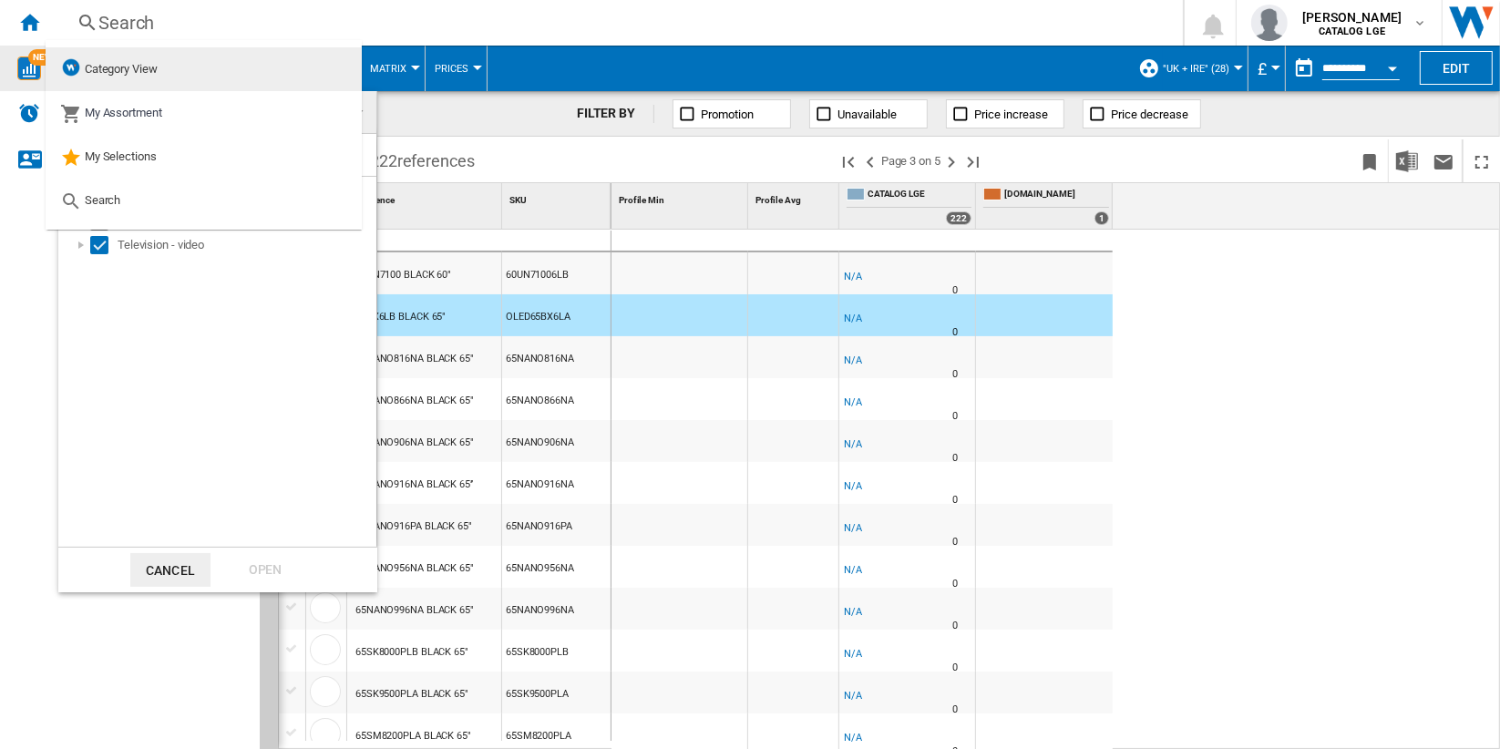
click at [187, 67] on md-option "Category View" at bounding box center [204, 69] width 316 height 44
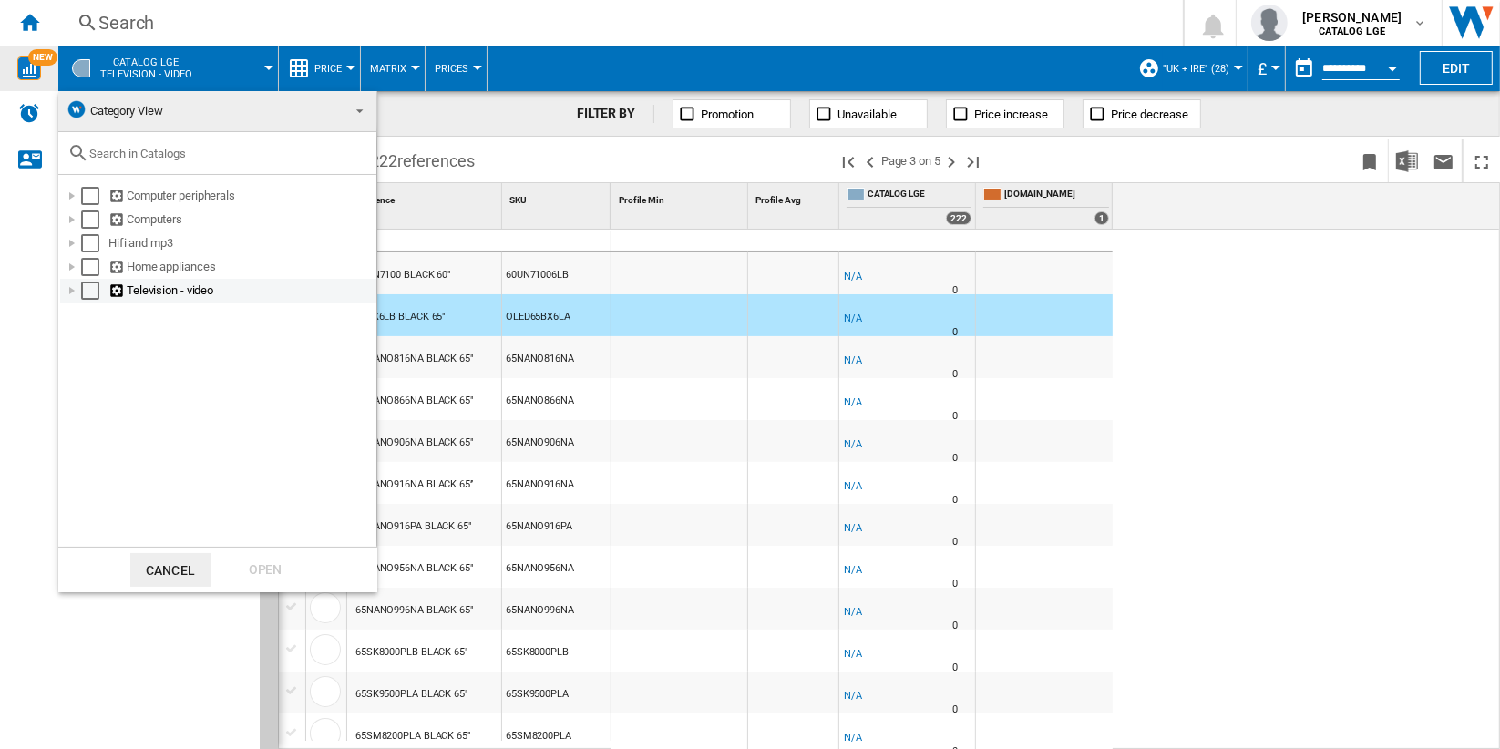
click at [87, 296] on div "Select" at bounding box center [90, 291] width 18 height 18
click at [264, 572] on div "Open" at bounding box center [265, 570] width 80 height 34
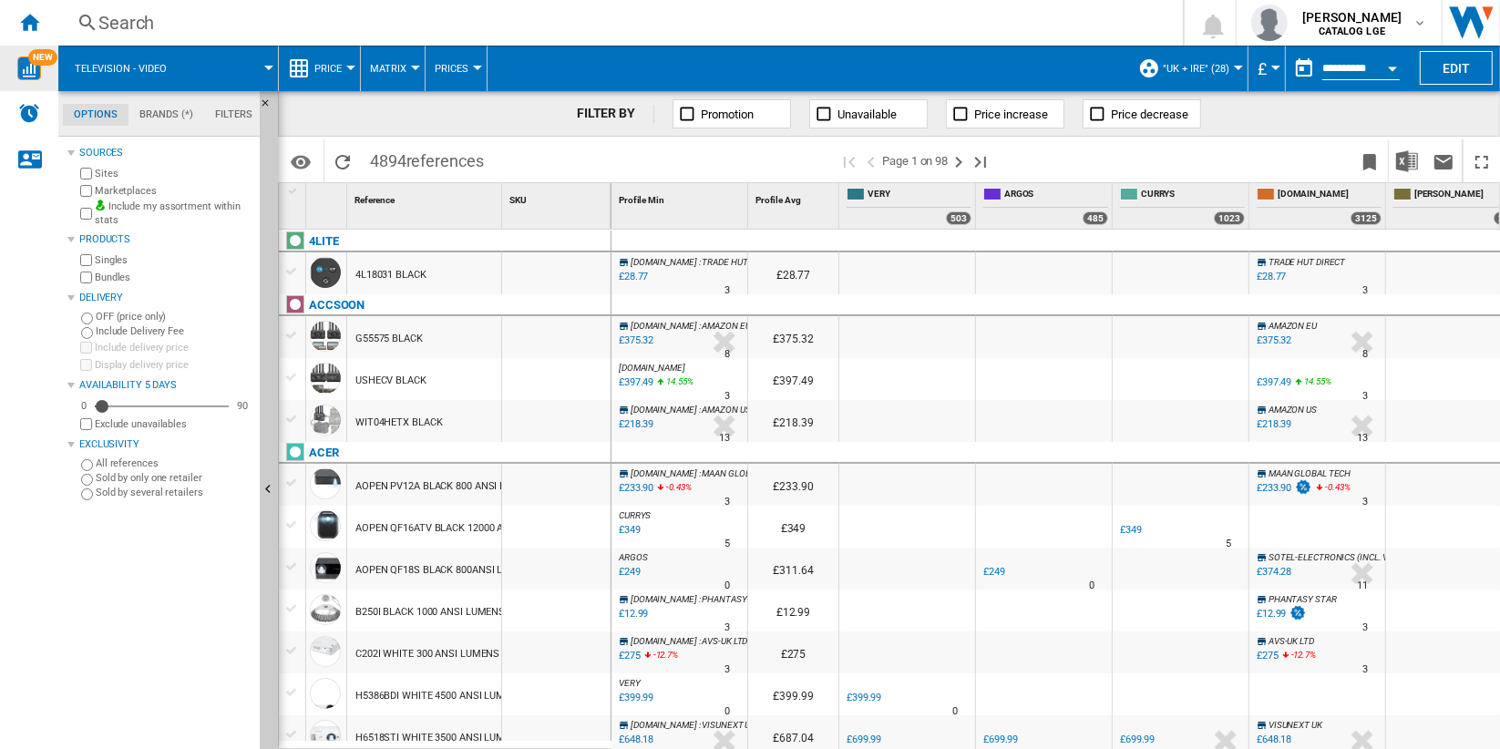
click at [436, 277] on div "4L18031 BLACK" at bounding box center [424, 274] width 154 height 42
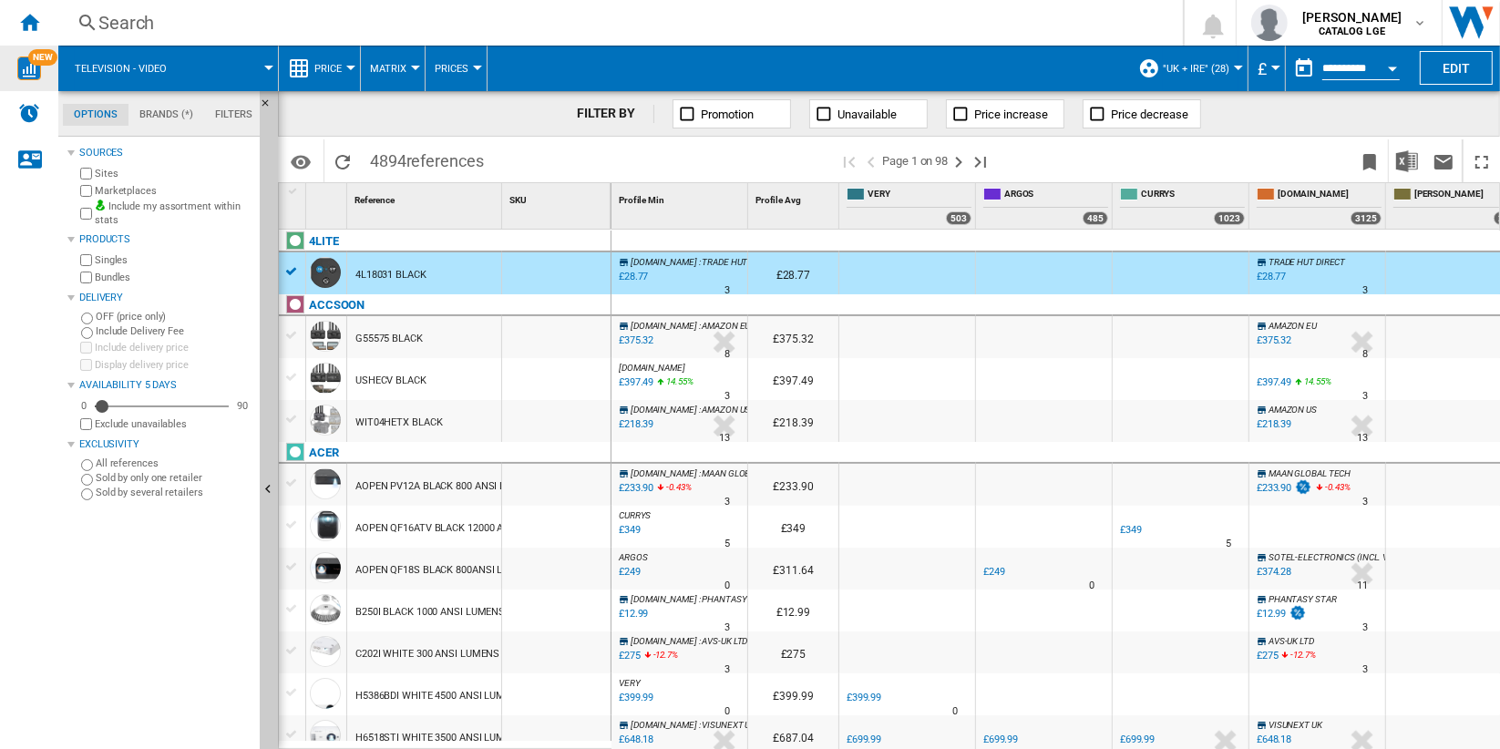
click at [170, 71] on button "Television - video" at bounding box center [130, 69] width 110 height 46
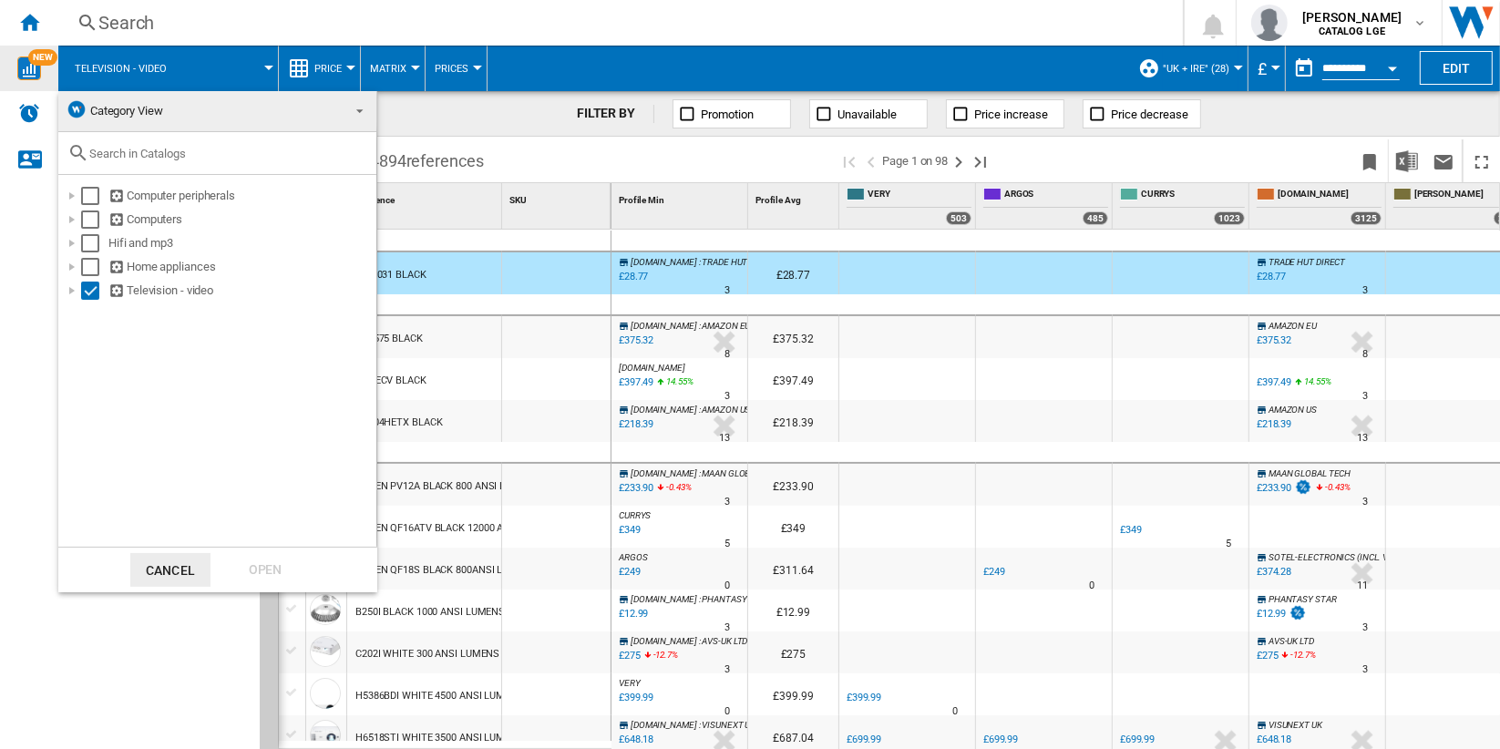
click at [173, 98] on span "Category View" at bounding box center [203, 111] width 274 height 26
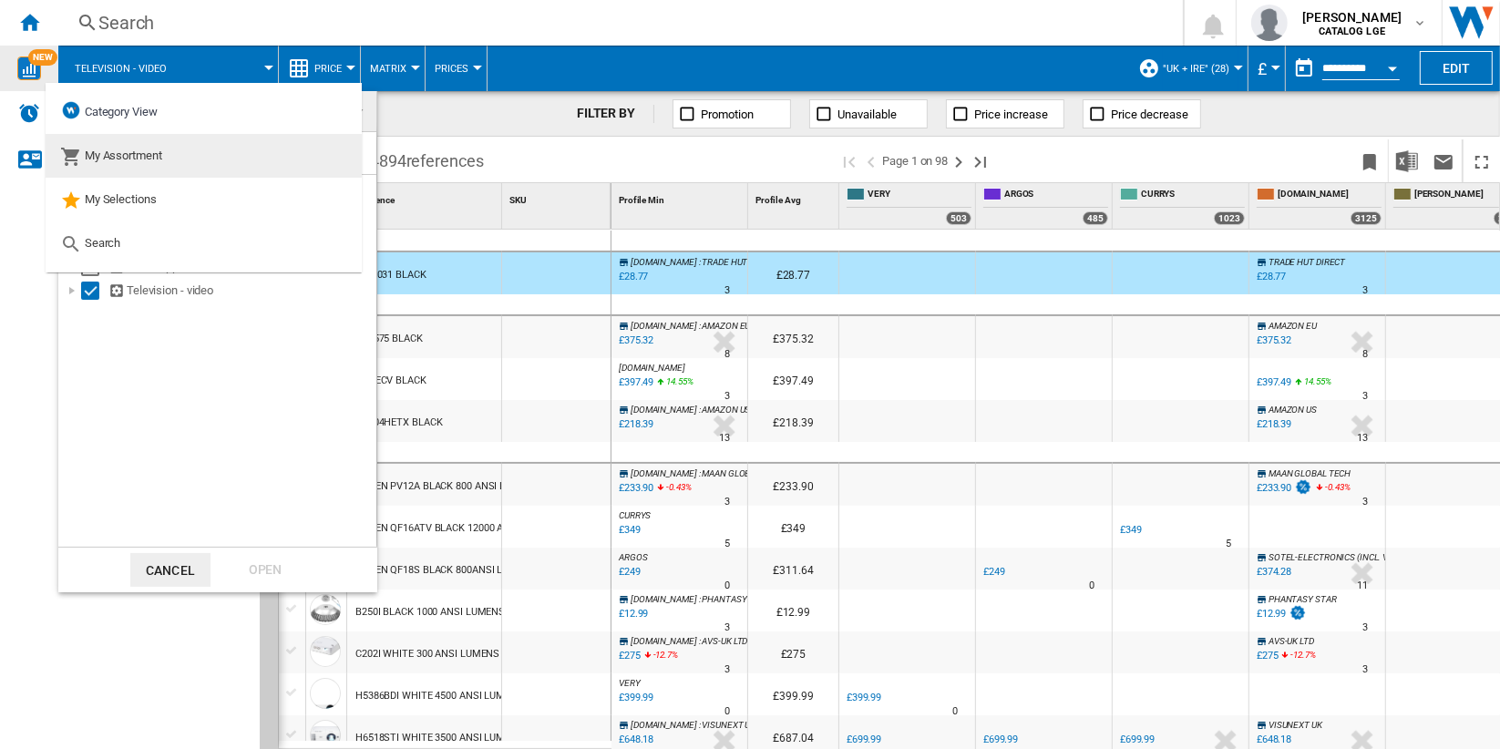
click at [146, 158] on span "My Assortment" at bounding box center [123, 156] width 77 height 14
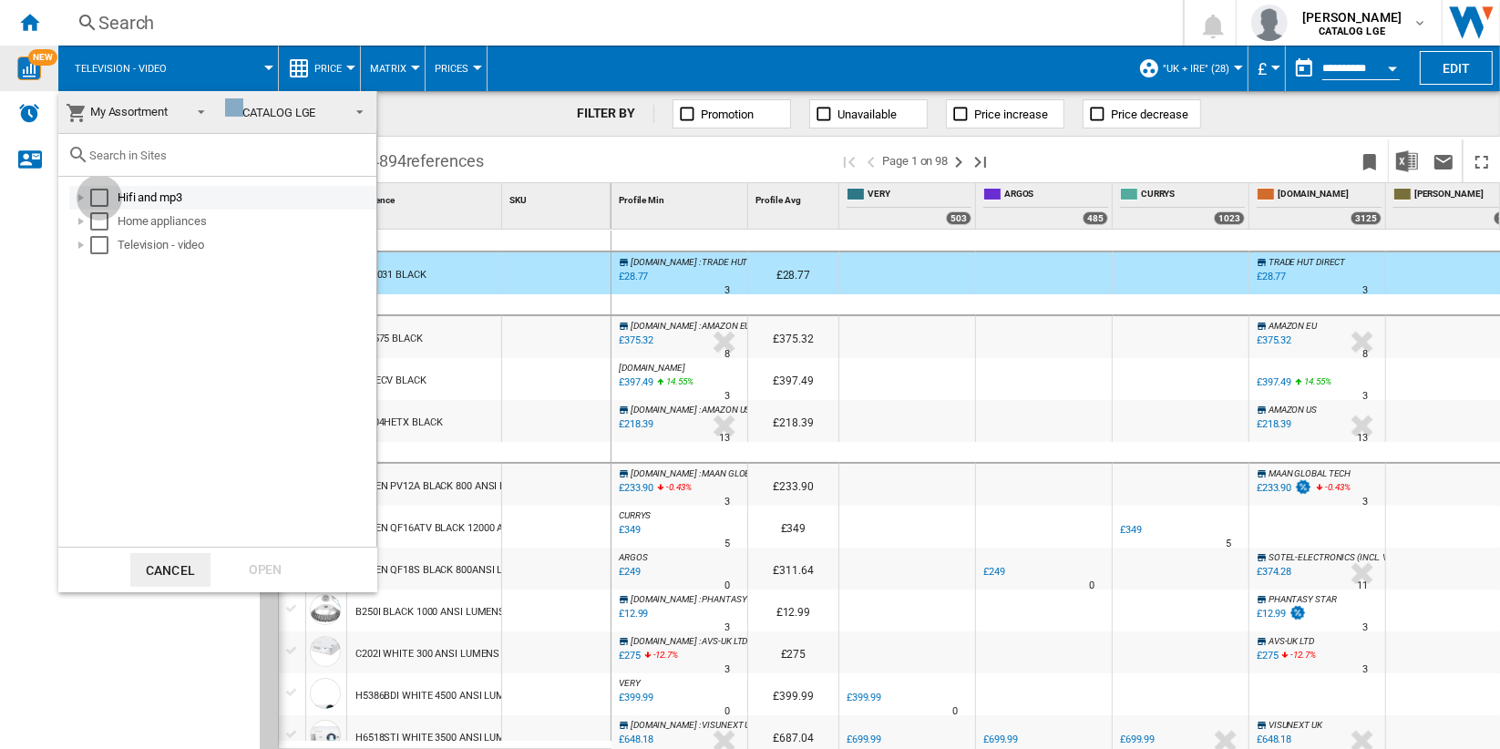
click at [93, 197] on div "Select" at bounding box center [99, 198] width 18 height 18
click at [95, 223] on div "Select" at bounding box center [99, 221] width 18 height 18
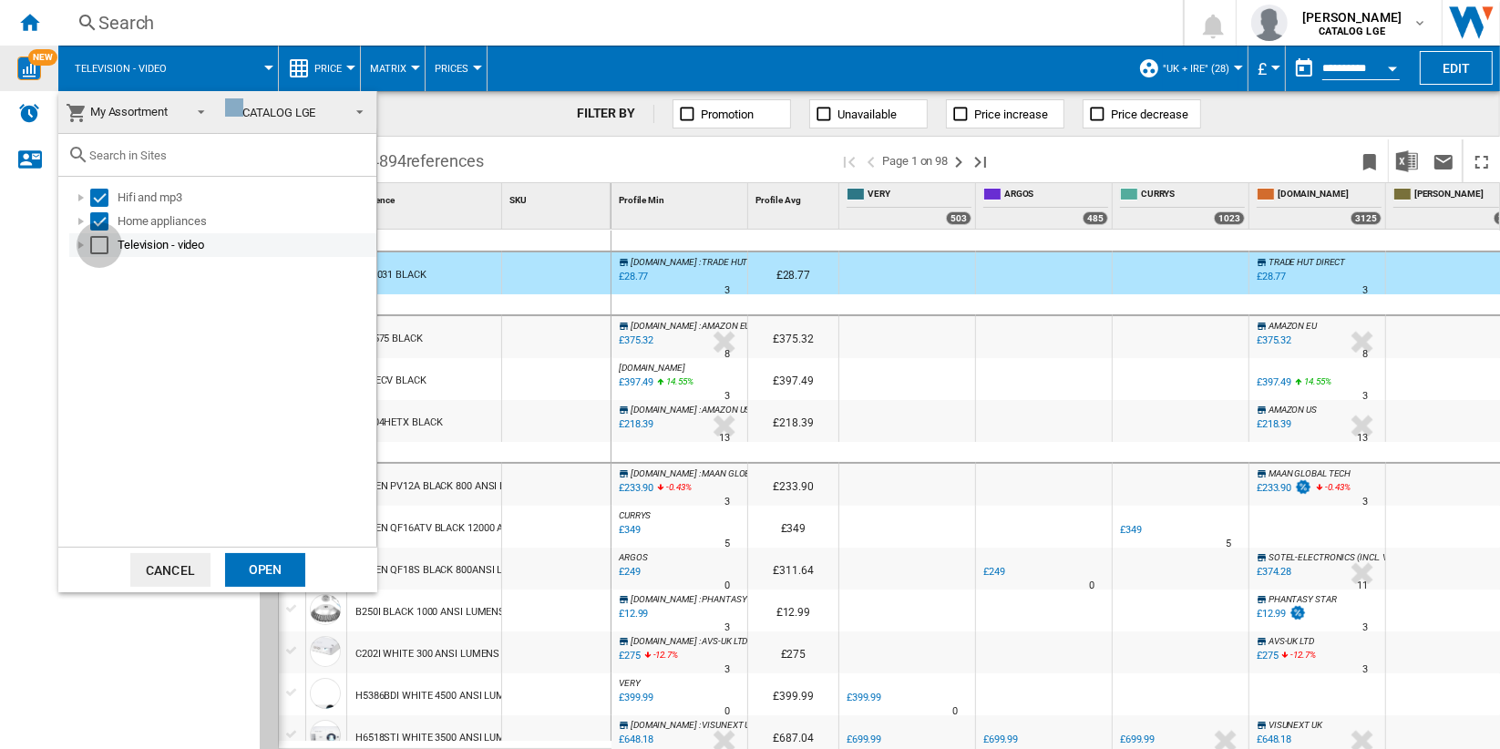
click at [97, 241] on div "Select" at bounding box center [99, 245] width 18 height 18
click at [99, 193] on div "Select" at bounding box center [99, 198] width 18 height 18
click at [98, 219] on div "Select" at bounding box center [99, 221] width 18 height 18
drag, startPoint x: 263, startPoint y: 569, endPoint x: 252, endPoint y: 531, distance: 40.1
click at [264, 570] on div "Open" at bounding box center [265, 570] width 80 height 34
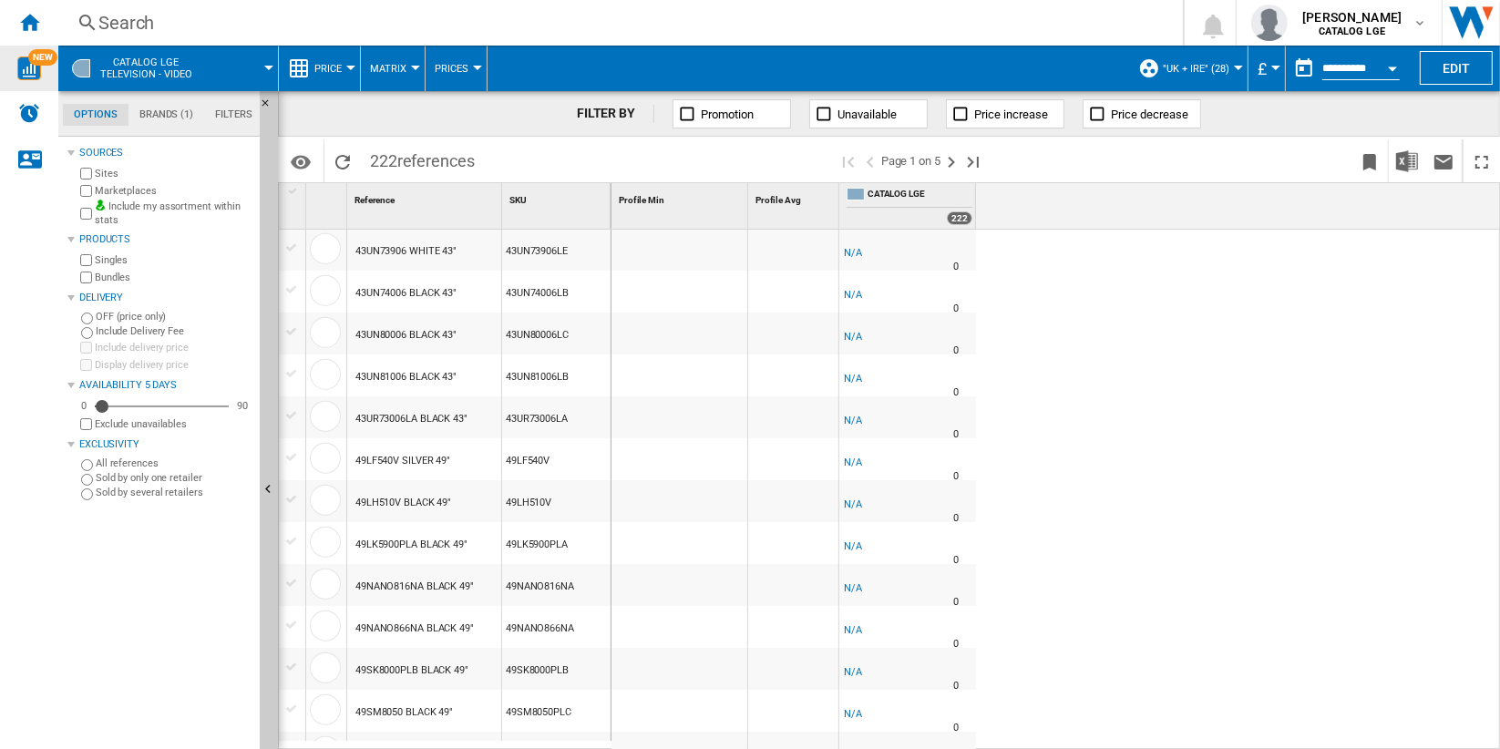
scroll to position [1418, 0]
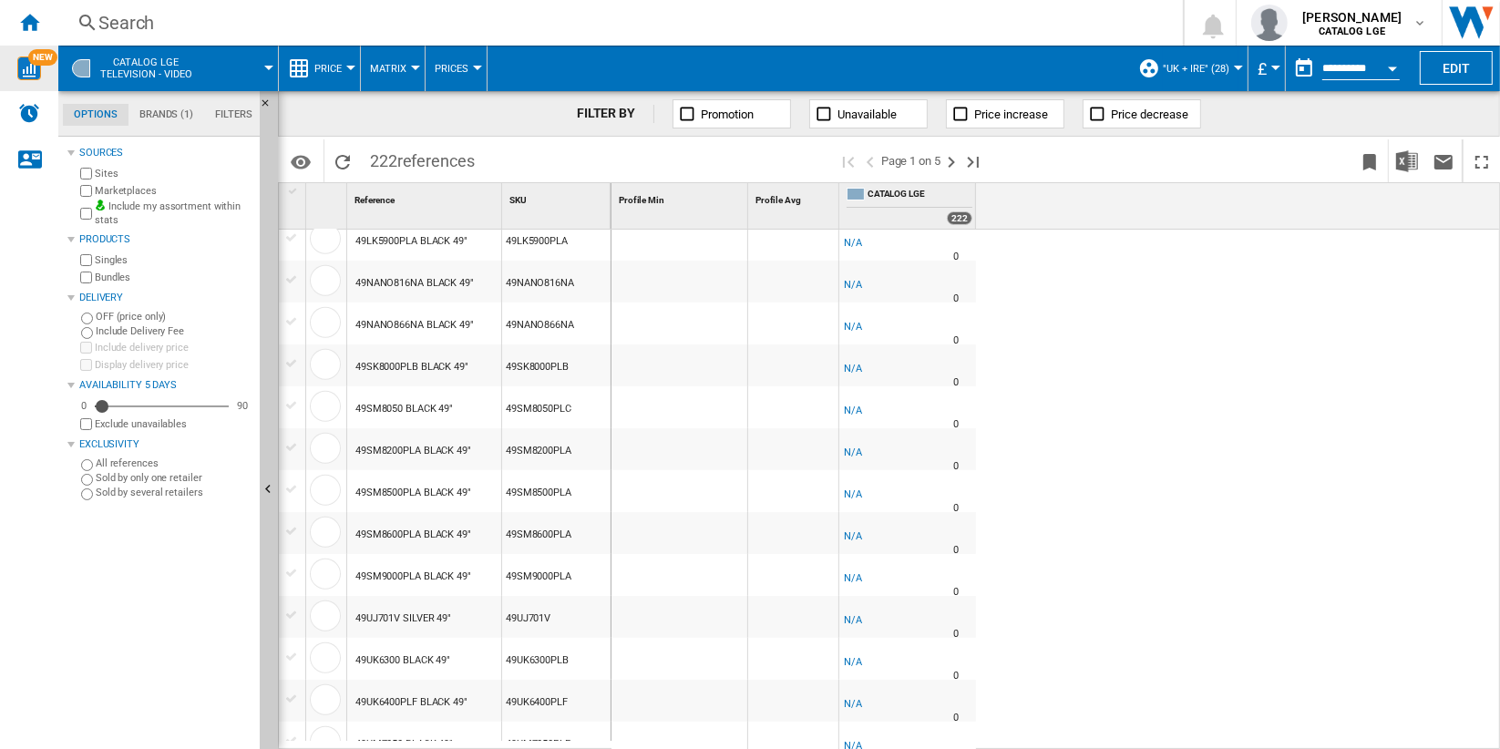
click at [233, 58] on span at bounding box center [243, 69] width 51 height 46
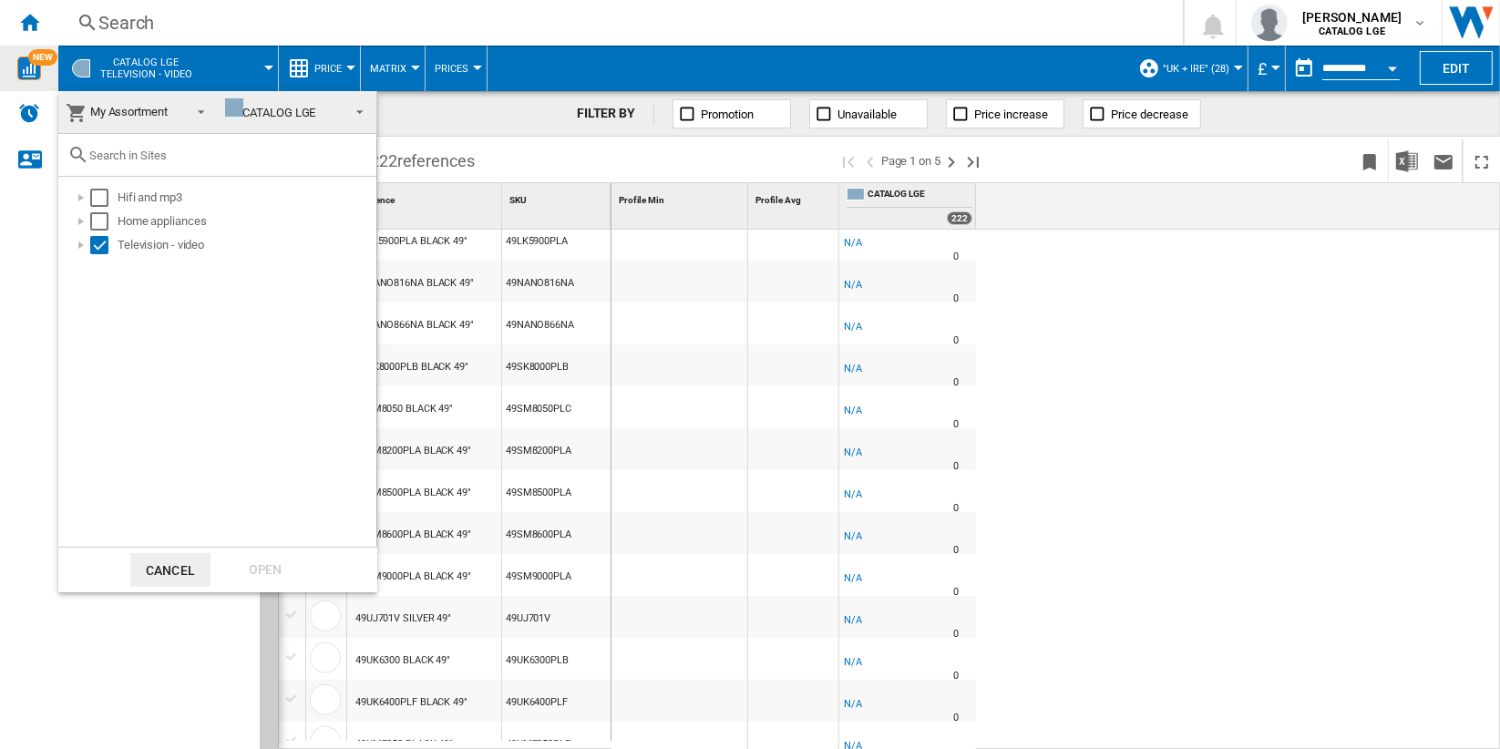
click at [175, 105] on span "My Assortment" at bounding box center [124, 112] width 116 height 26
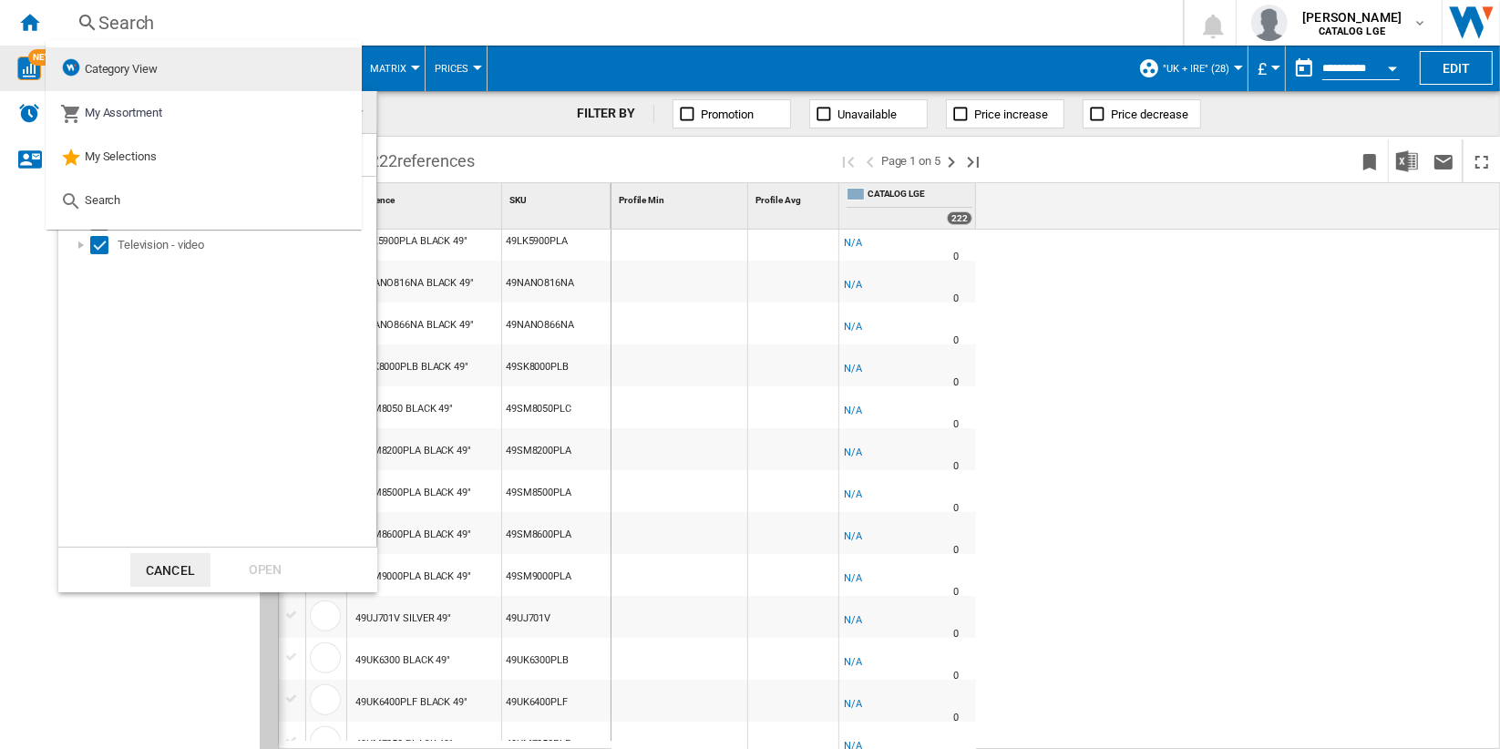
click at [175, 71] on md-option "Category View" at bounding box center [204, 69] width 316 height 44
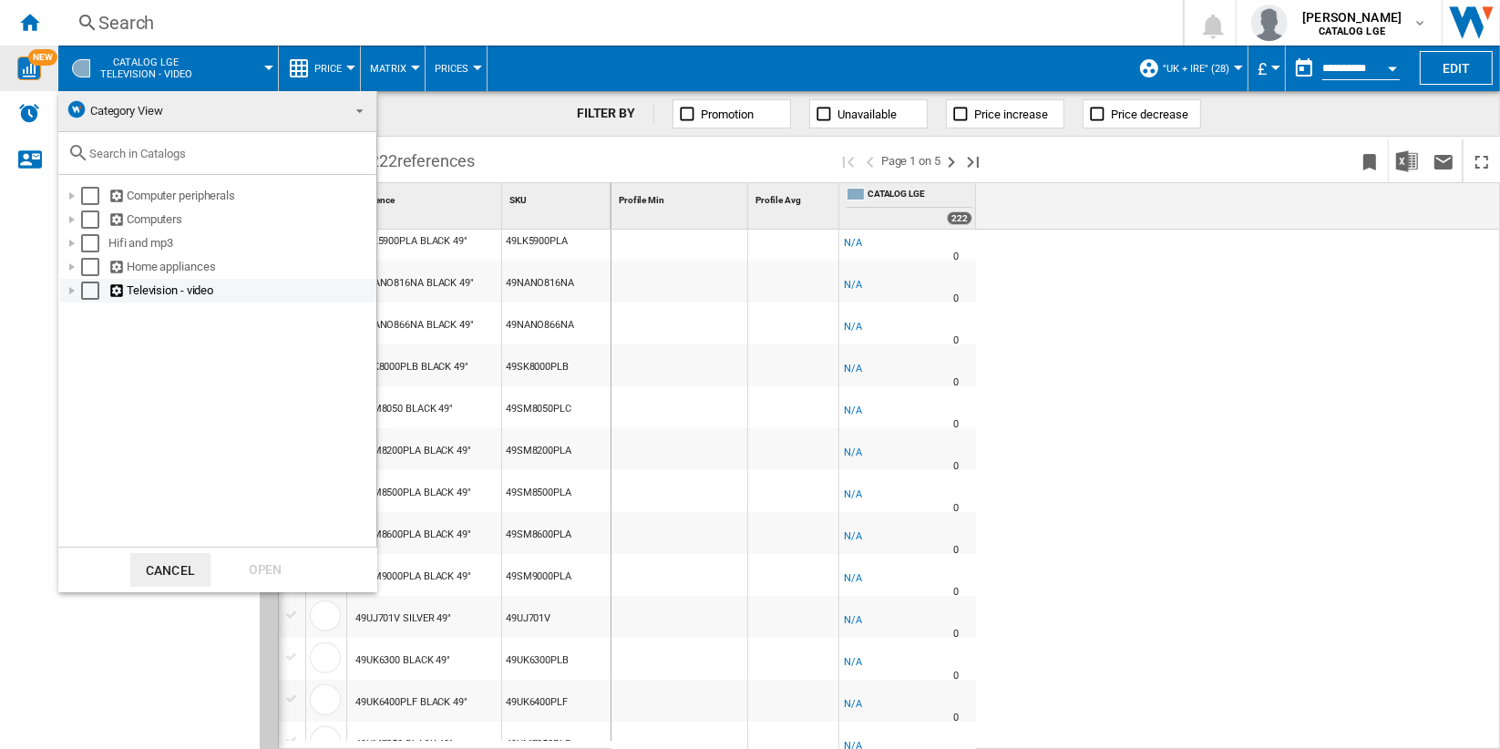
click at [72, 291] on div at bounding box center [72, 291] width 18 height 18
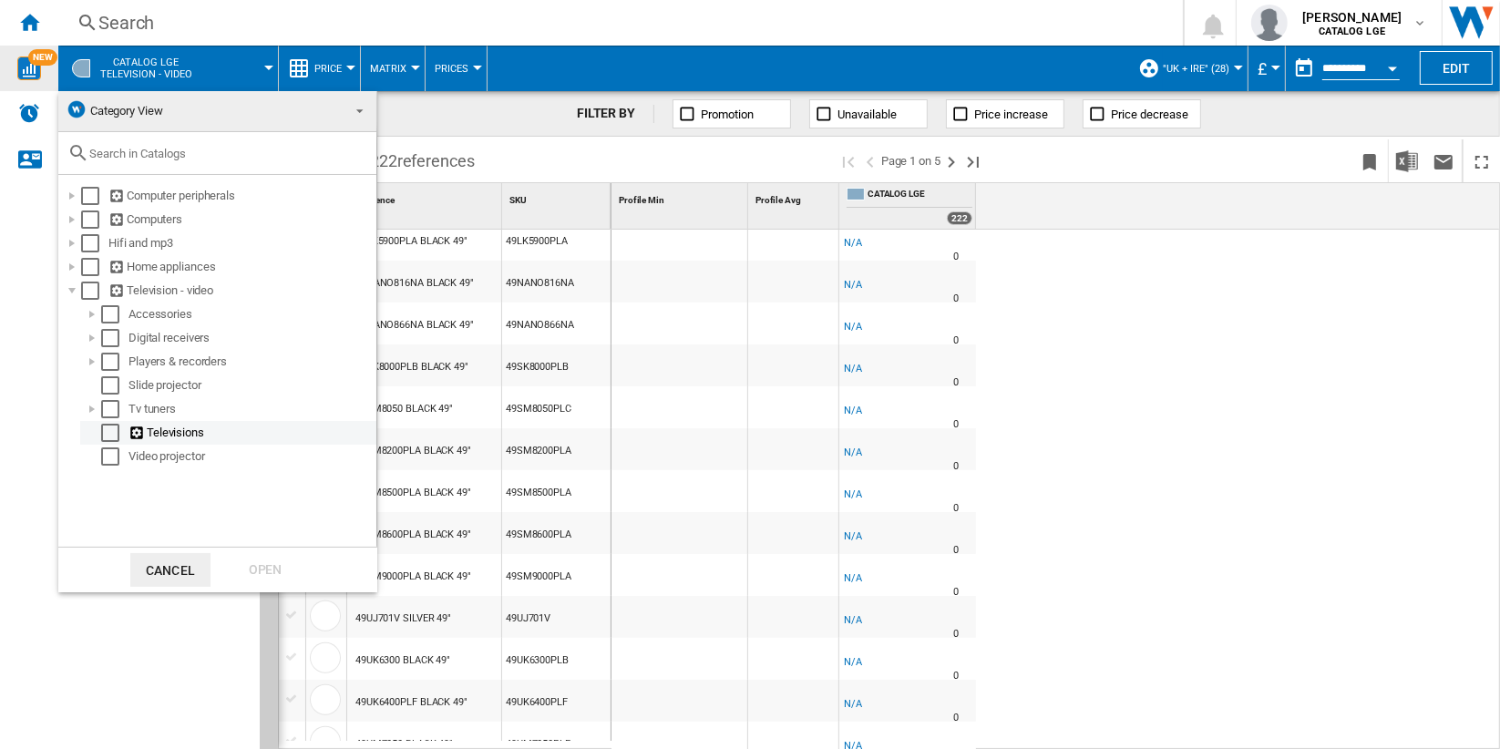
click at [104, 428] on div "Select" at bounding box center [110, 433] width 18 height 18
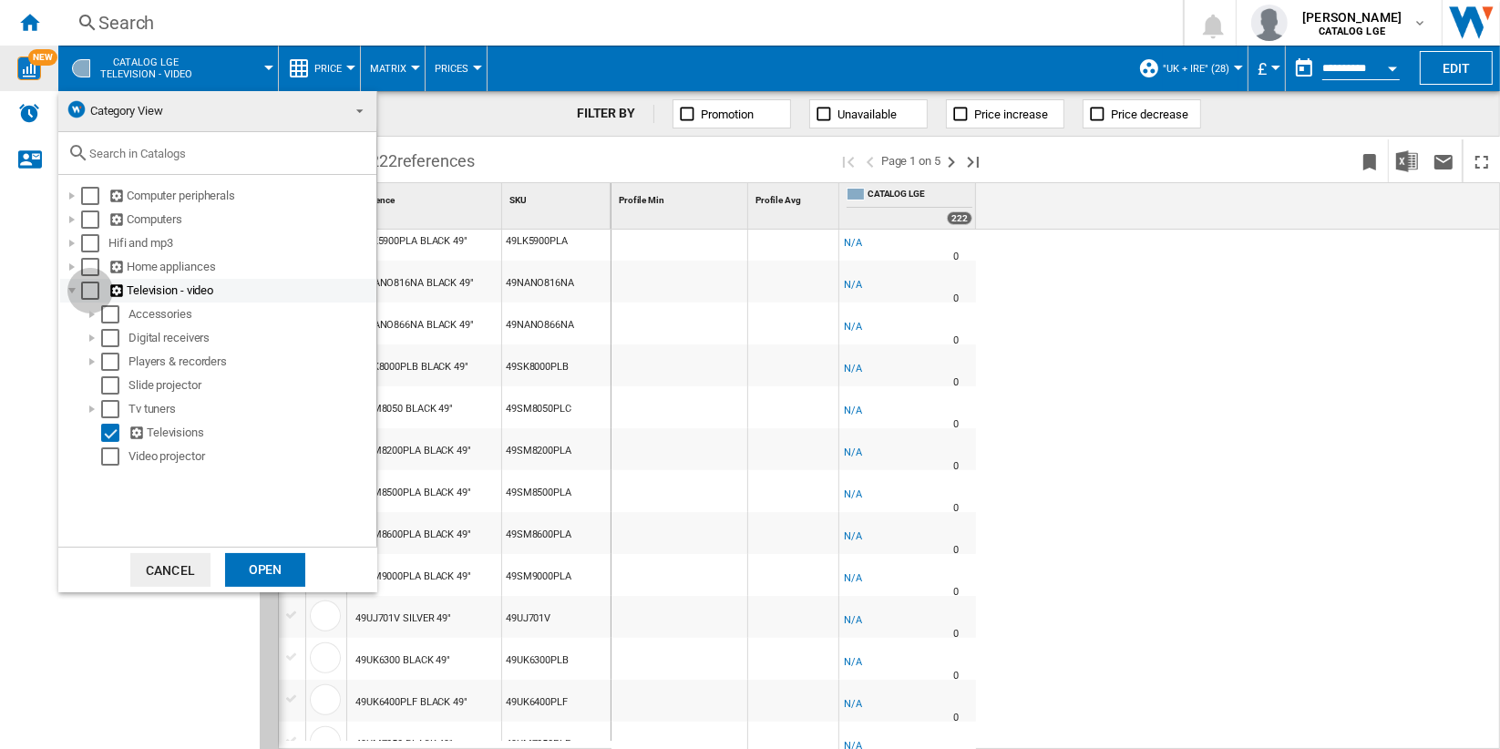
click at [86, 289] on div "Select" at bounding box center [90, 291] width 18 height 18
drag, startPoint x: 269, startPoint y: 559, endPoint x: 585, endPoint y: 476, distance: 327.0
click at [269, 560] on div "Open" at bounding box center [265, 570] width 80 height 34
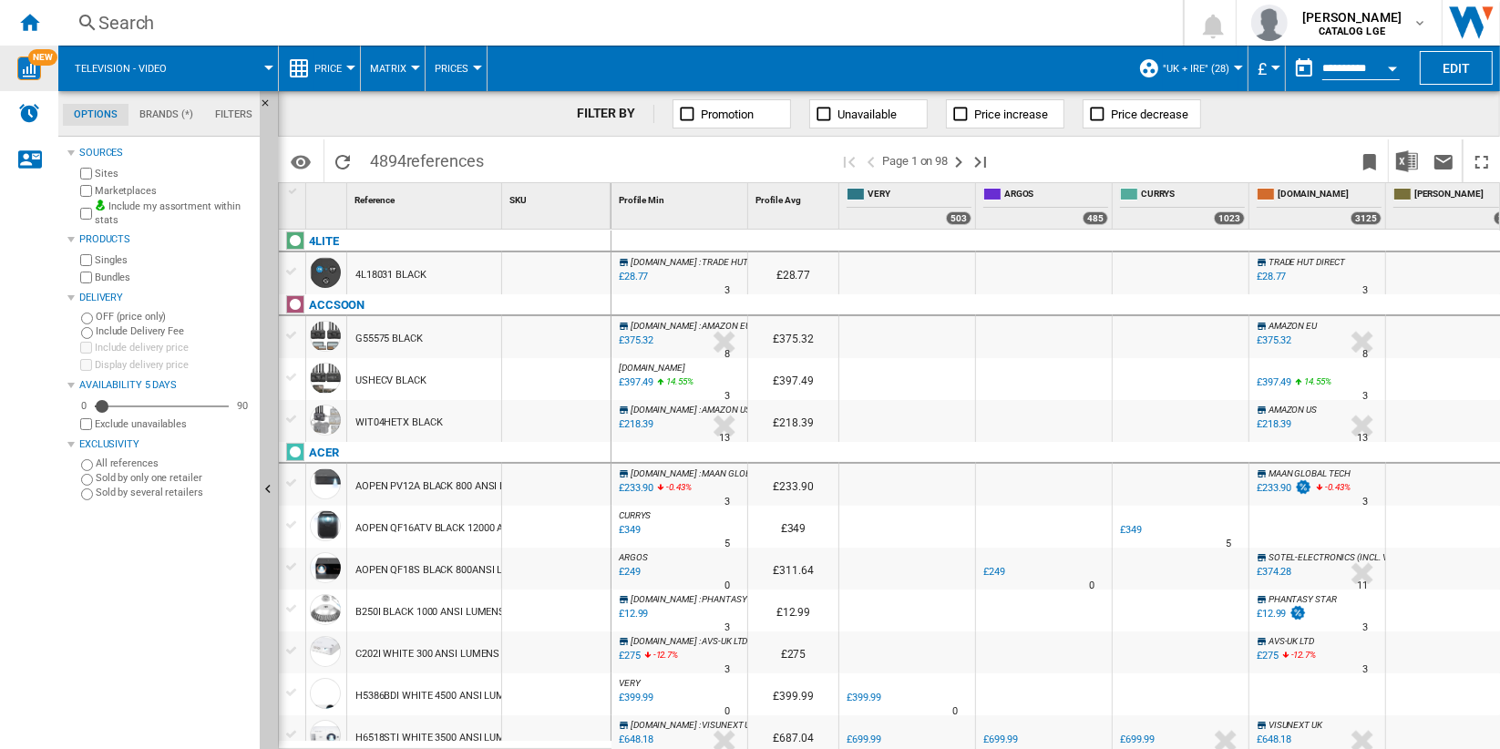
click at [341, 70] on span "Price" at bounding box center [327, 69] width 27 height 12
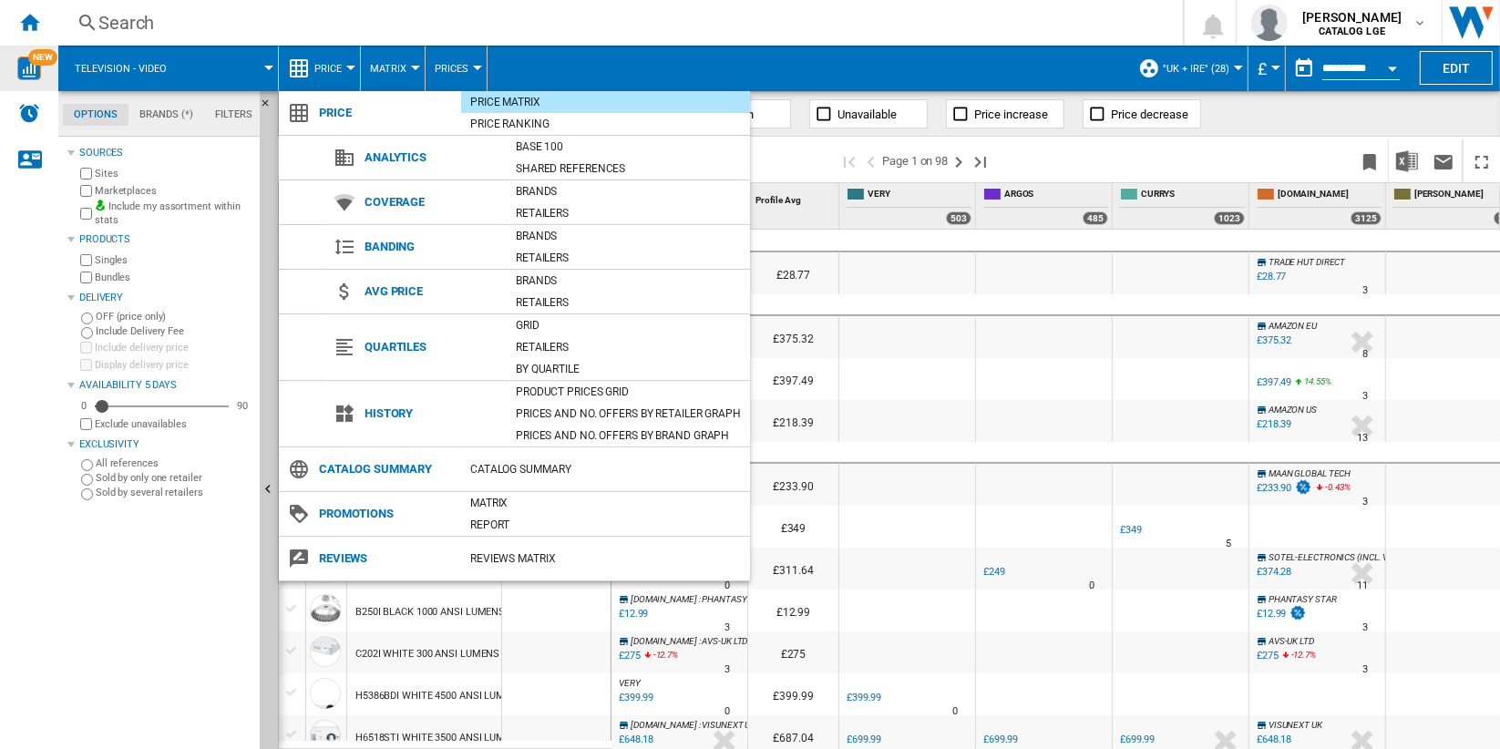
click at [916, 77] on md-backdrop at bounding box center [750, 374] width 1500 height 749
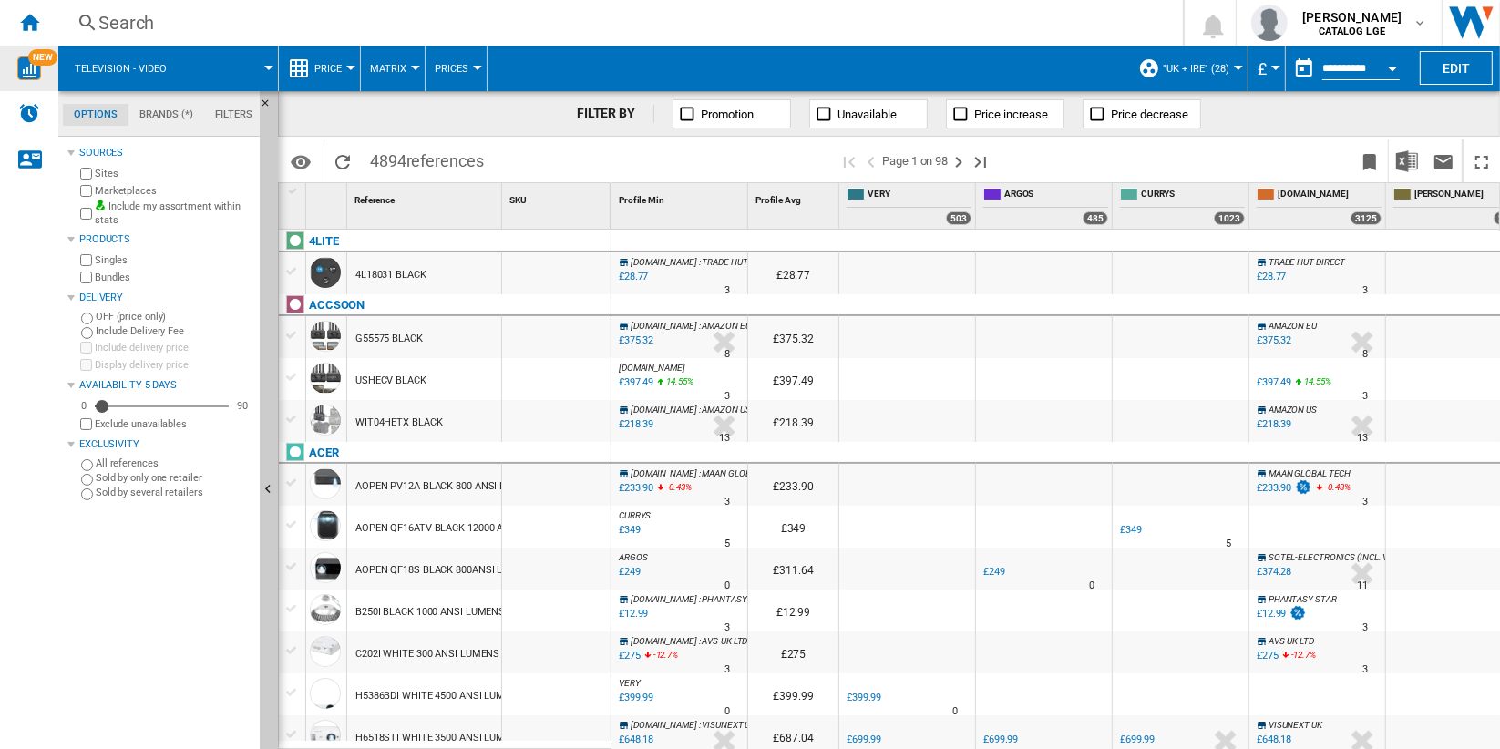
click at [346, 70] on button "Price" at bounding box center [332, 69] width 36 height 46
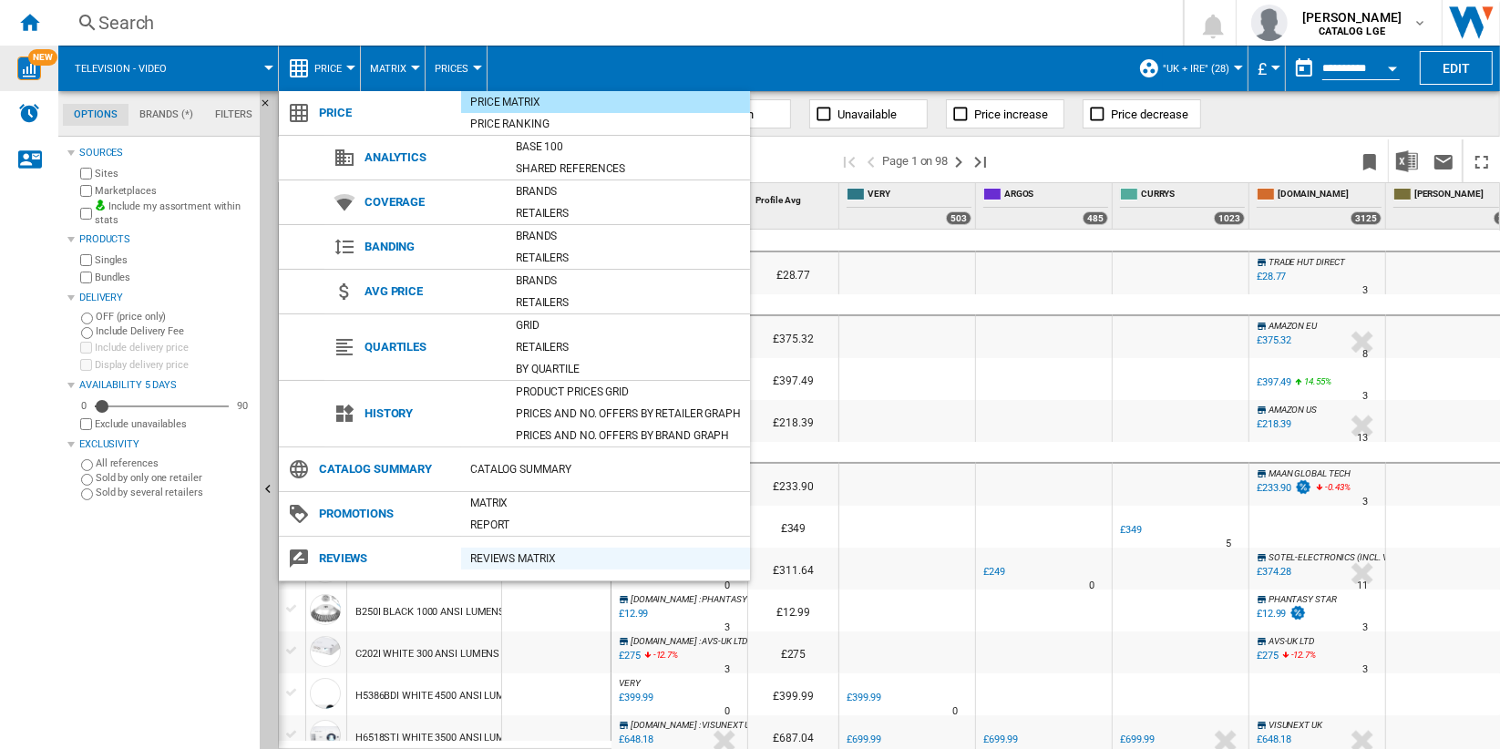
click at [510, 556] on div "REVIEWS Matrix" at bounding box center [605, 559] width 289 height 18
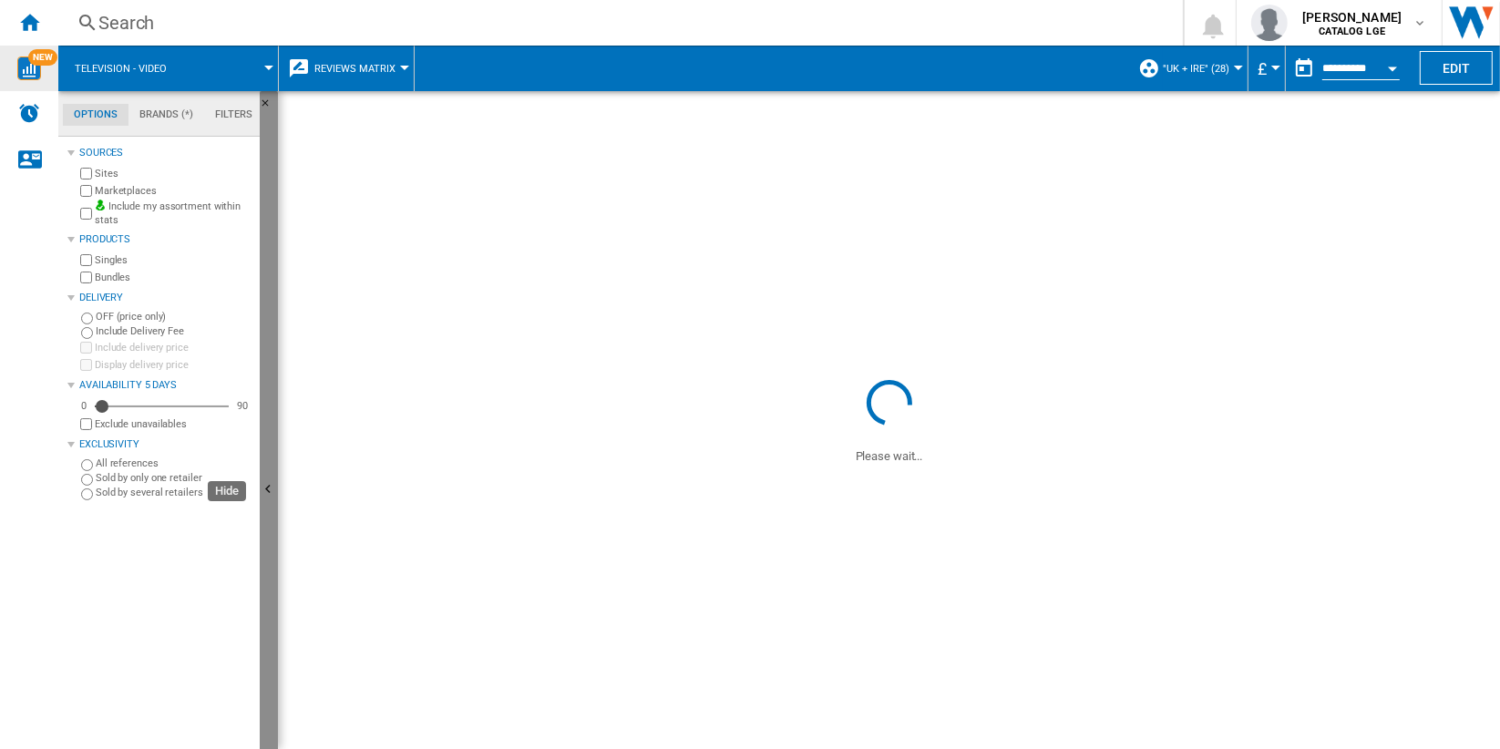
click at [273, 495] on ng-md-icon "Hide" at bounding box center [271, 492] width 22 height 22
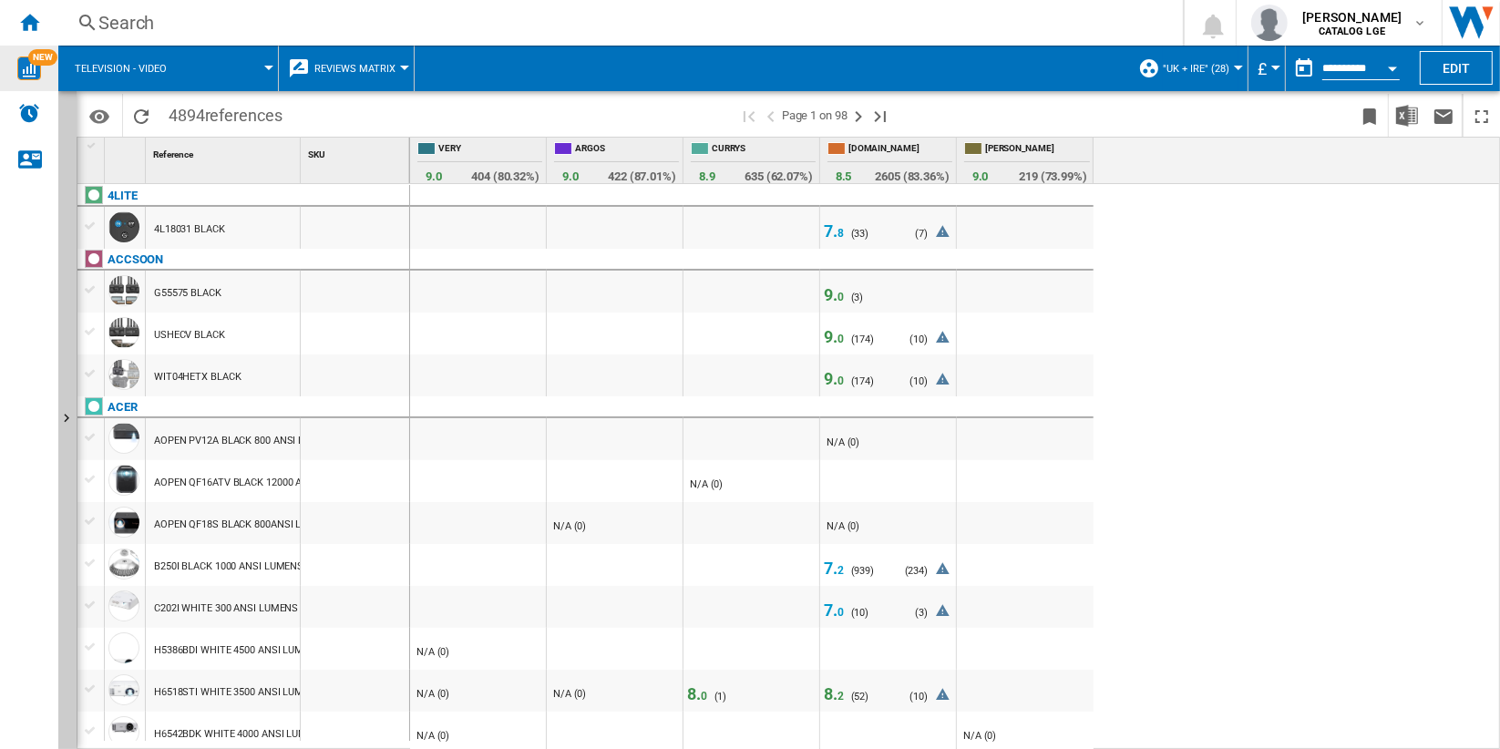
click at [184, 67] on div "Television - video" at bounding box center [167, 69] width 201 height 46
